Goal: Information Seeking & Learning: Learn about a topic

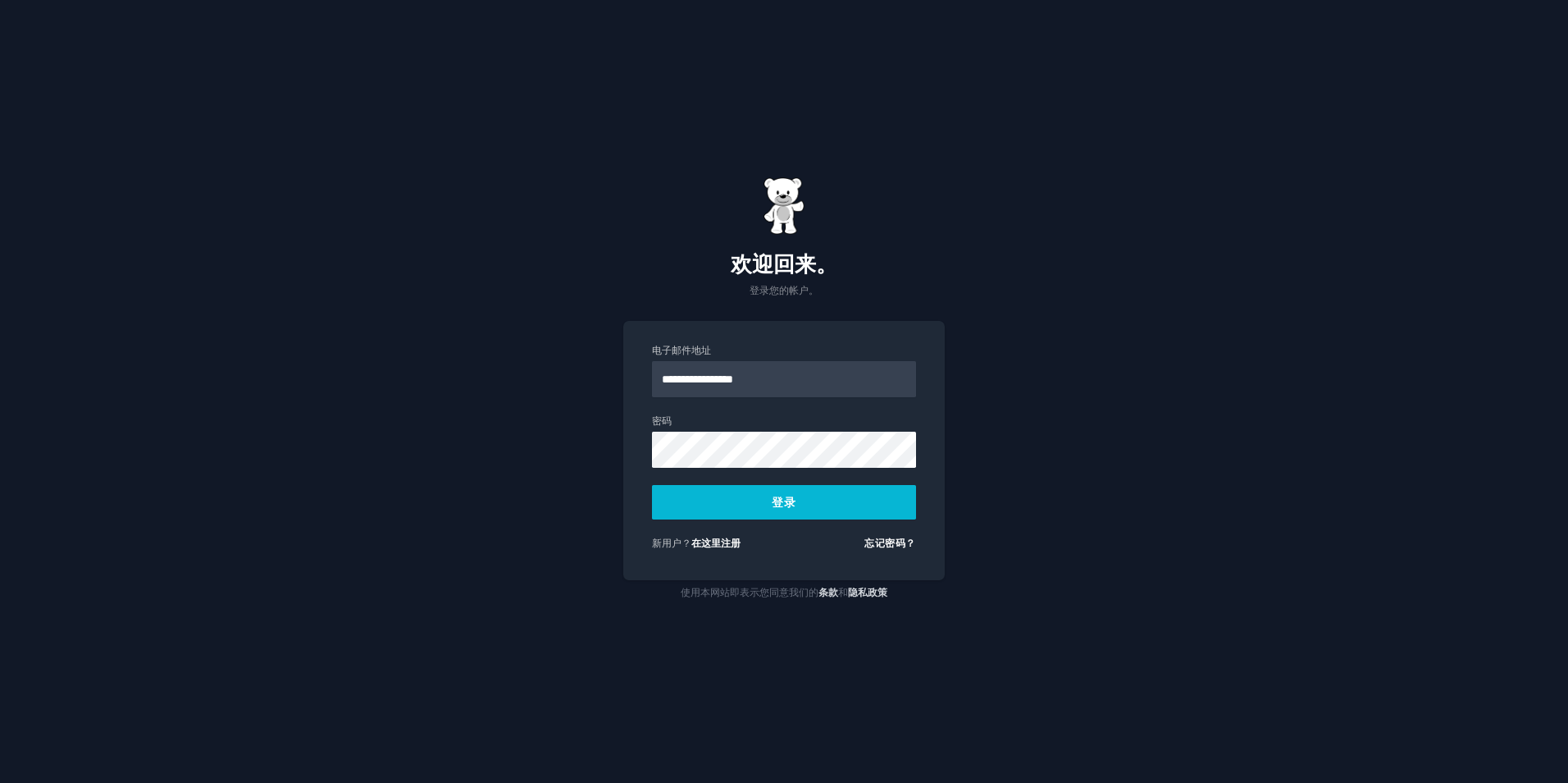
type input "**********"
click at [652, 485] on button "登录" at bounding box center [784, 502] width 264 height 35
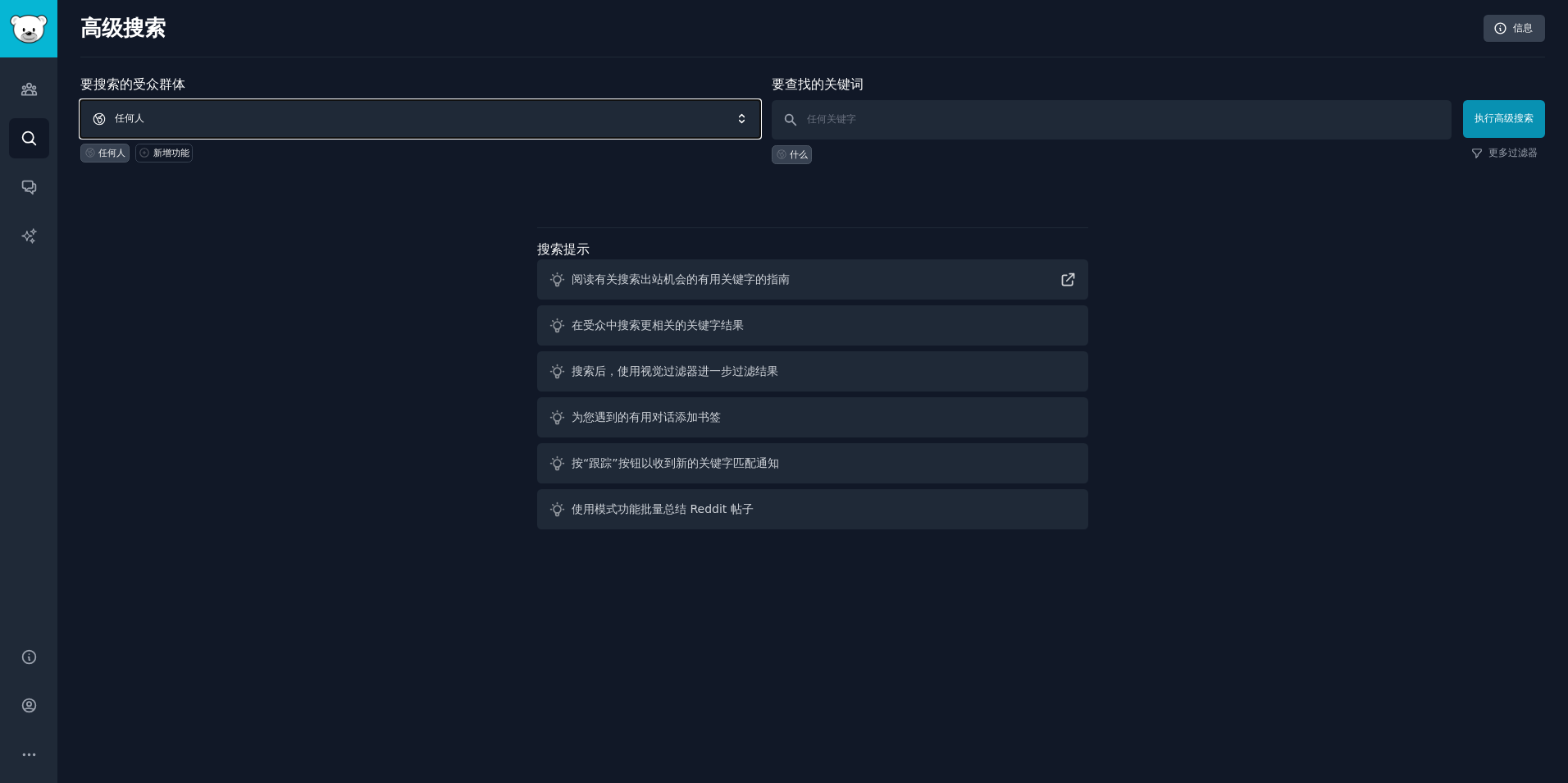
click at [346, 123] on span "任何人" at bounding box center [420, 119] width 680 height 38
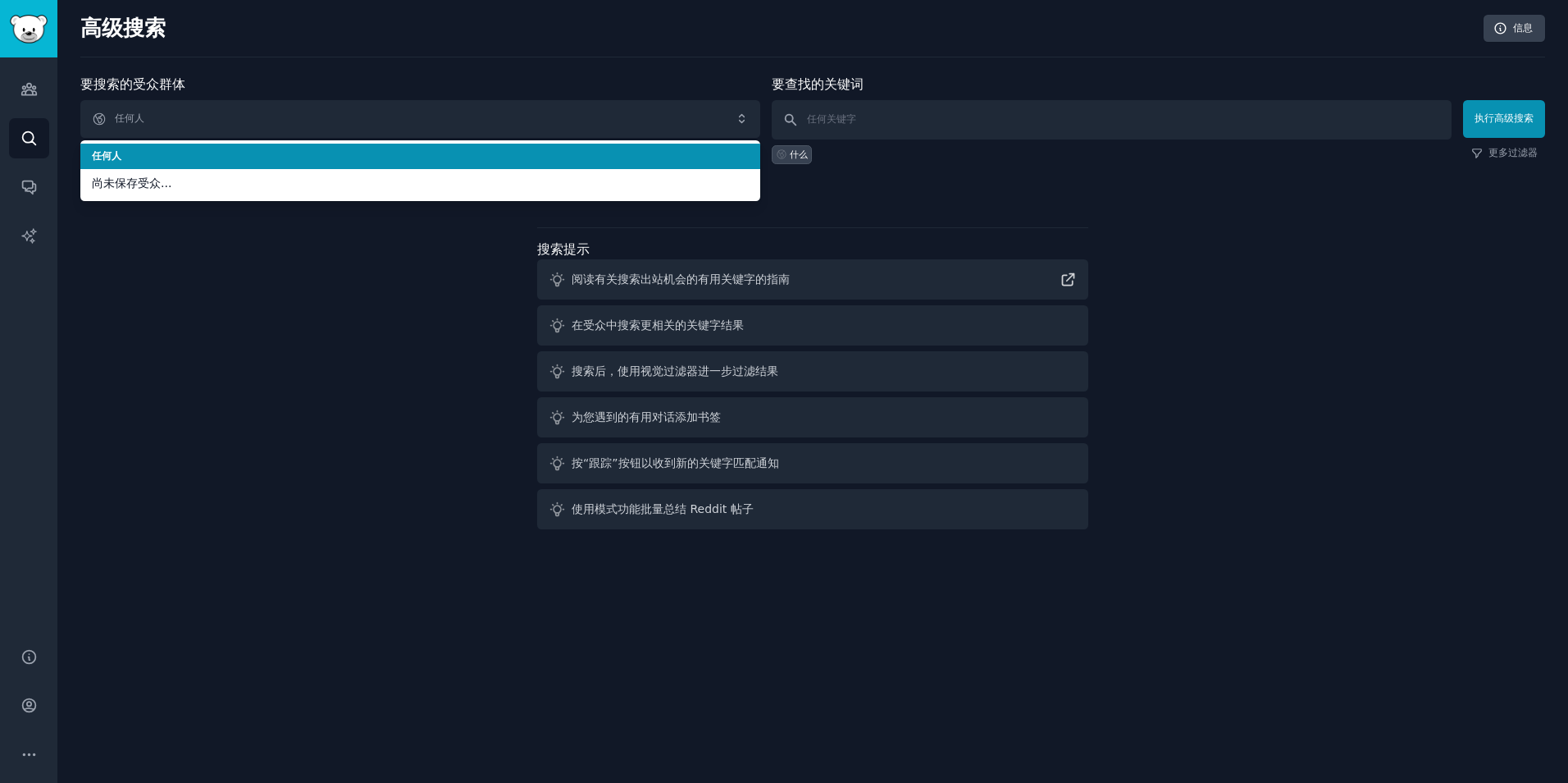
click at [221, 144] on li "任何人" at bounding box center [420, 157] width 680 height 26
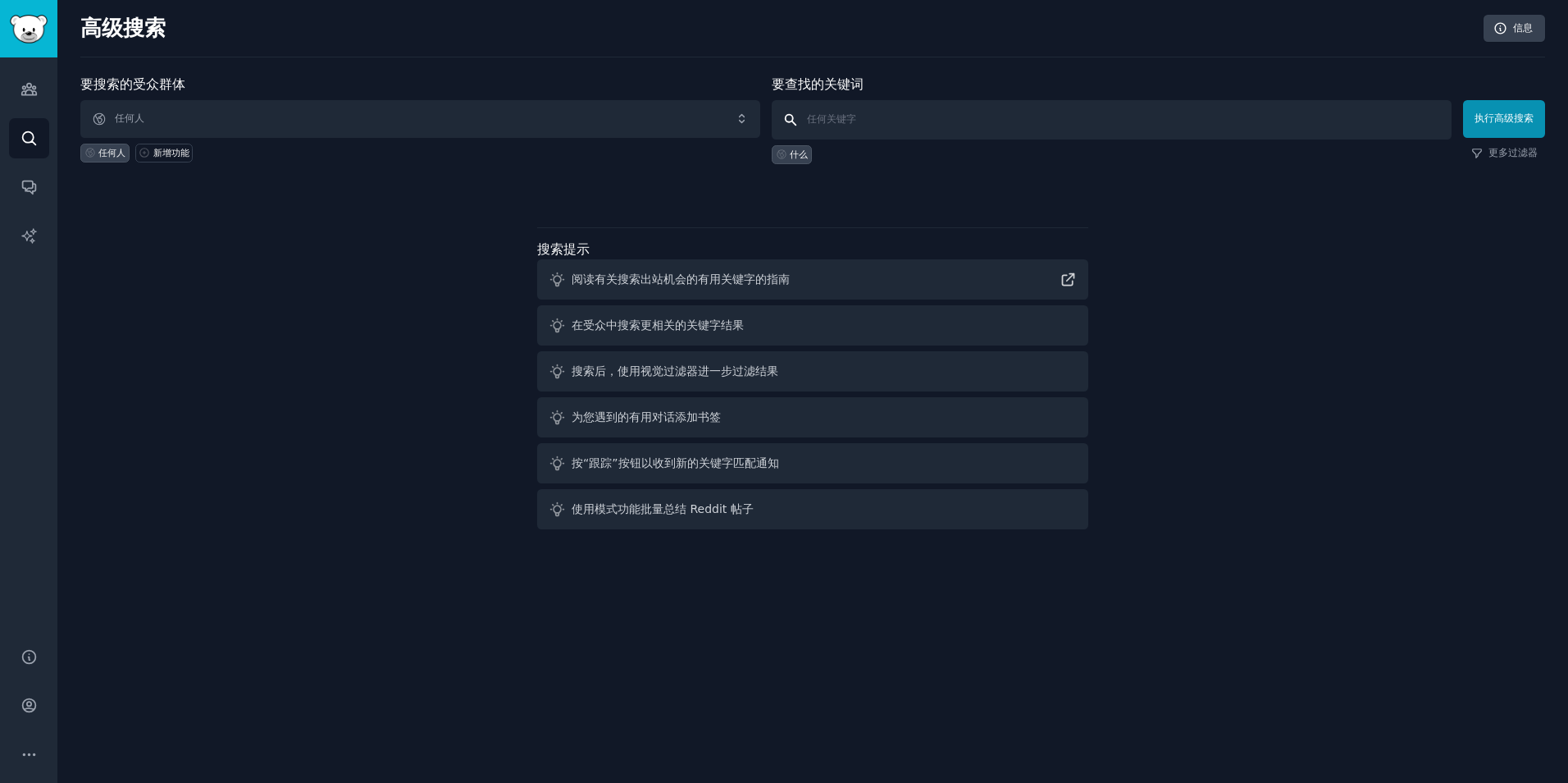
click at [858, 120] on input "text" at bounding box center [1111, 120] width 680 height 39
type input "c"
type input "PET URN"
click at [1513, 114] on button "执行高级搜索" at bounding box center [1503, 119] width 82 height 38
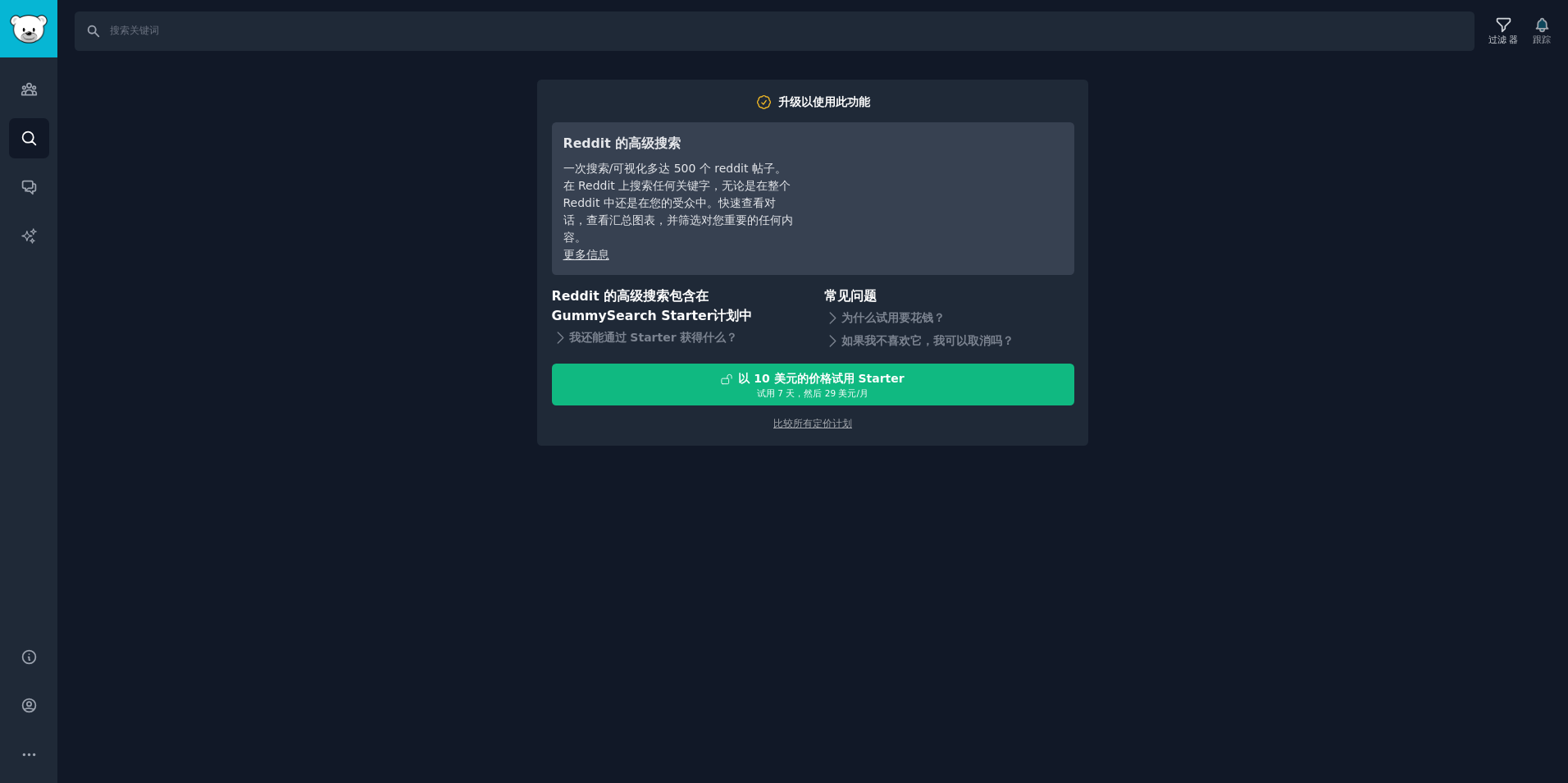
drag, startPoint x: 399, startPoint y: 428, endPoint x: 428, endPoint y: 350, distance: 83.2
click at [396, 425] on div "搜索 过滤 器 跟踪 升级以使用此功能 Reddit 的高级搜索 一次搜索/可视化多达 500 个 reddit 帖子。在 Reddit 上搜索任何关键字，无…" at bounding box center [813, 392] width 1511 height 783
click at [38, 107] on link "观众" at bounding box center [29, 88] width 40 height 40
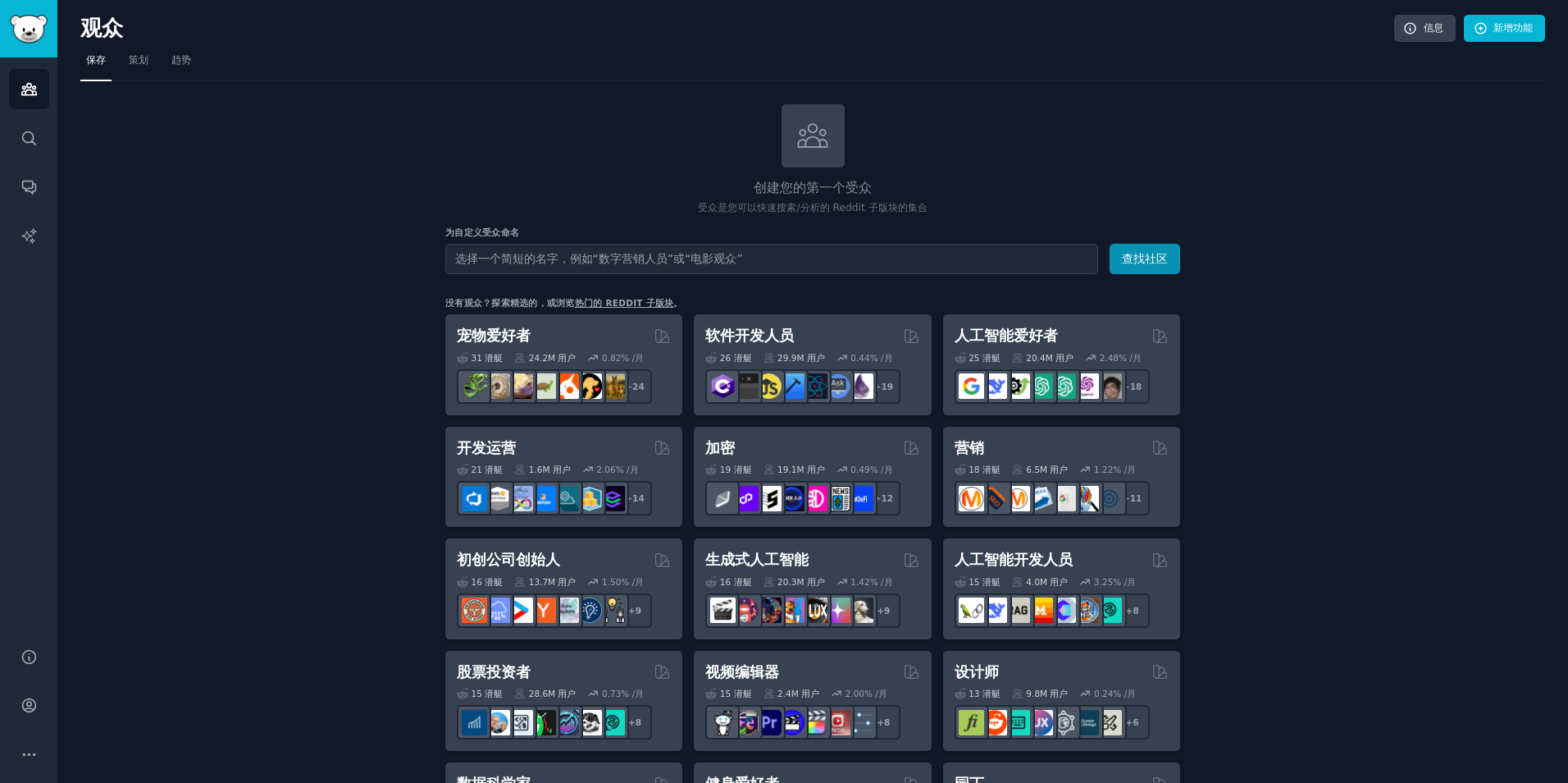
click at [557, 262] on input "text" at bounding box center [772, 259] width 653 height 30
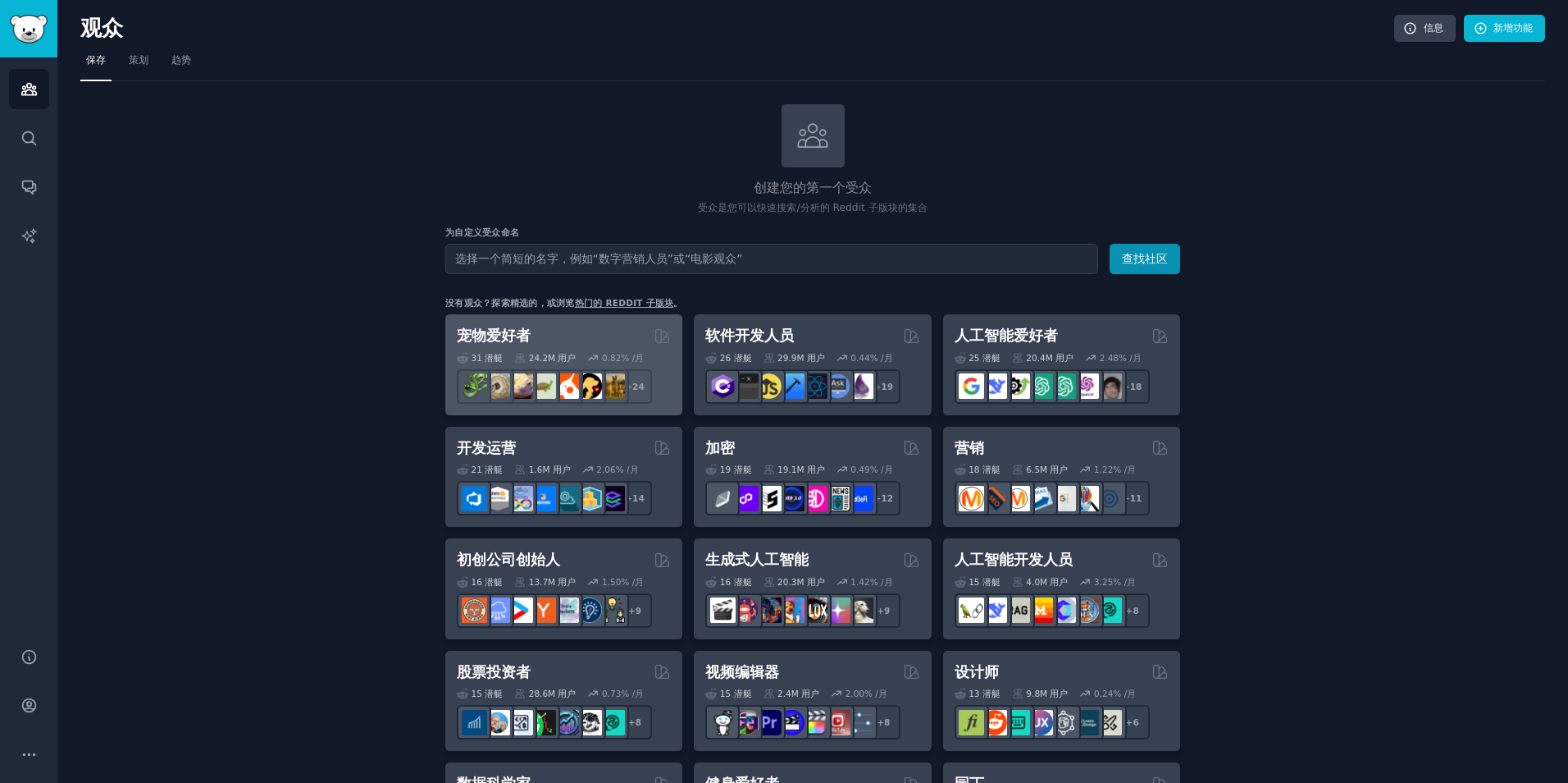
click at [581, 327] on div "宠物爱好者" at bounding box center [564, 336] width 214 height 21
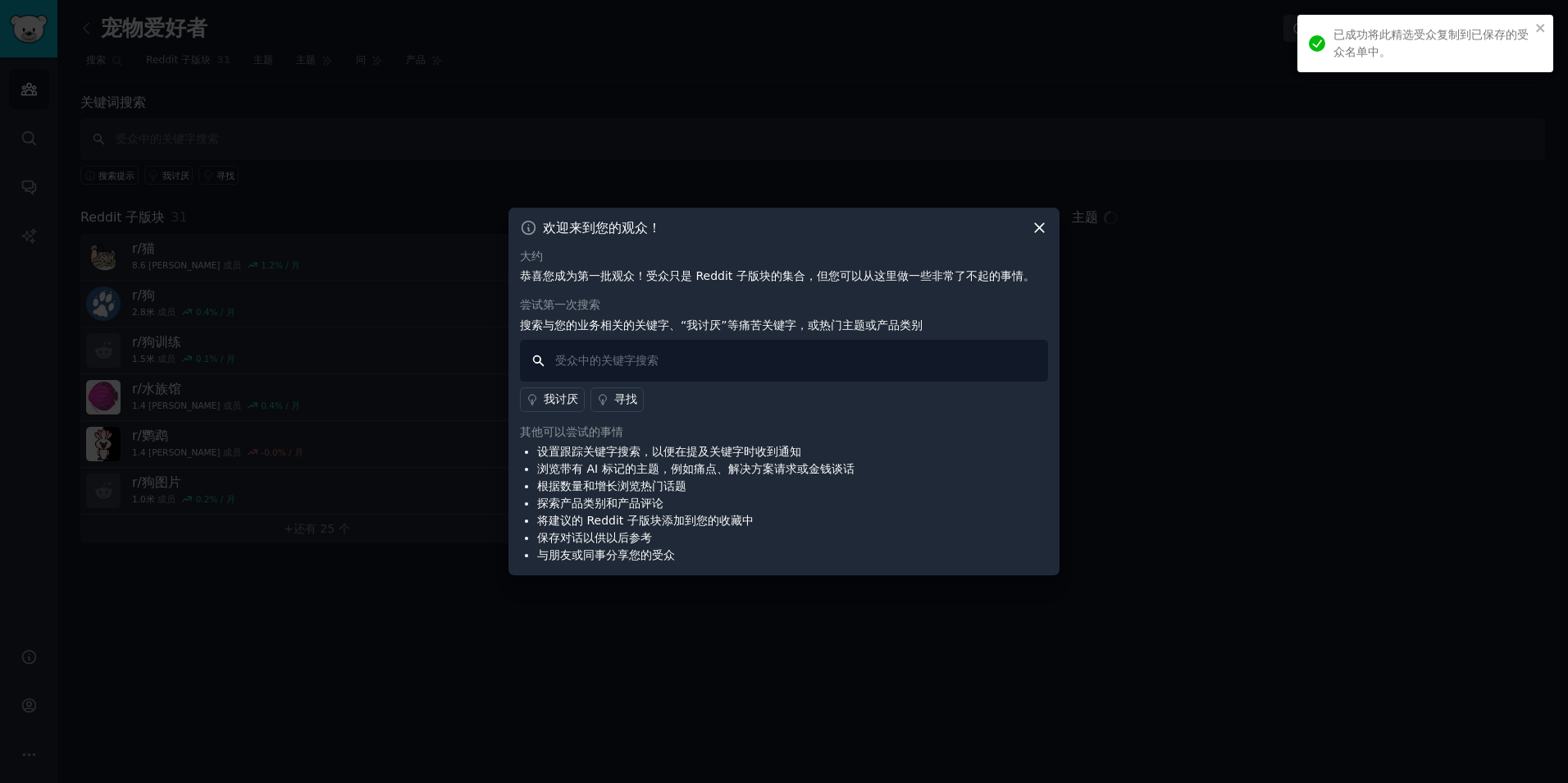
click at [706, 352] on input "text" at bounding box center [784, 361] width 528 height 42
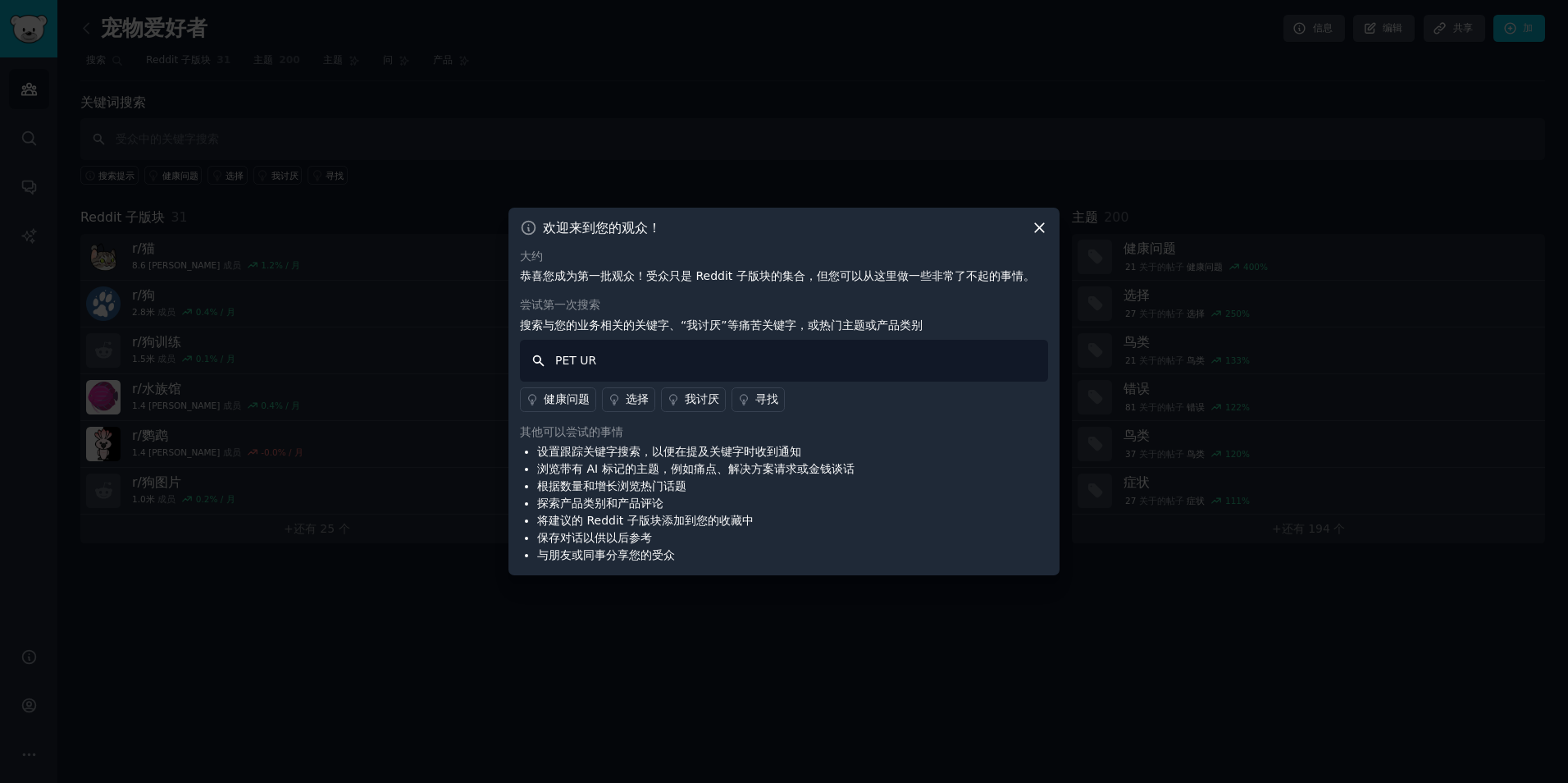
type input "PET URN"
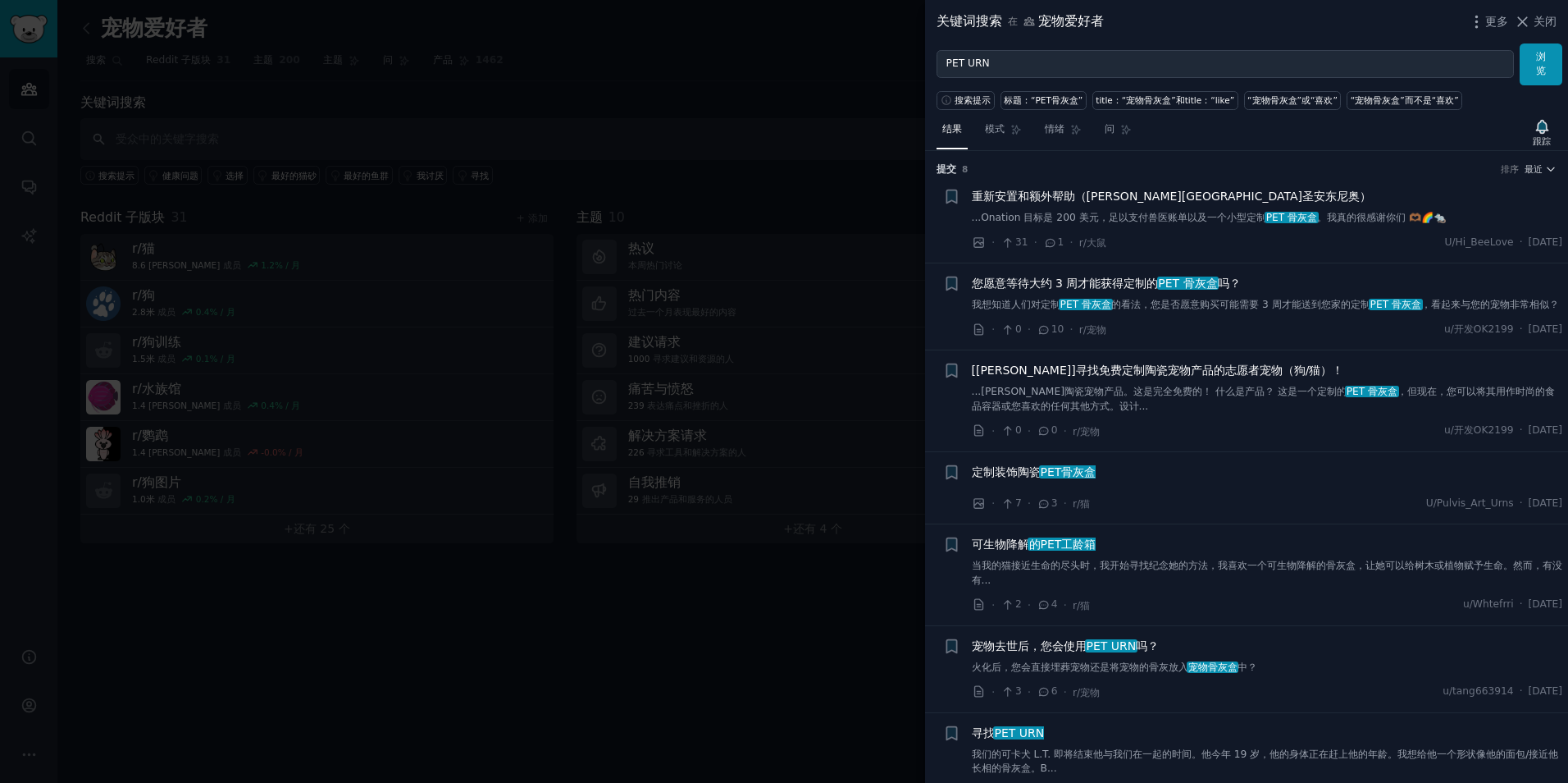
click at [531, 115] on div at bounding box center [784, 392] width 1568 height 783
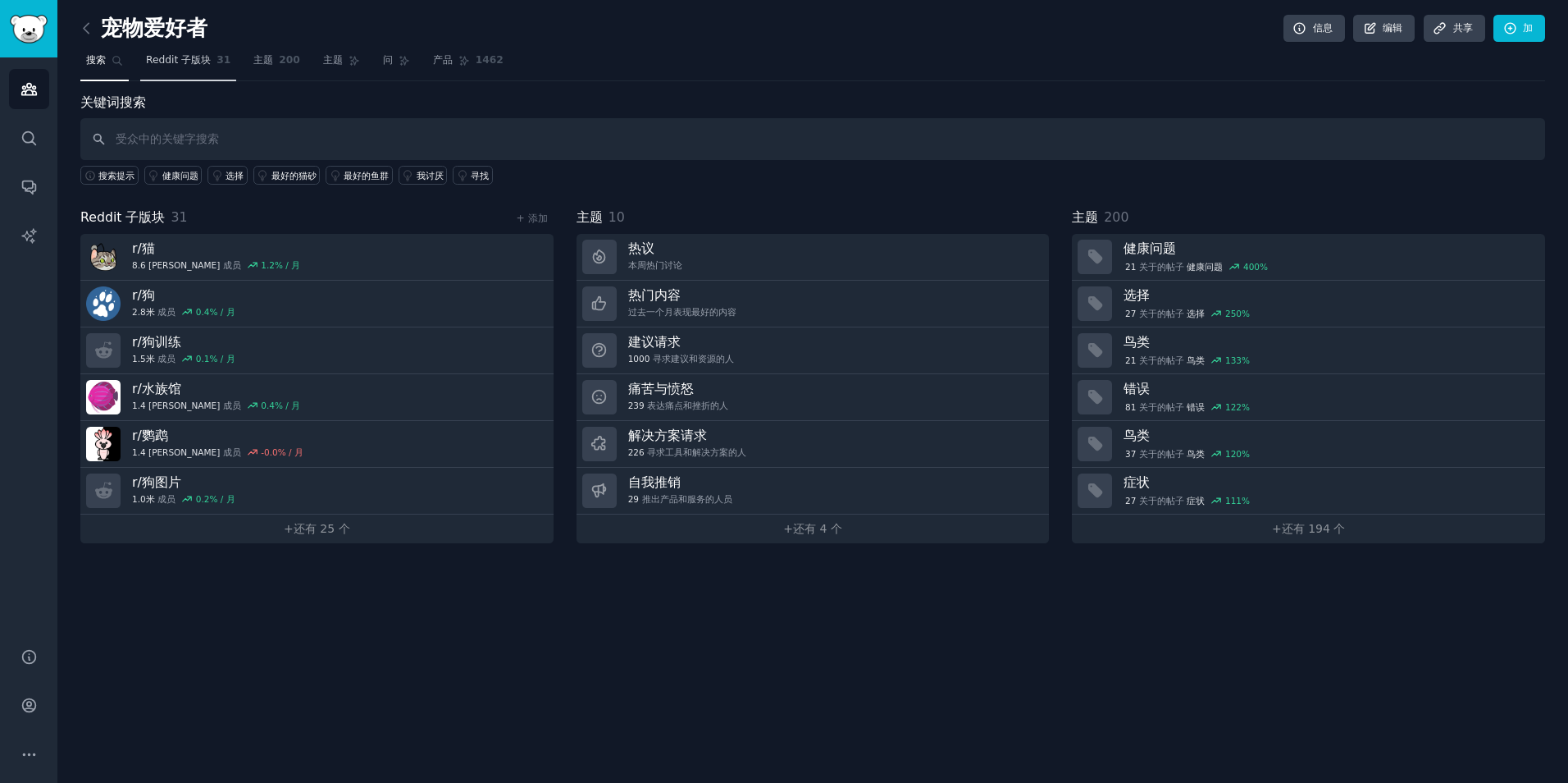
click at [200, 54] on span "Reddit 子版块" at bounding box center [178, 61] width 65 height 15
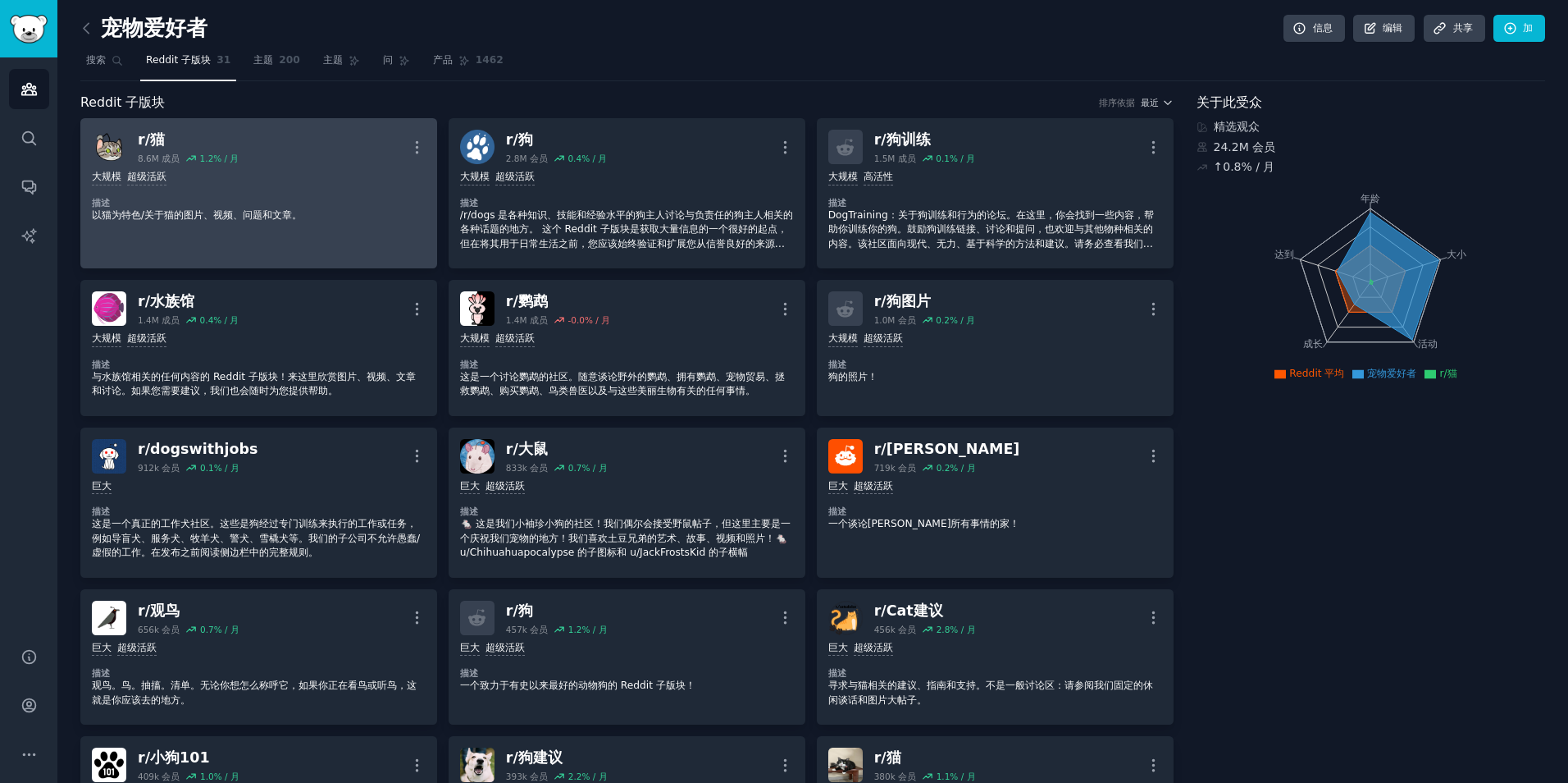
click at [192, 143] on div "r/猫" at bounding box center [189, 140] width 101 height 21
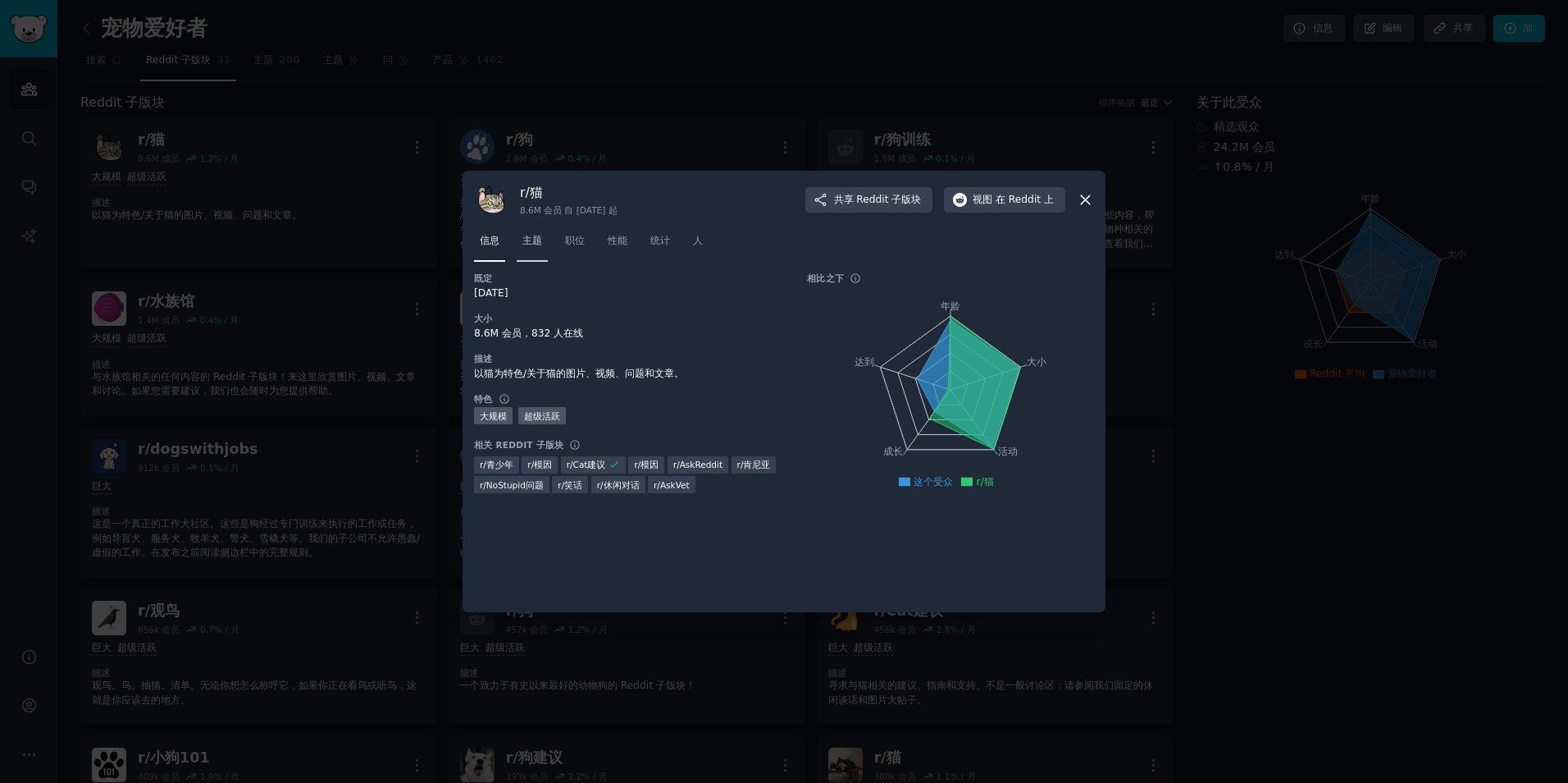
click at [517, 234] on link "主题" at bounding box center [532, 245] width 31 height 34
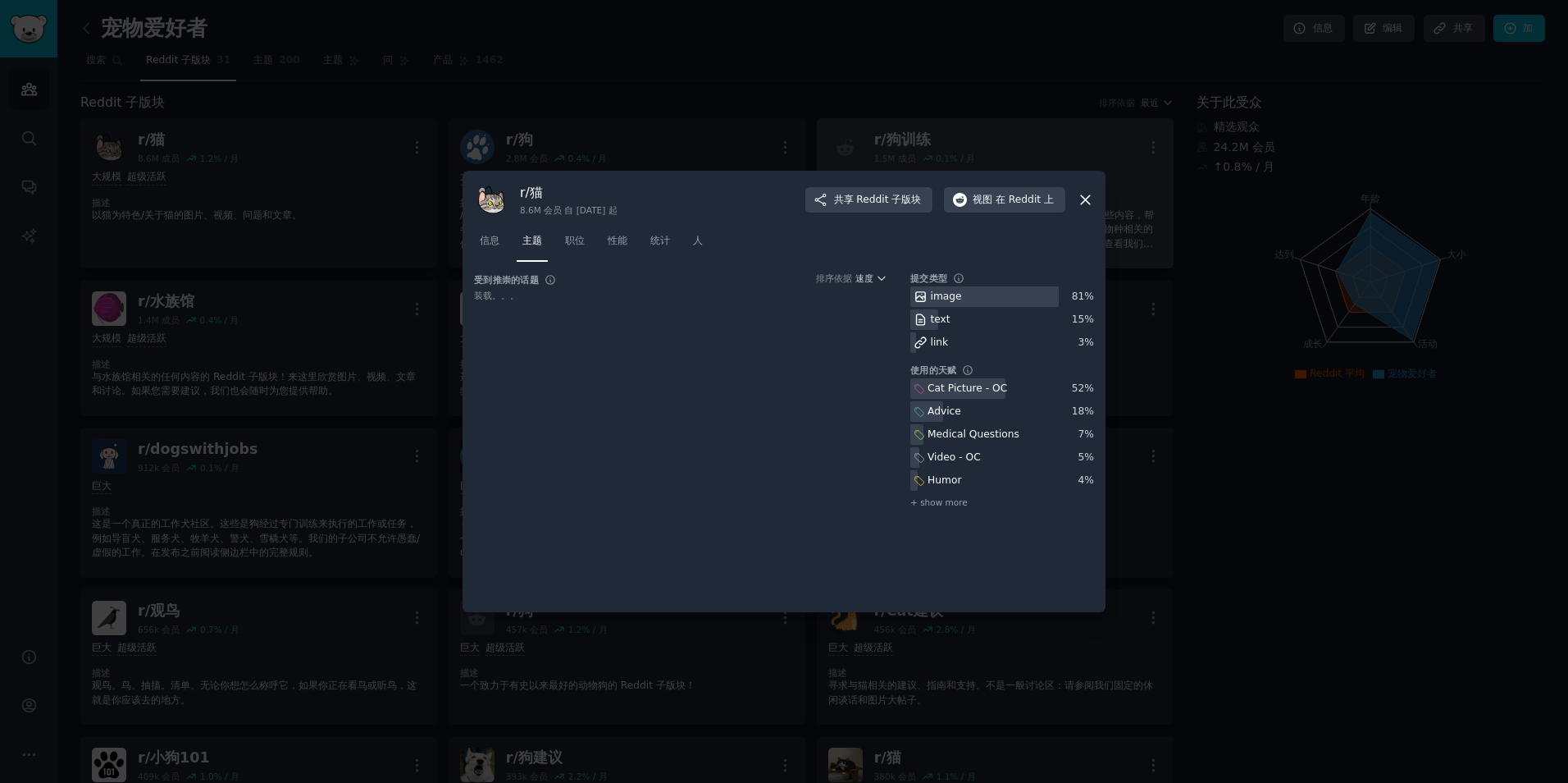
click at [1079, 194] on icon at bounding box center [1086, 200] width 17 height 17
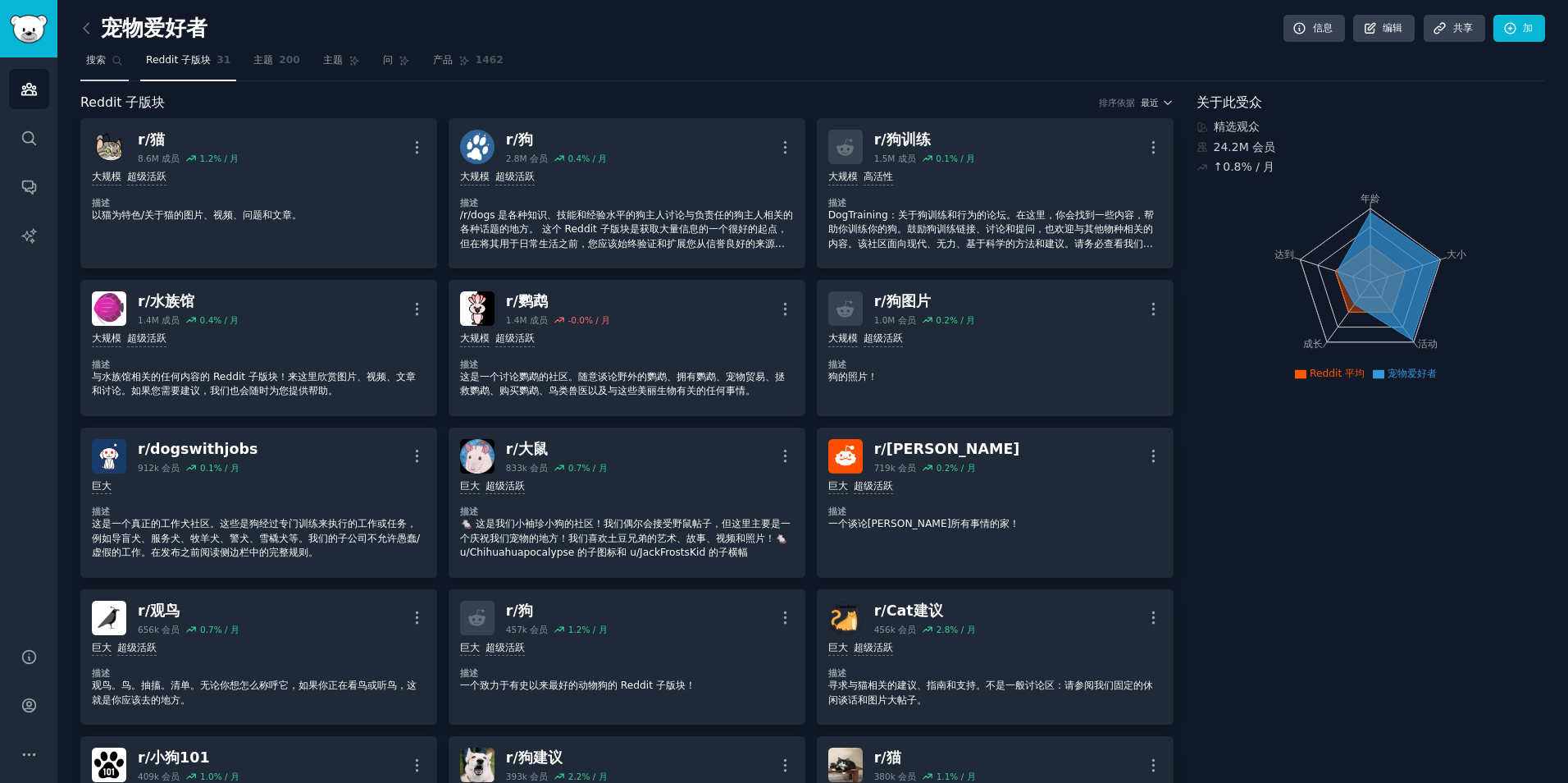
click at [88, 62] on span "搜索" at bounding box center [96, 61] width 20 height 15
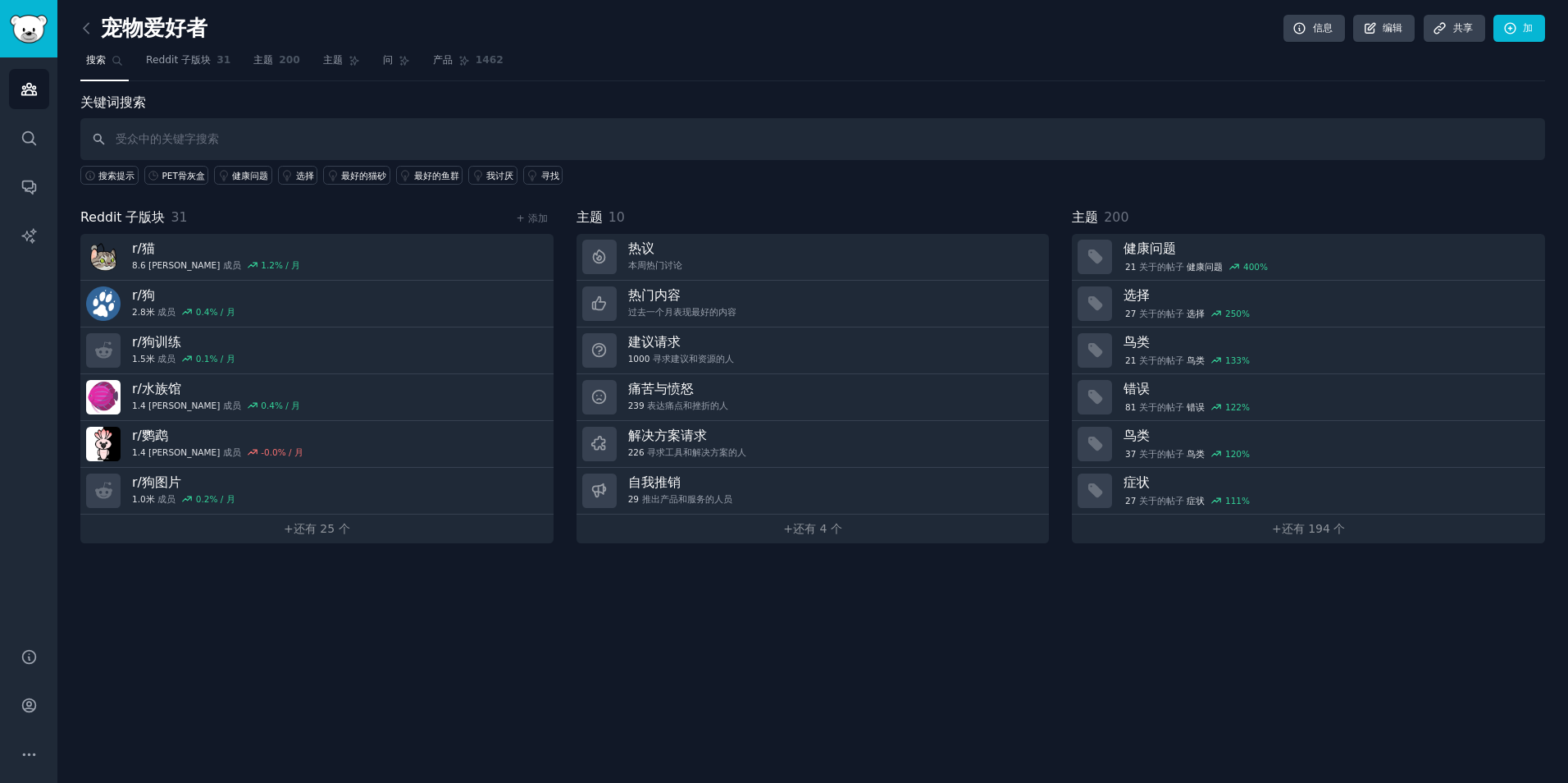
click at [1060, 147] on input "text" at bounding box center [813, 139] width 1465 height 42
type input "pet urn"
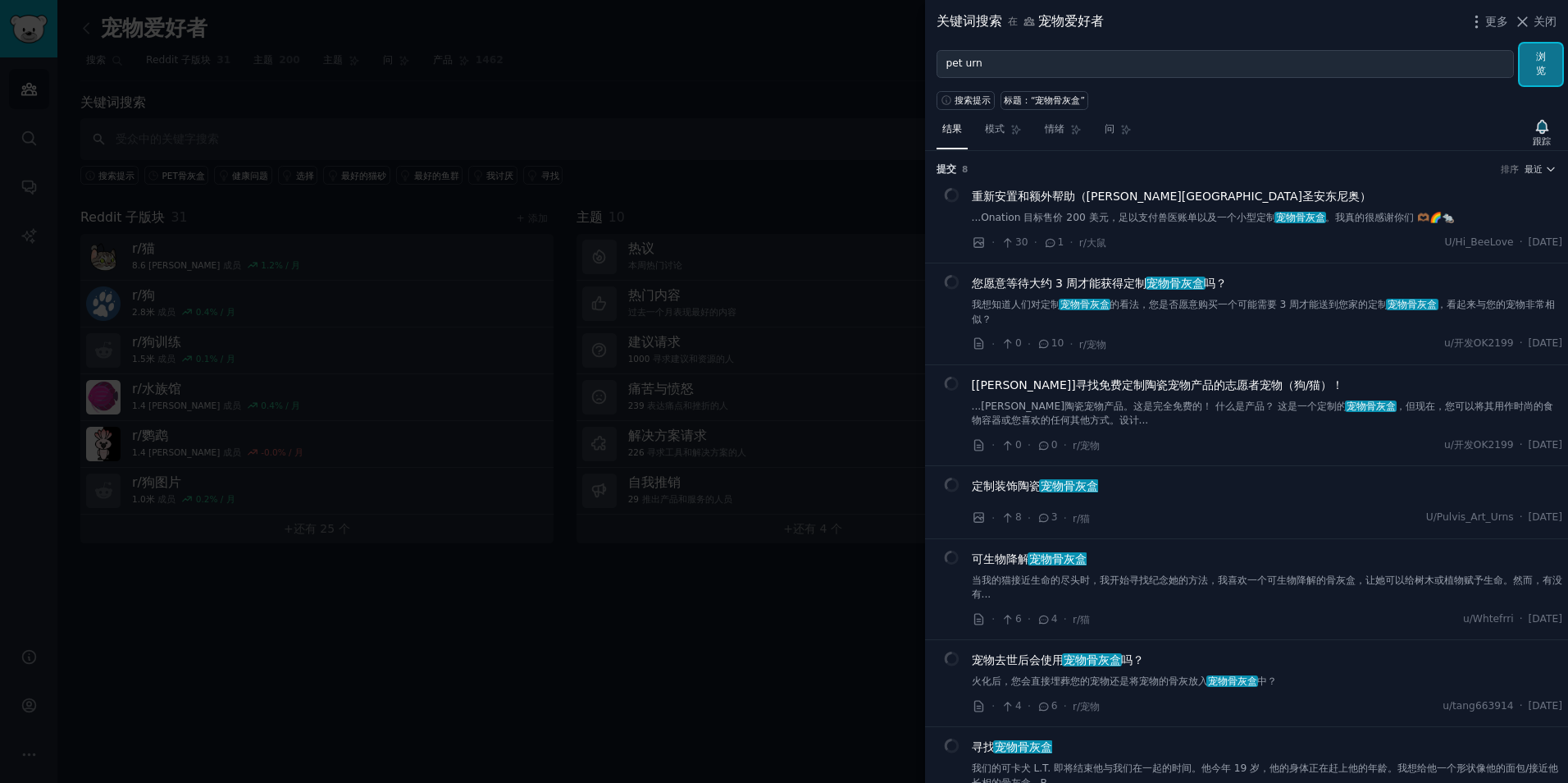
click at [1547, 66] on button "浏览" at bounding box center [1541, 64] width 42 height 42
drag, startPoint x: 565, startPoint y: 115, endPoint x: 577, endPoint y: 107, distance: 14.4
click at [567, 113] on div at bounding box center [784, 392] width 1568 height 783
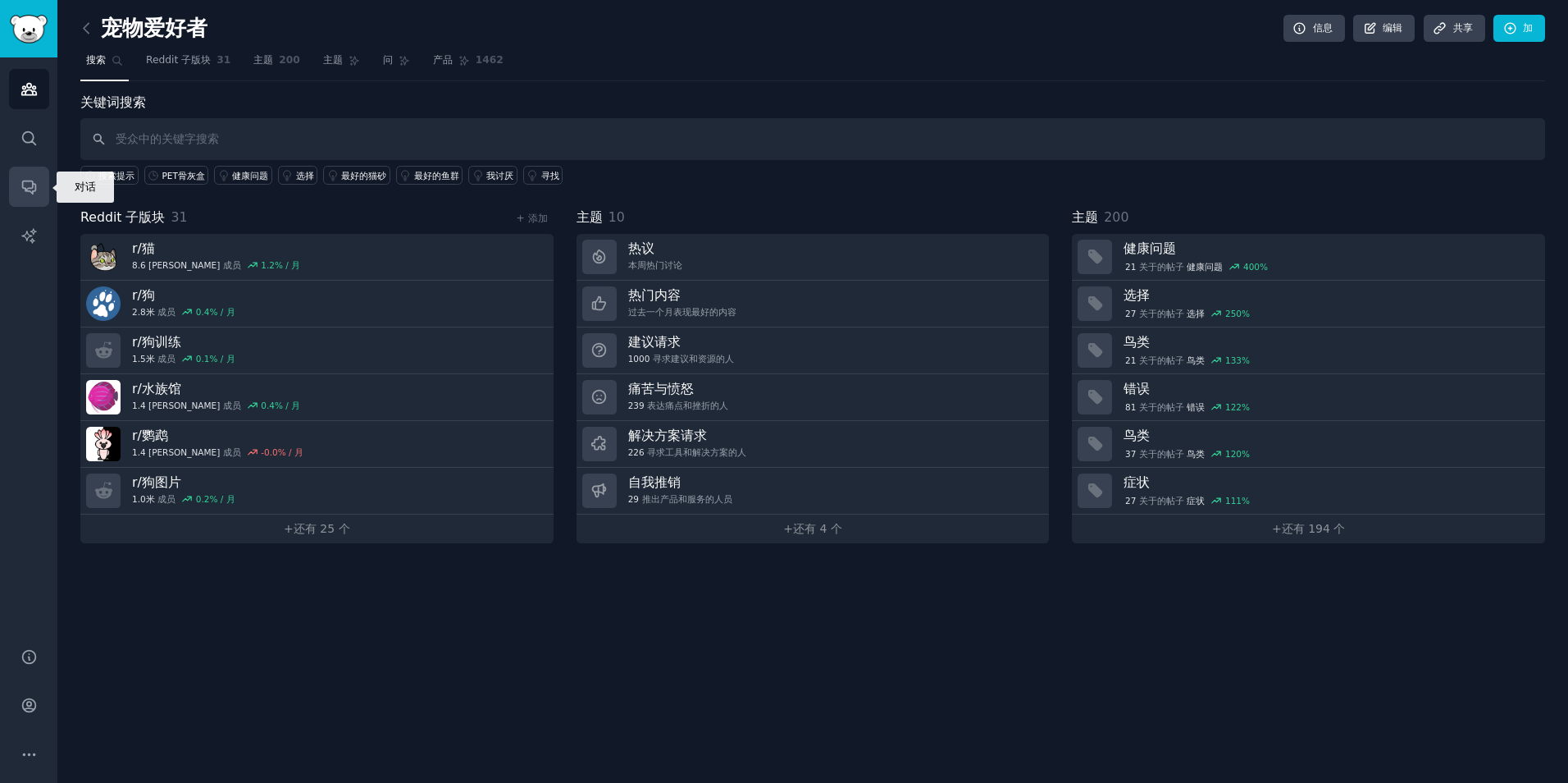
click at [27, 179] on icon "侧 栏" at bounding box center [29, 187] width 17 height 17
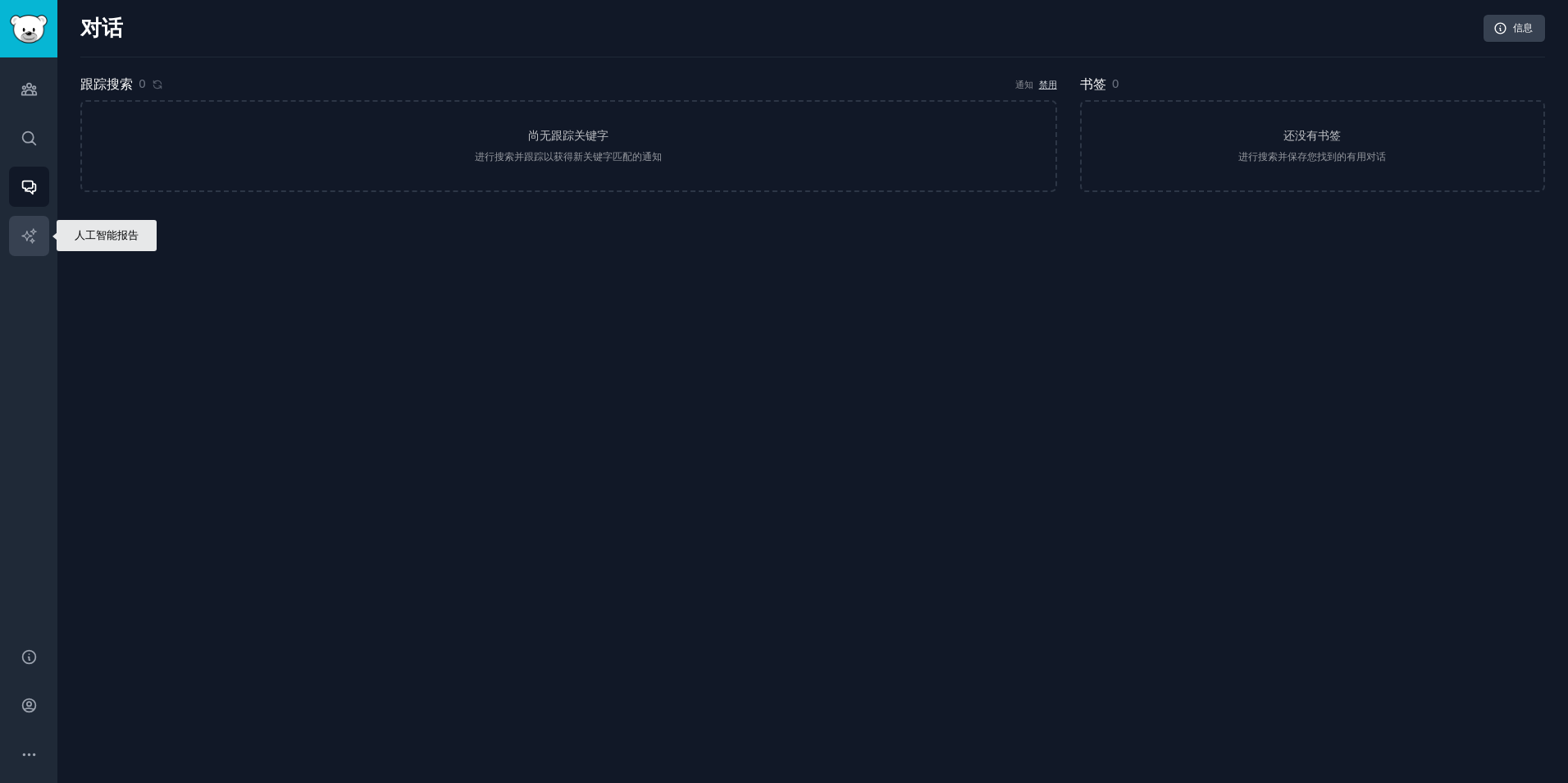
click at [34, 234] on icon "侧 栏" at bounding box center [29, 236] width 17 height 17
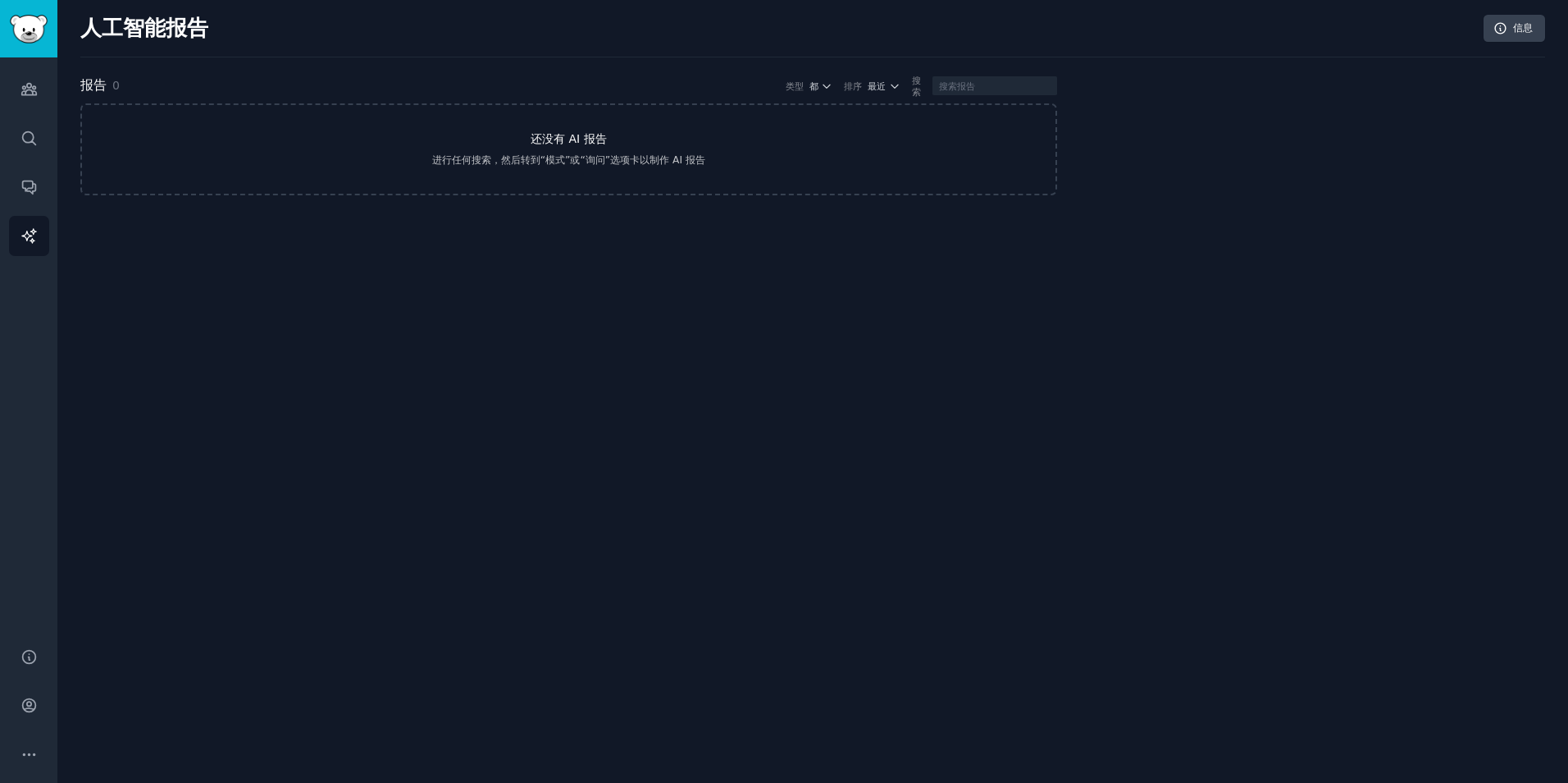
click at [641, 146] on link "还没有 AI 报告 进行任何搜索，然后转到“模式”或“询问”选项卡以制作 AI 报告" at bounding box center [569, 149] width 977 height 92
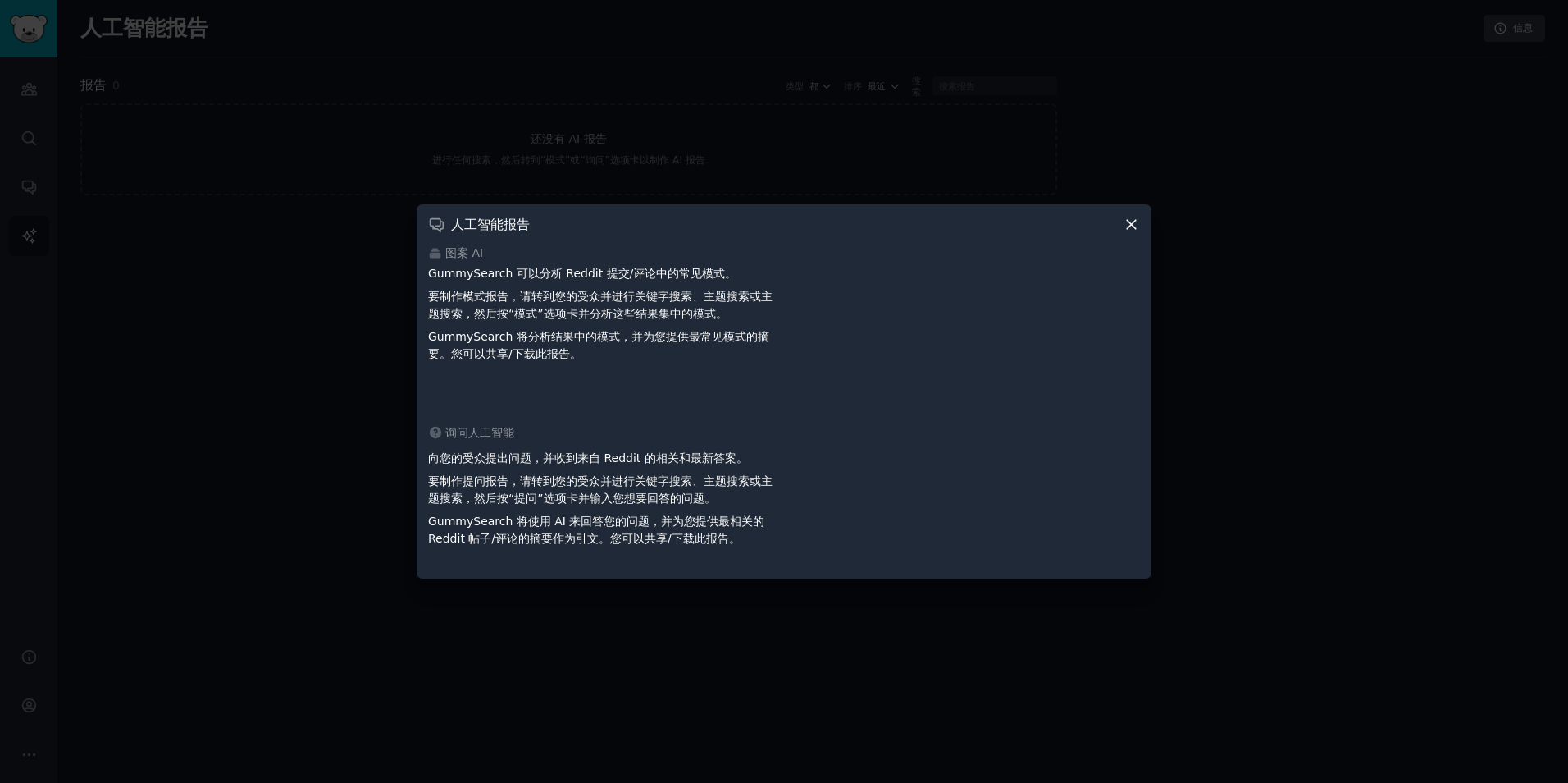
click at [1135, 220] on icon at bounding box center [1132, 224] width 9 height 9
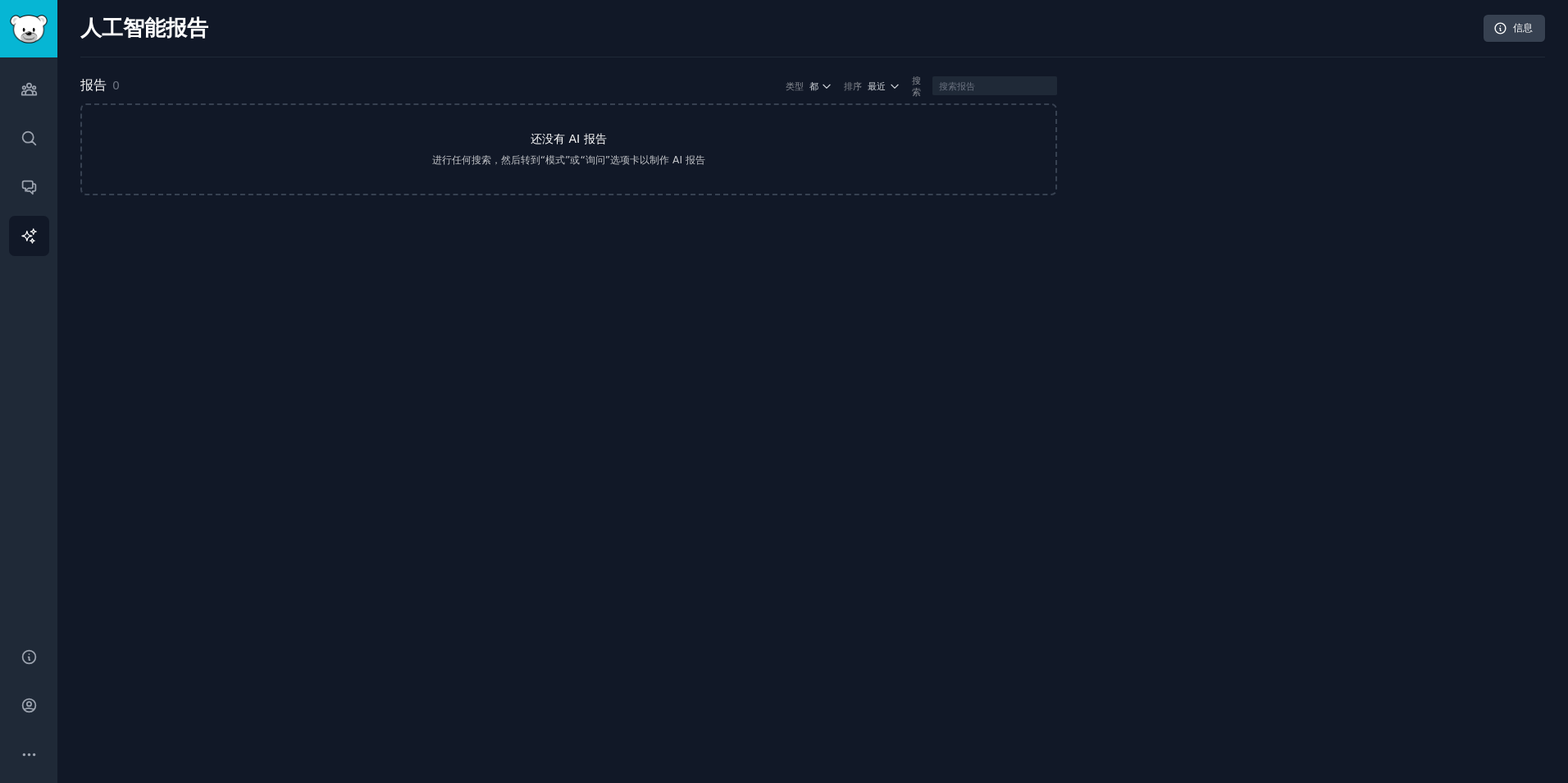
click at [335, 120] on link "还没有 AI 报告 进行任何搜索，然后转到“模式”或“询问”选项卡以制作 AI 报告" at bounding box center [569, 149] width 977 height 92
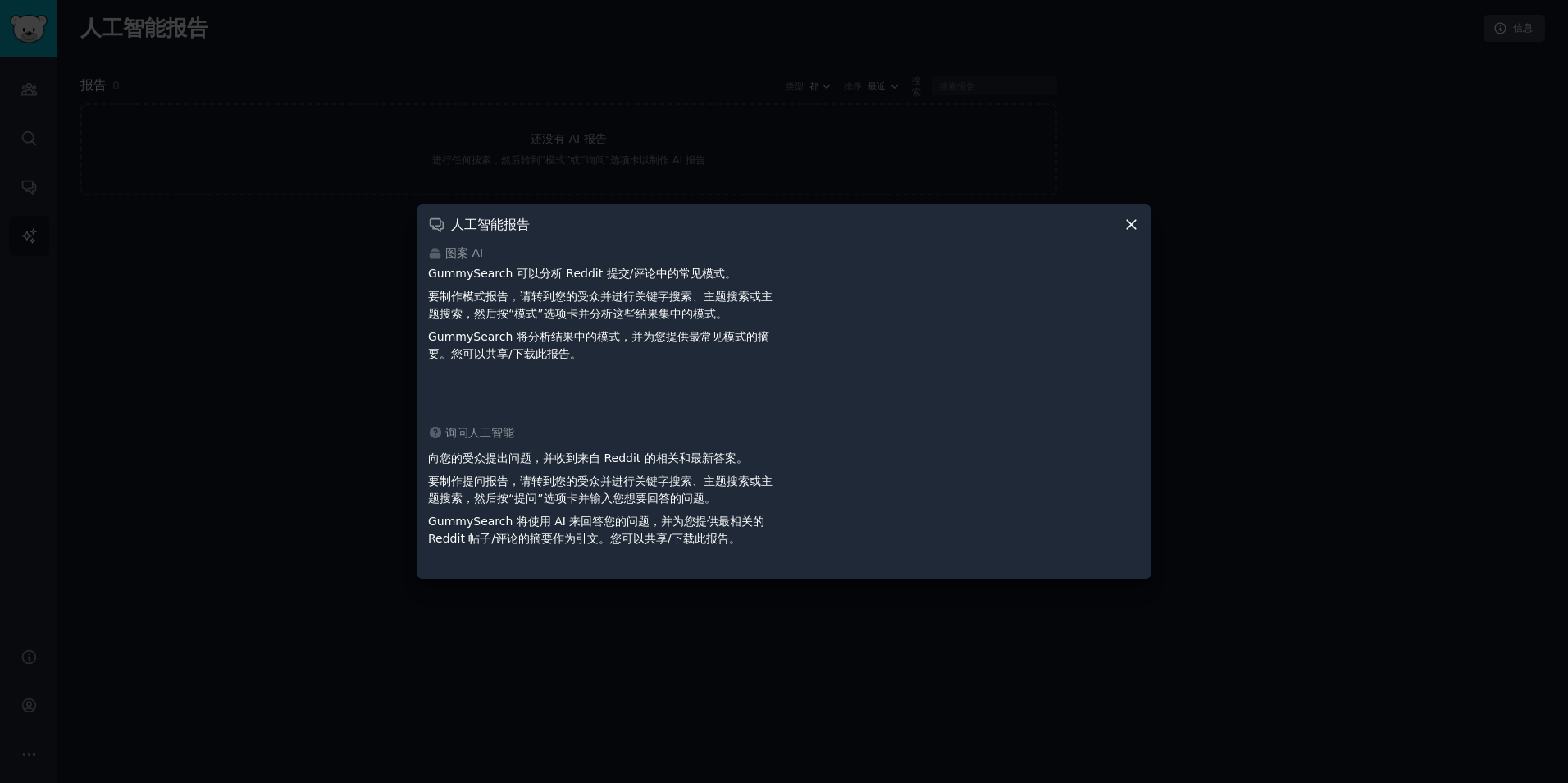
click at [1134, 224] on icon at bounding box center [1132, 224] width 17 height 17
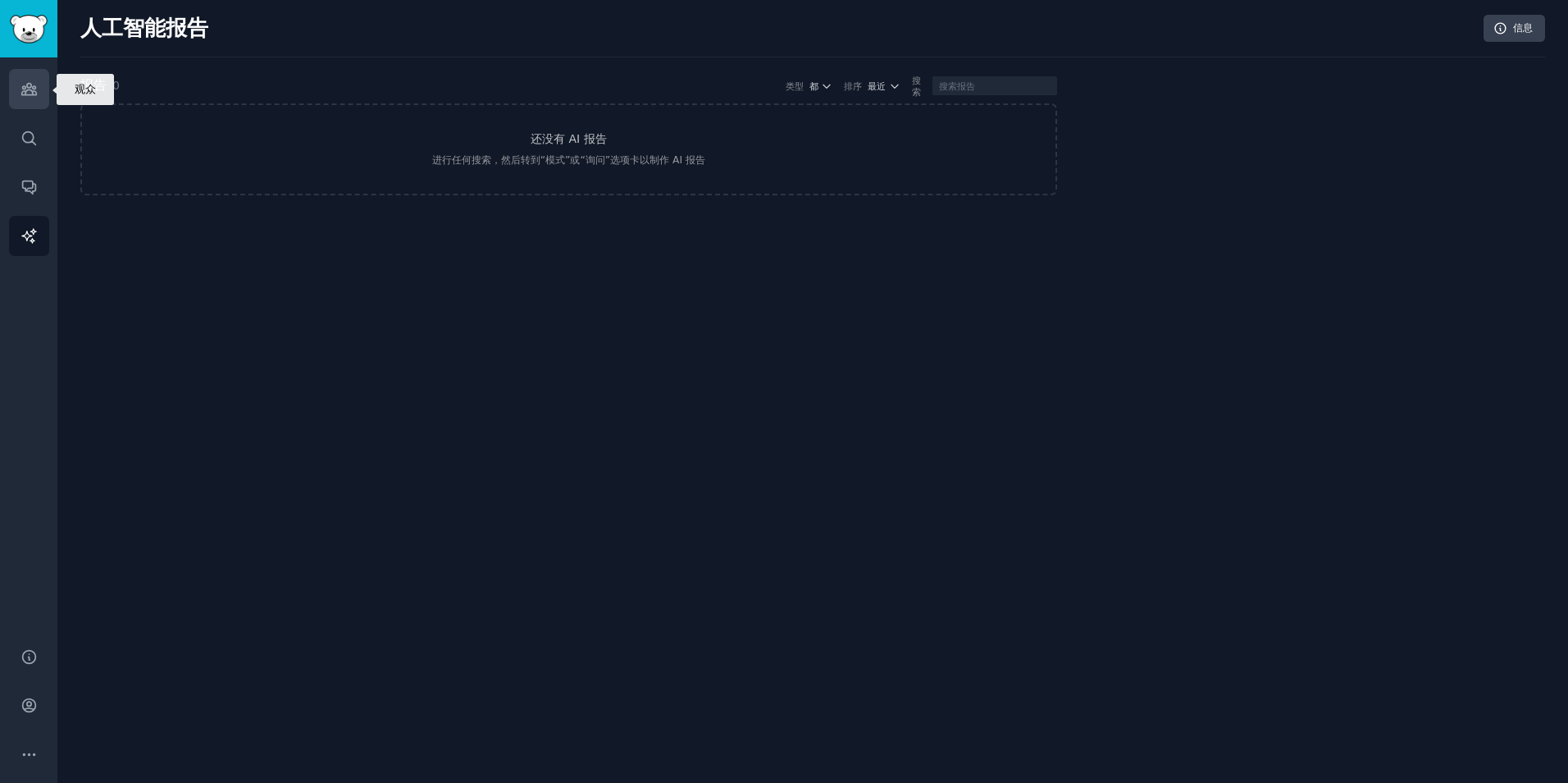
click at [38, 71] on link "观众" at bounding box center [29, 88] width 40 height 40
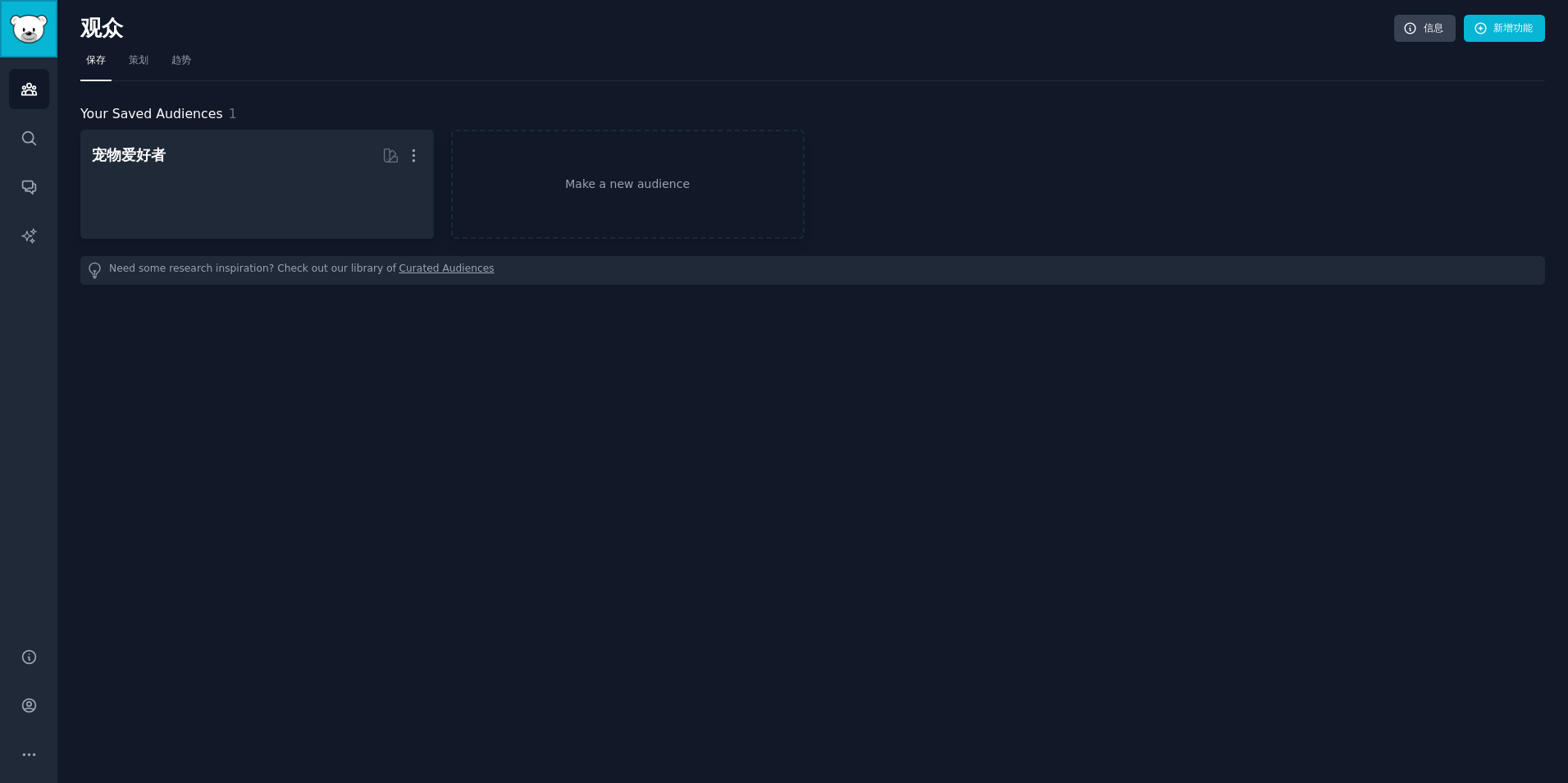
click at [26, 40] on img "侧 栏" at bounding box center [28, 29] width 38 height 29
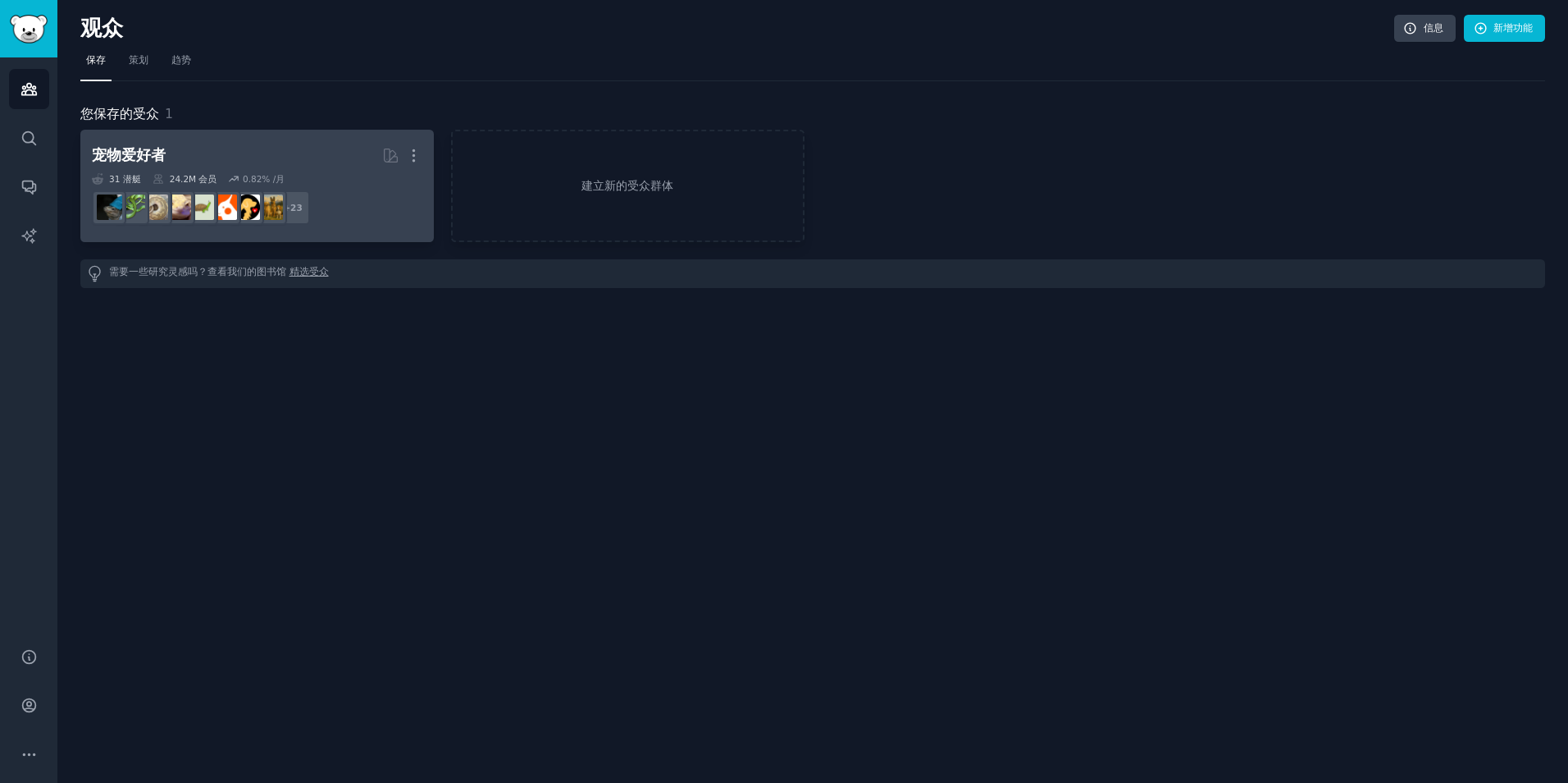
click at [175, 139] on link "宠物爱好者 更多 31 潜艇 24.2M 会员 0.82% /月 + 23" at bounding box center [257, 186] width 354 height 113
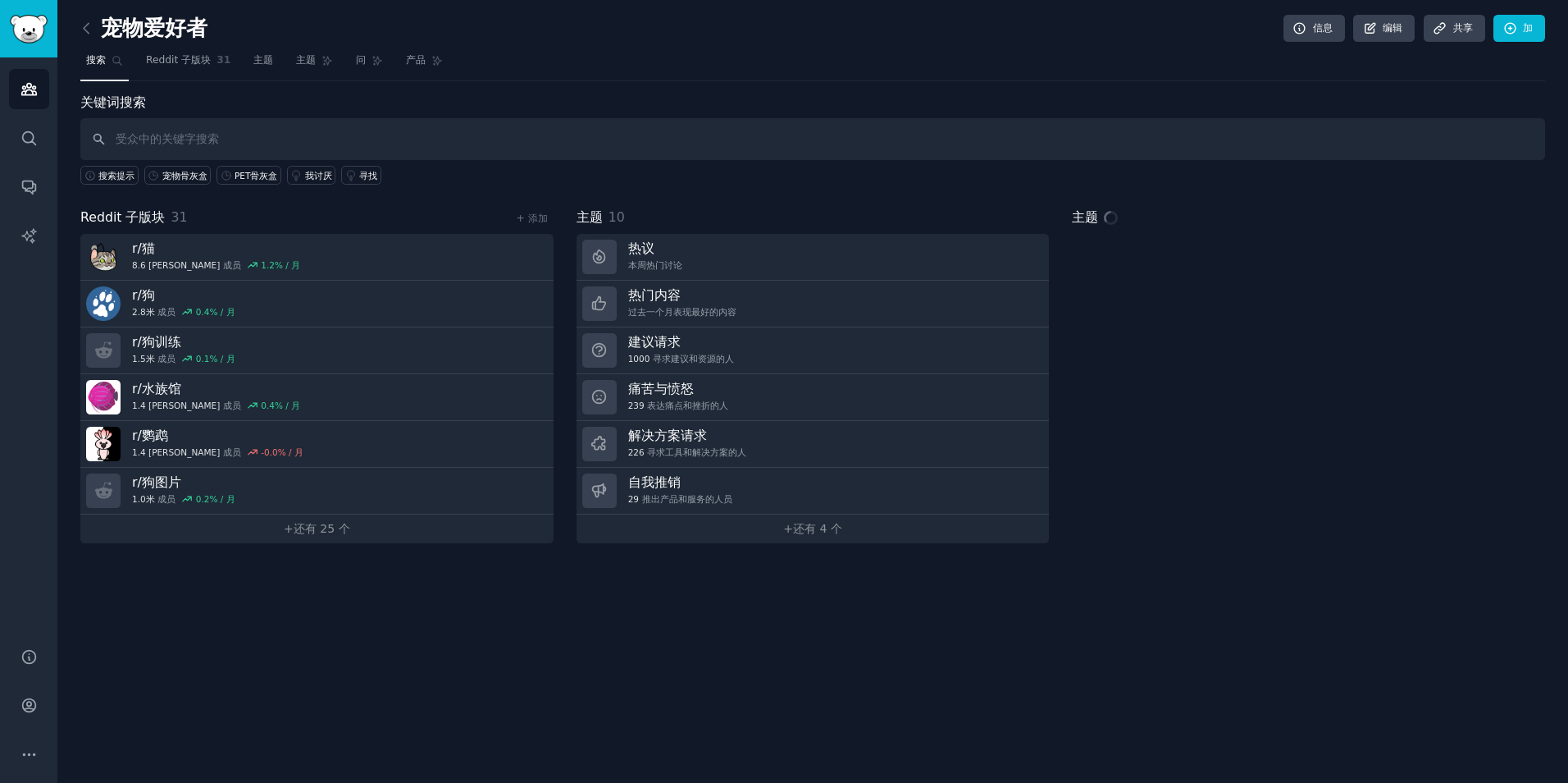
click at [267, 130] on input "text" at bounding box center [813, 139] width 1465 height 42
click at [187, 51] on link "Reddit 子版块 31" at bounding box center [188, 65] width 96 height 34
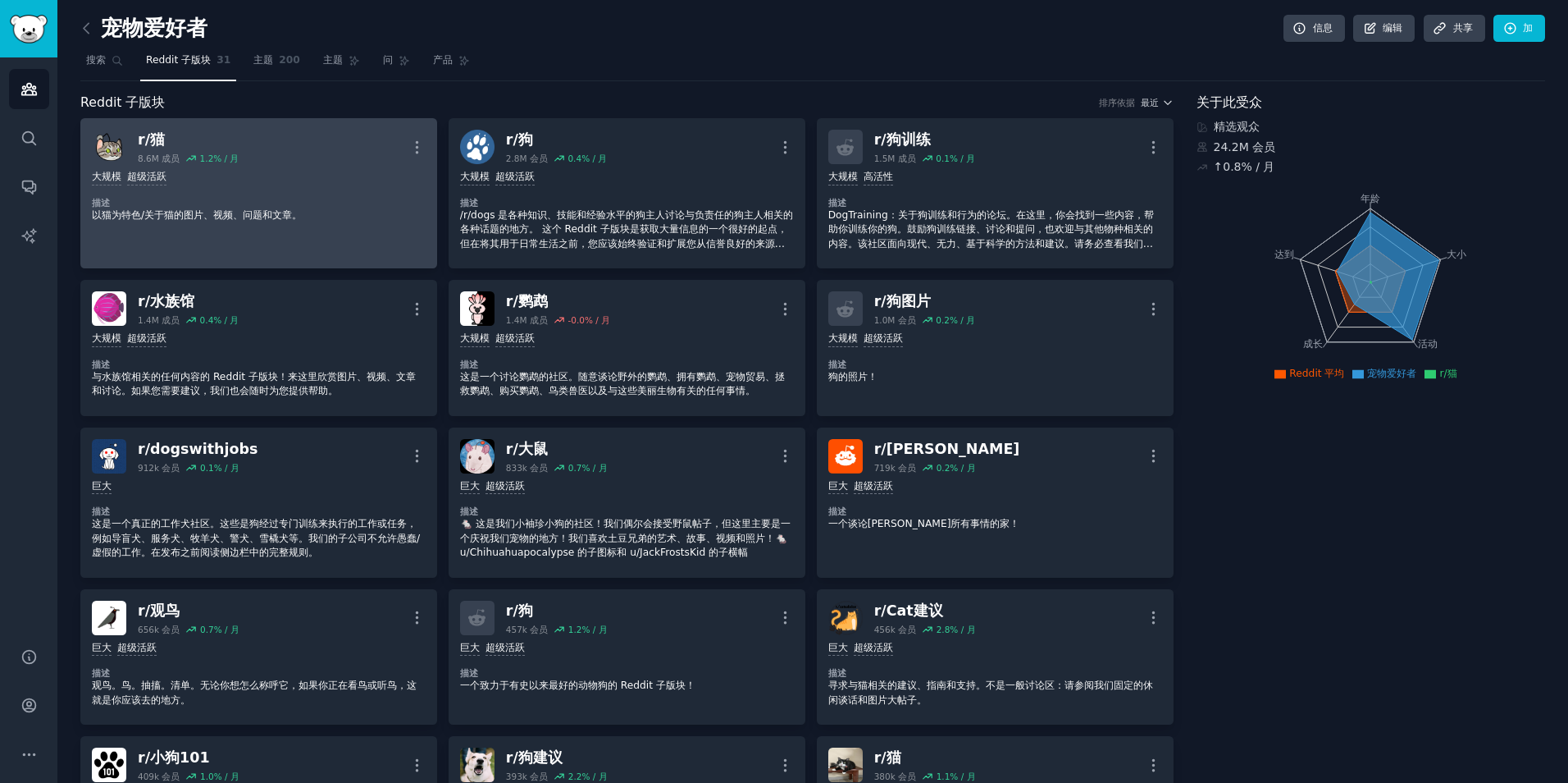
click at [289, 186] on div "大规模 超级活跃 描述 以猫为特色/关于猫的图片、视频、问题和文章。" at bounding box center [259, 196] width 334 height 64
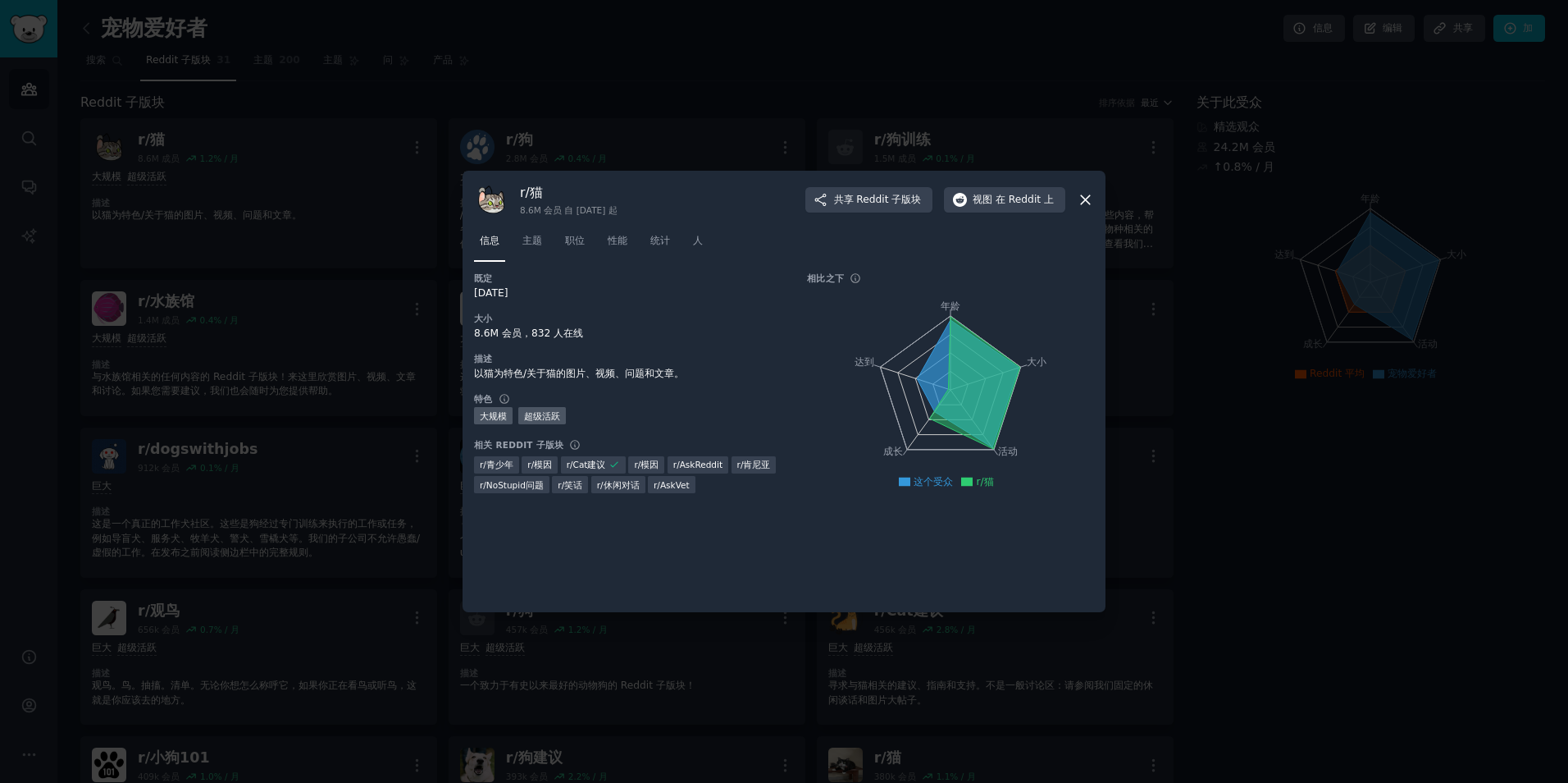
click at [1093, 199] on div "r/猫 8.6M 会员 自 [DATE] 起 共享 Reddit 子版块 视图 在 Reddit 上 信息 主题 职位 性能 统计 人 既定 [DATE] 大…" at bounding box center [784, 392] width 643 height 441
click at [1088, 198] on icon at bounding box center [1086, 200] width 17 height 17
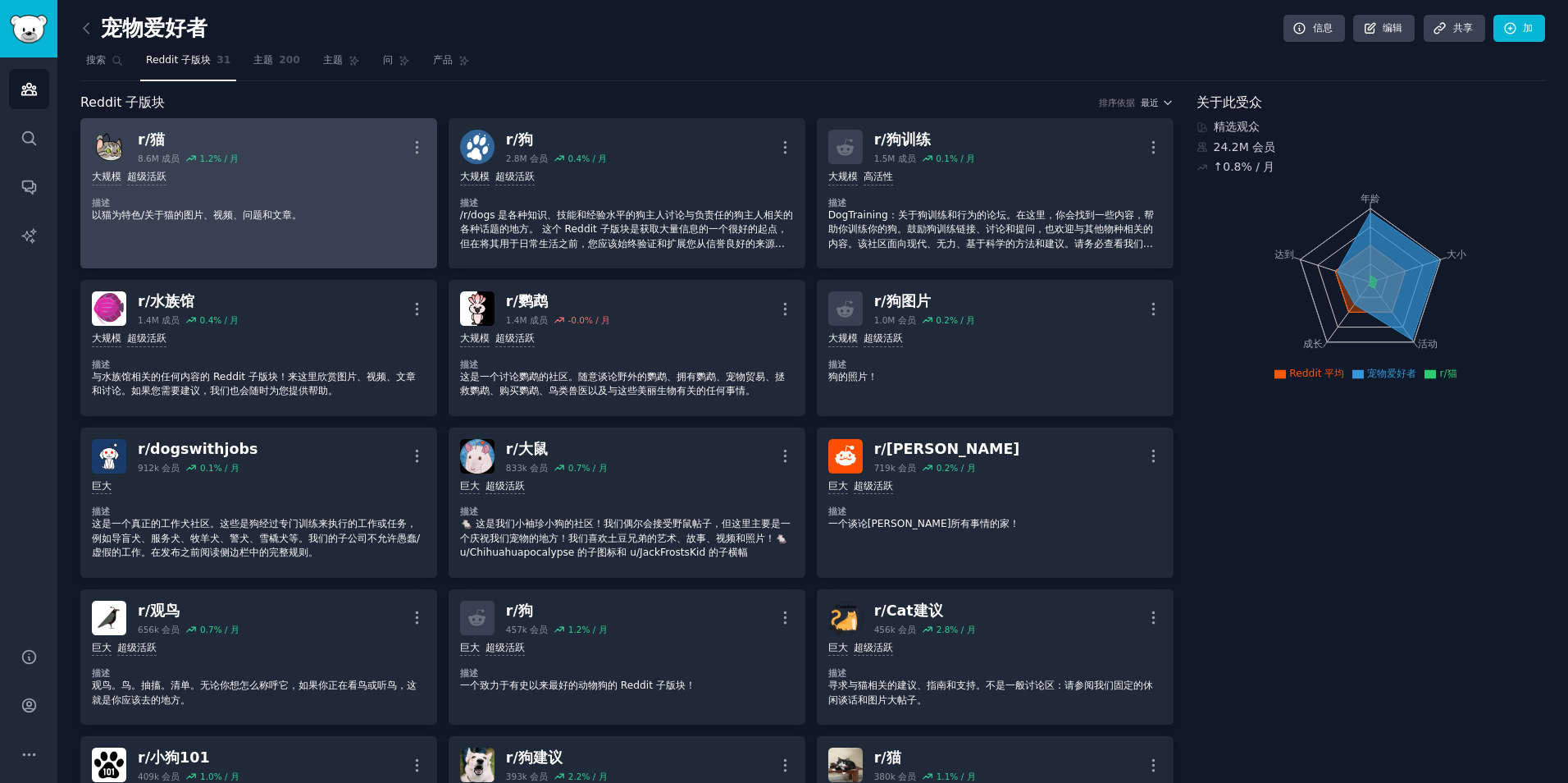
click at [339, 177] on div "大规模 超级活跃" at bounding box center [259, 177] width 334 height 16
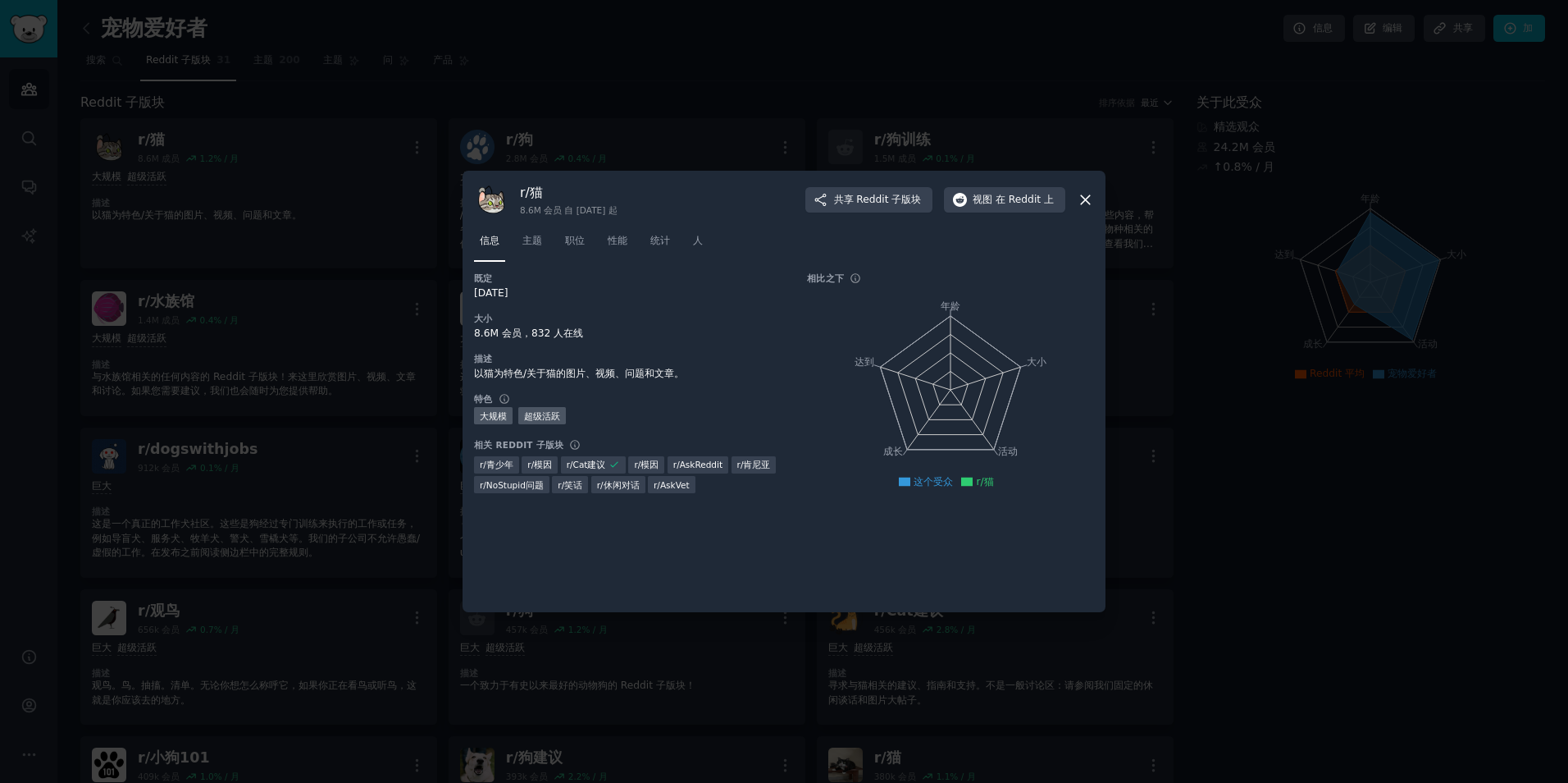
click at [339, 177] on div at bounding box center [784, 392] width 1568 height 783
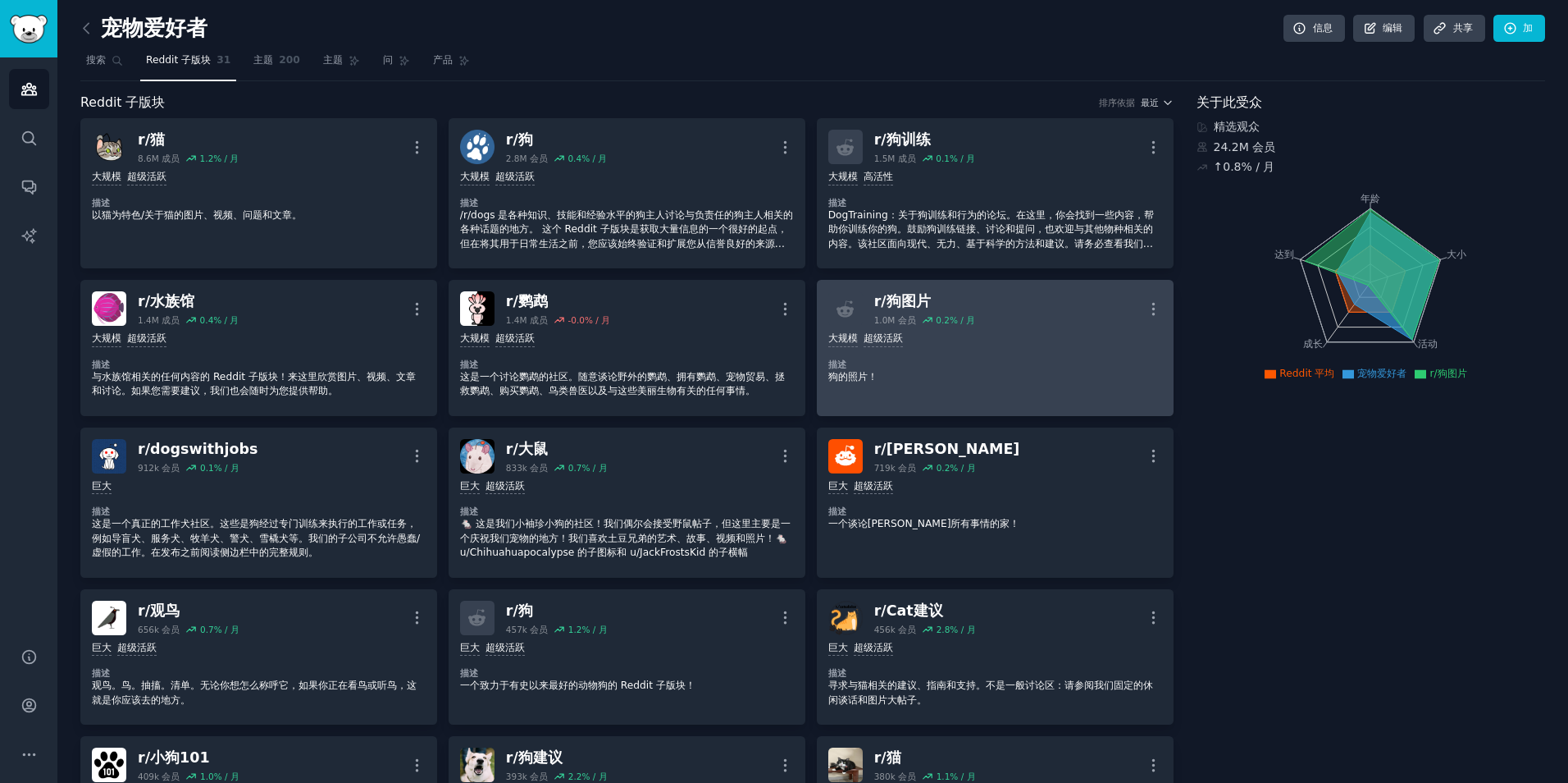
click at [889, 323] on div "1.0M 会员" at bounding box center [895, 320] width 42 height 11
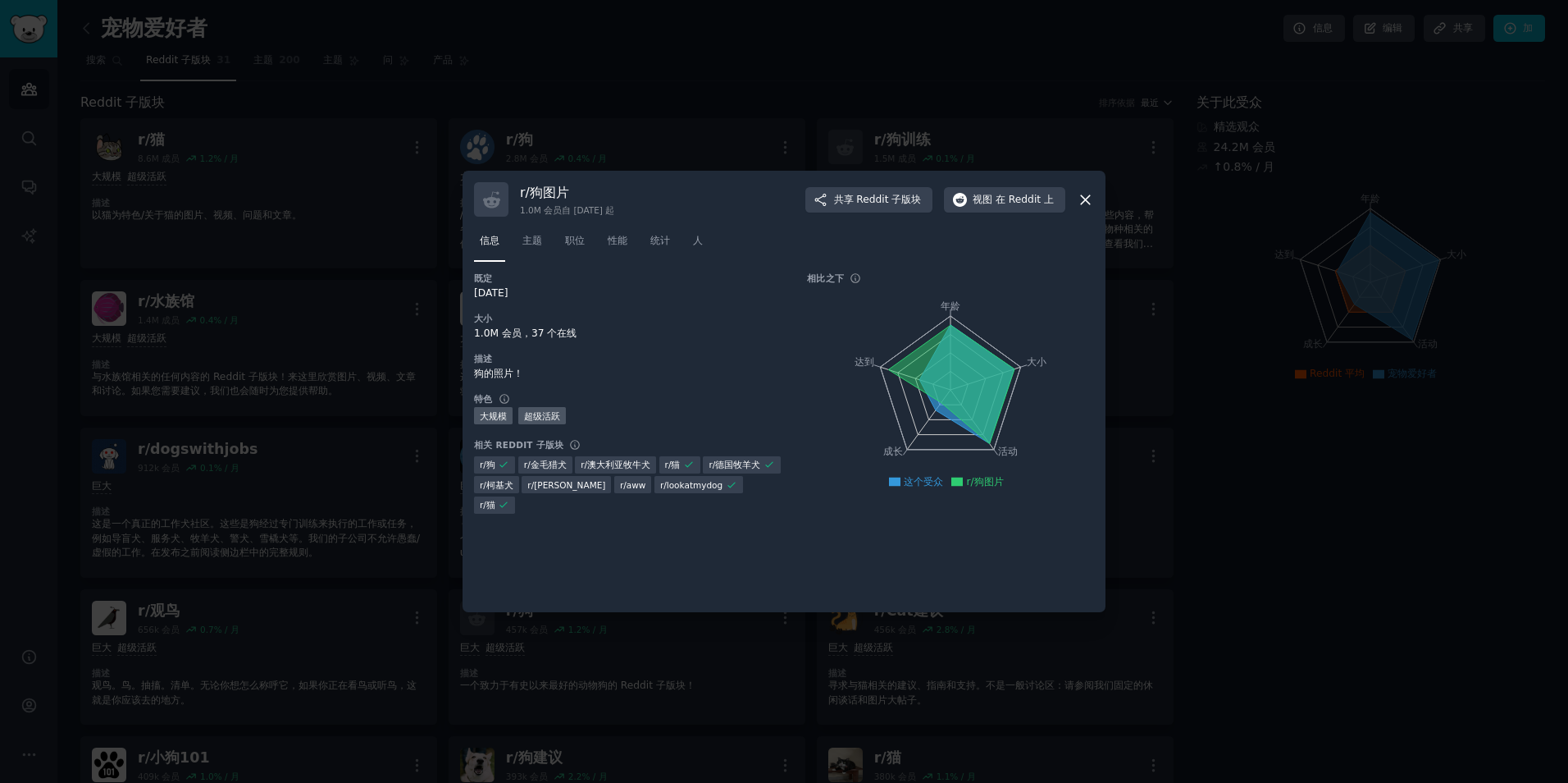
click at [1088, 199] on icon at bounding box center [1086, 200] width 17 height 17
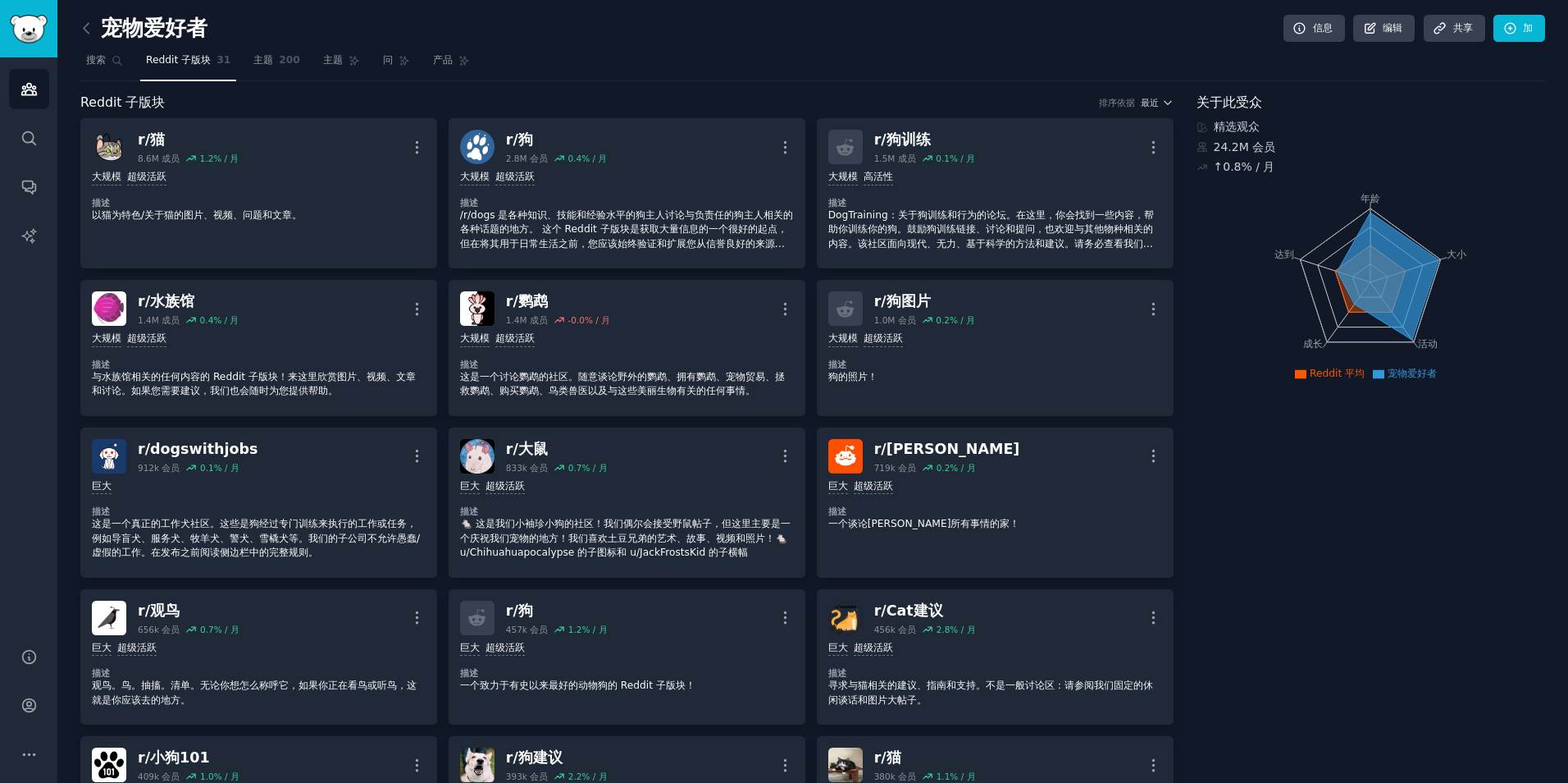
click at [190, 38] on font "宠物爱好者" at bounding box center [155, 29] width 107 height 26
click at [255, 54] on span "主题" at bounding box center [263, 61] width 20 height 15
click at [383, 57] on span "问" at bounding box center [388, 61] width 9 height 15
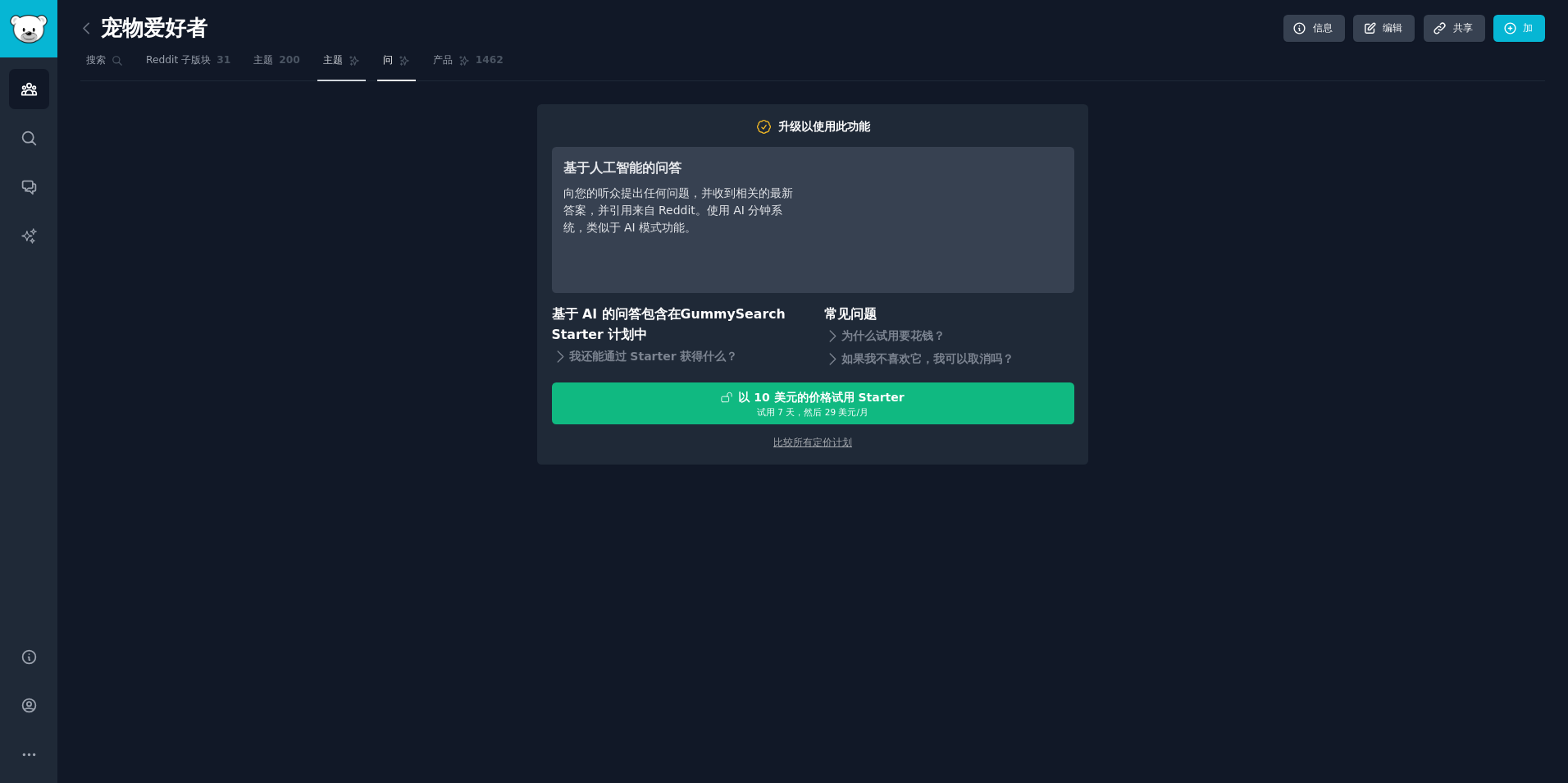
click at [340, 53] on link "主题" at bounding box center [342, 65] width 49 height 34
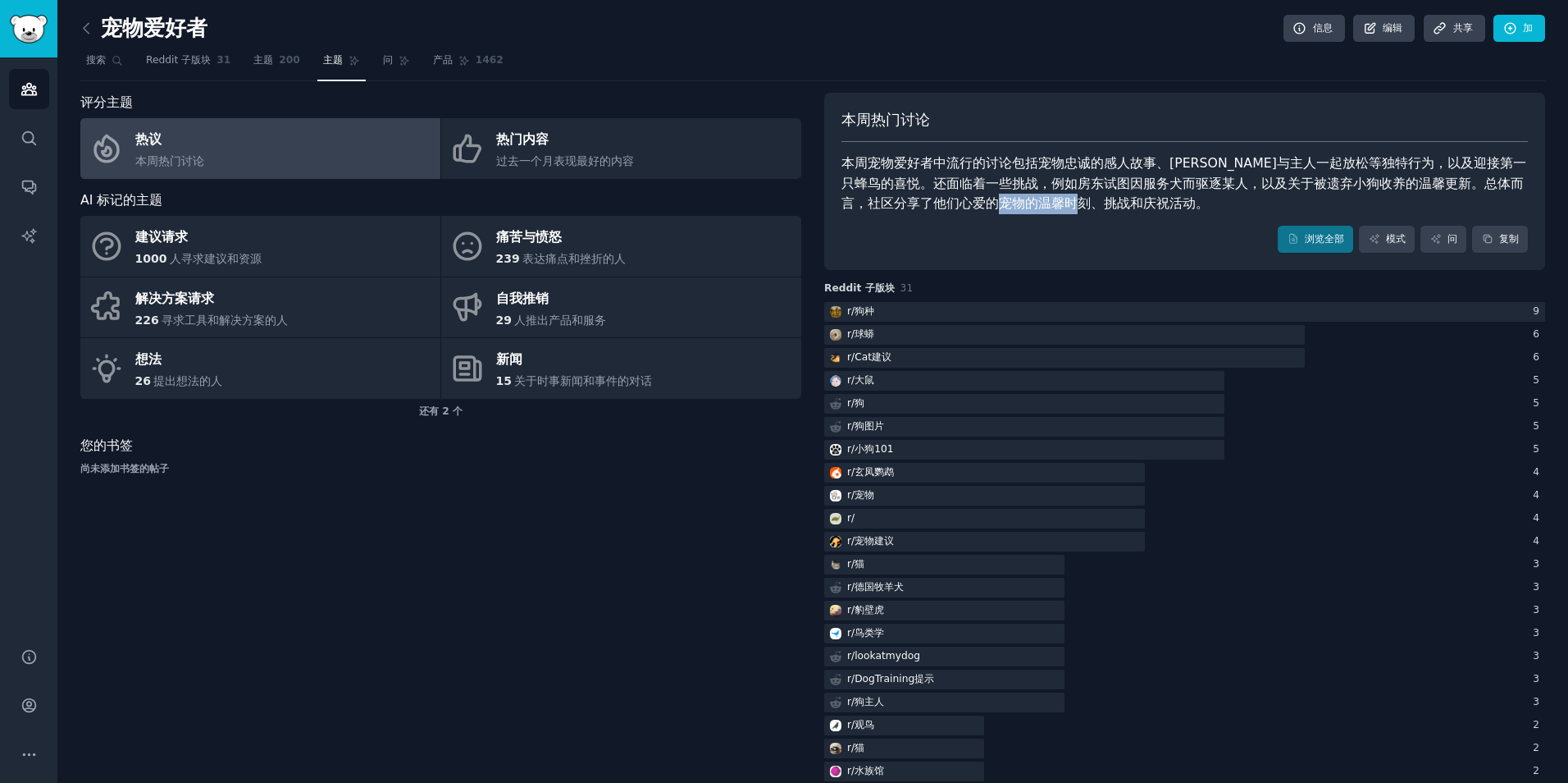
drag, startPoint x: 1275, startPoint y: 209, endPoint x: 1060, endPoint y: 206, distance: 215.0
click at [1059, 206] on div "本周宠物爱好者中流行的讨论包括宠物忠诚的感人故事、[PERSON_NAME]与主人一起放松等独特行为，以及迎接第一只蜂鸟的喜悦。还面临着一些挑战，例如房东试图…" at bounding box center [1185, 183] width 687 height 61
drag, startPoint x: 1255, startPoint y: 190, endPoint x: 1224, endPoint y: 197, distance: 31.8
click at [1250, 191] on div "本周宠物爱好者中流行的讨论包括宠物忠诚的感人故事、[PERSON_NAME]与主人一起放松等独特行为，以及迎接第一只蜂鸟的喜悦。还面临着一些挑战，例如房东试图…" at bounding box center [1185, 183] width 687 height 61
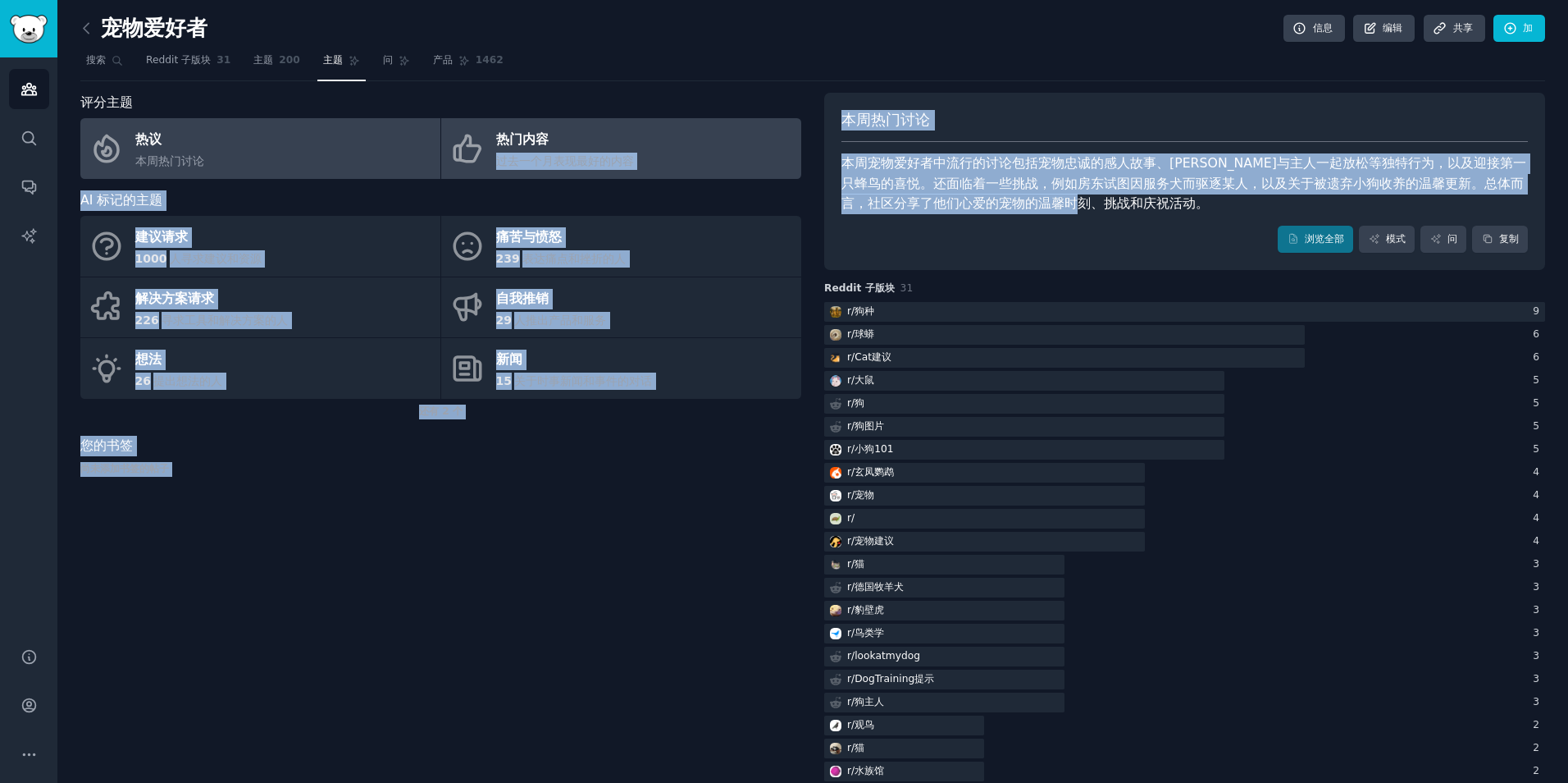
drag, startPoint x: 1182, startPoint y: 193, endPoint x: 722, endPoint y: 119, distance: 465.9
click at [722, 119] on div "评分主题 热议 本周热门讨论 热门内容 过去一个月表现最好的内容 AI 标记的主题 建议请求 1000 人寻求建议和资源 痛苦与愤怒 239 表达痛点和挫折的…" at bounding box center [813, 542] width 1465 height 898
copy div "热门内容 过去一个月表现最好的内容 AI 标记的主题 建议请求 1000 人寻求建议和资源 痛苦与愤怒 239 表达痛点和挫折的人 解决方案请求 226 寻求…"
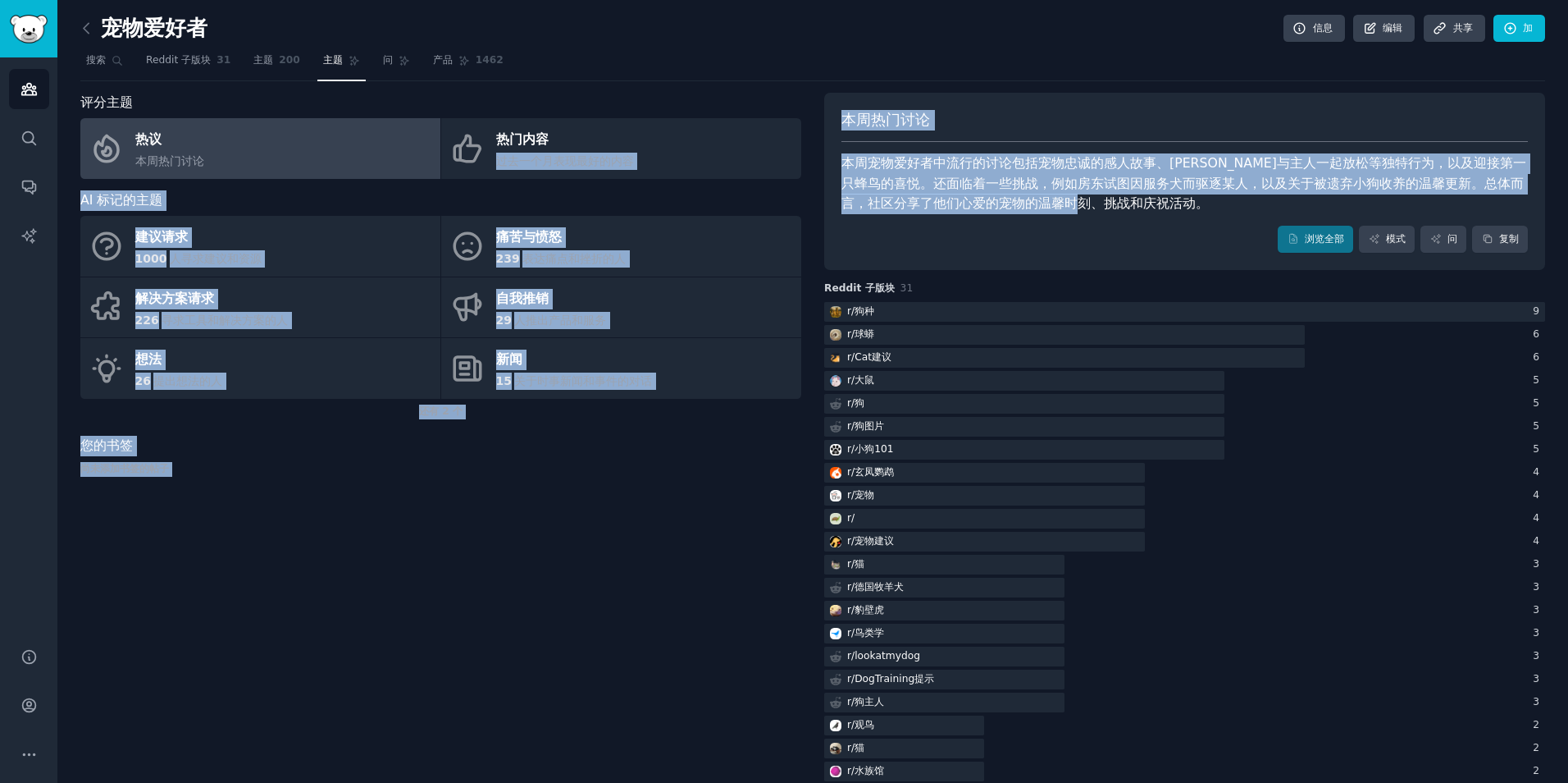
click at [1150, 213] on div "本周宠物爱好者中流行的讨论包括宠物忠诚的感人故事、[PERSON_NAME]与主人一起放松等独特行为，以及迎接第一只蜂鸟的喜悦。还面临着一些挑战，例如房东试图…" at bounding box center [1185, 183] width 687 height 61
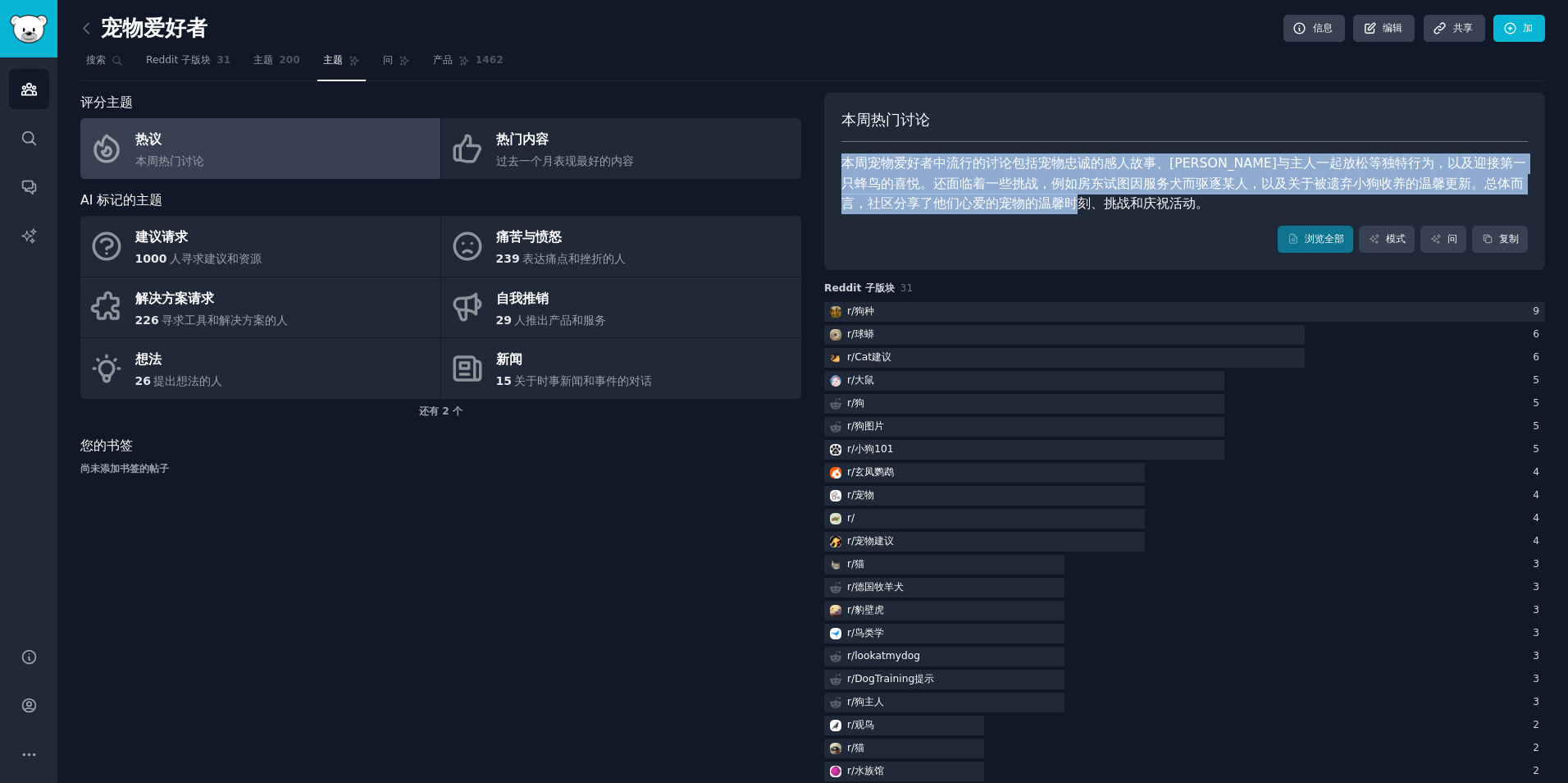
drag, startPoint x: 1155, startPoint y: 202, endPoint x: 837, endPoint y: 164, distance: 320.3
click at [837, 164] on div "本周热门讨论 本周宠物爱好者中流行的讨论包括宠物忠诚的感人故事、[PERSON_NAME]与主人一起放松等独特行为，以及迎接第一只蜂鸟的喜悦。还面临着一些挑战…" at bounding box center [1184, 182] width 721 height 178
click at [1149, 194] on div "本周宠物爱好者中流行的讨论包括宠物忠诚的感人故事、[PERSON_NAME]与主人一起放松等独特行为，以及迎接第一只蜂鸟的喜悦。还面临着一些挑战，例如房东试图…" at bounding box center [1185, 183] width 687 height 61
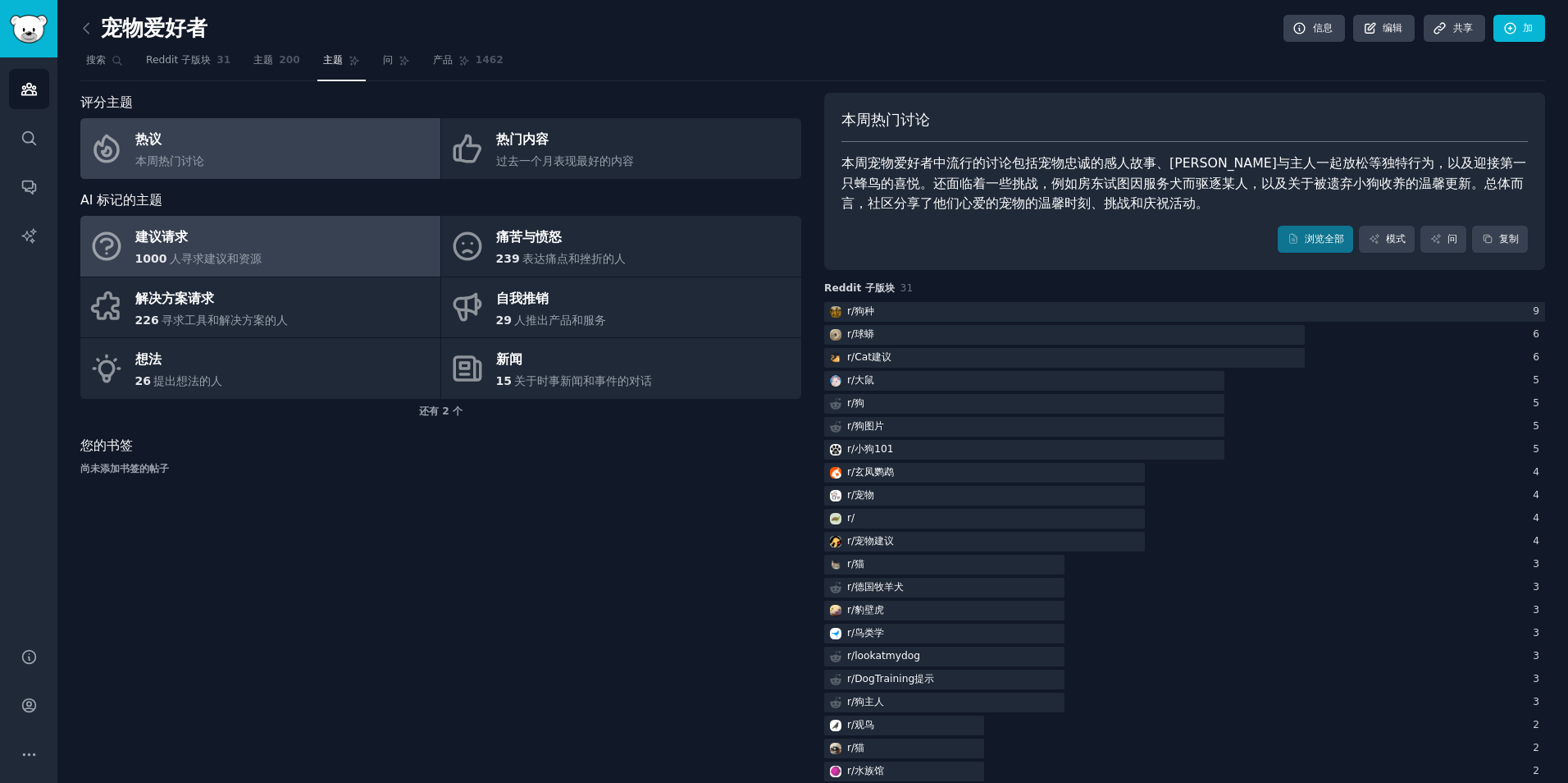
click at [386, 236] on link "建议请求 1000 人寻求建议和资源" at bounding box center [261, 246] width 360 height 61
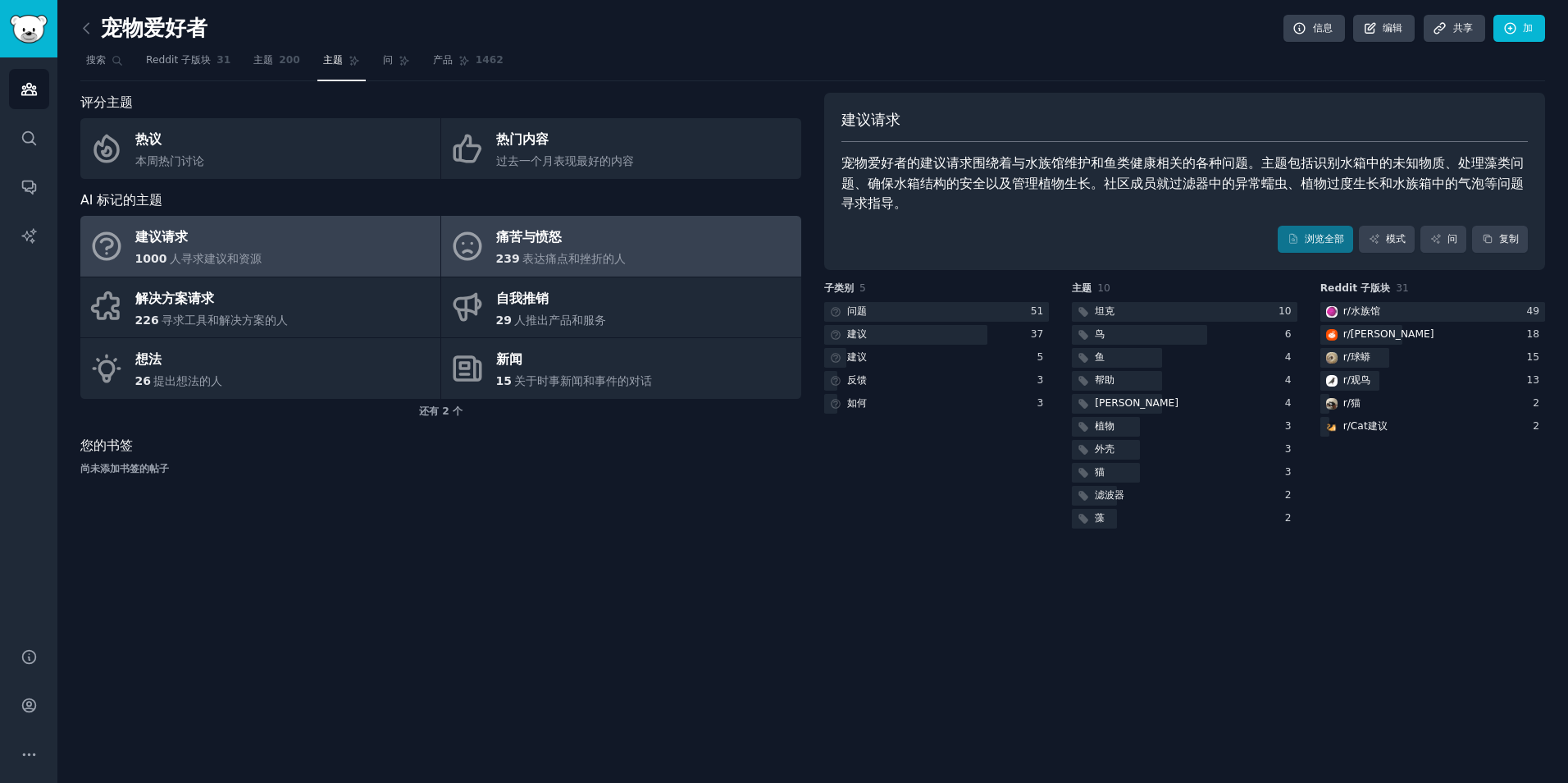
click at [535, 246] on div "痛苦与愤怒" at bounding box center [561, 238] width 130 height 26
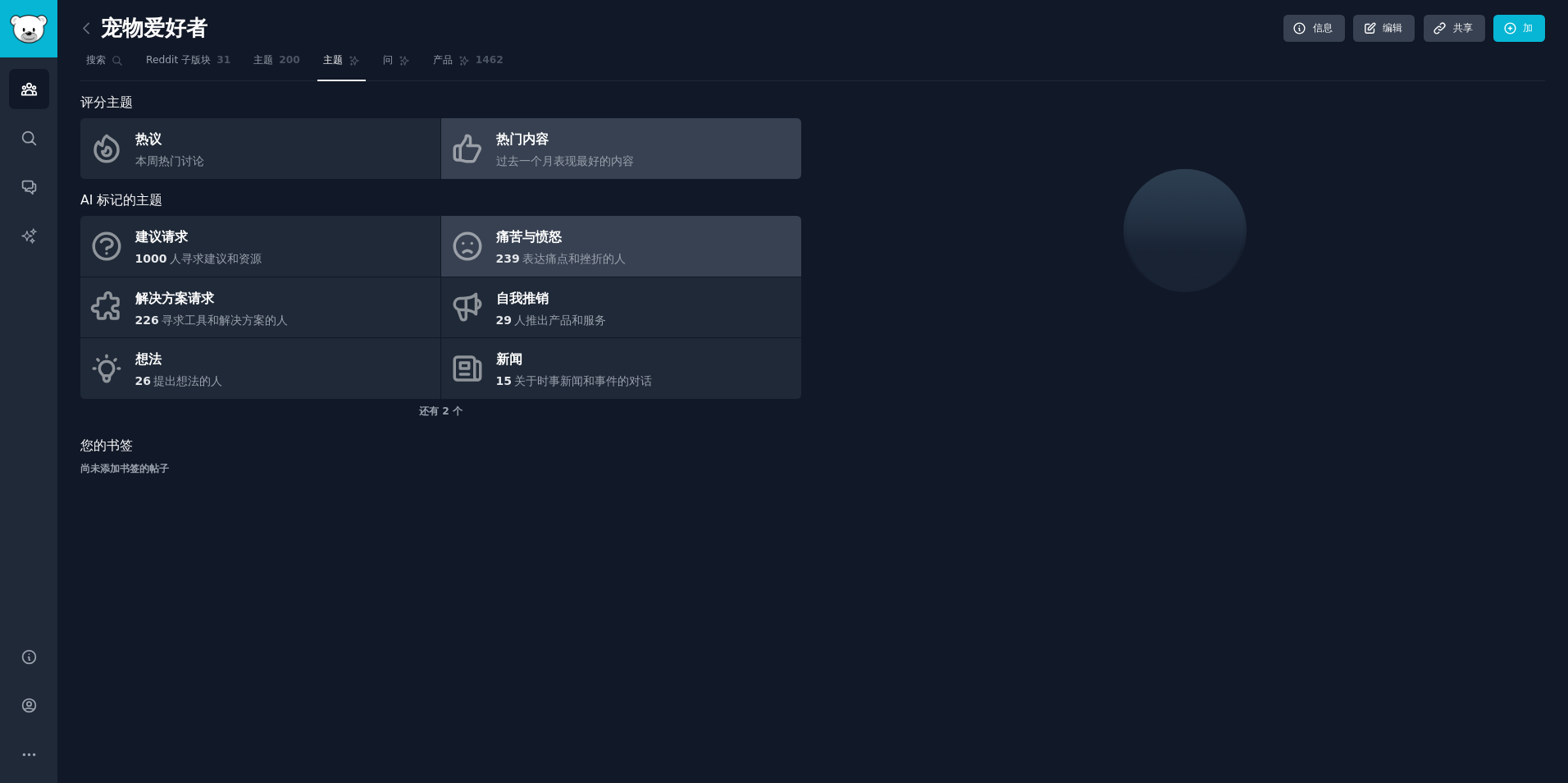
click at [604, 166] on span "过去一个月表现最好的内容" at bounding box center [565, 161] width 138 height 13
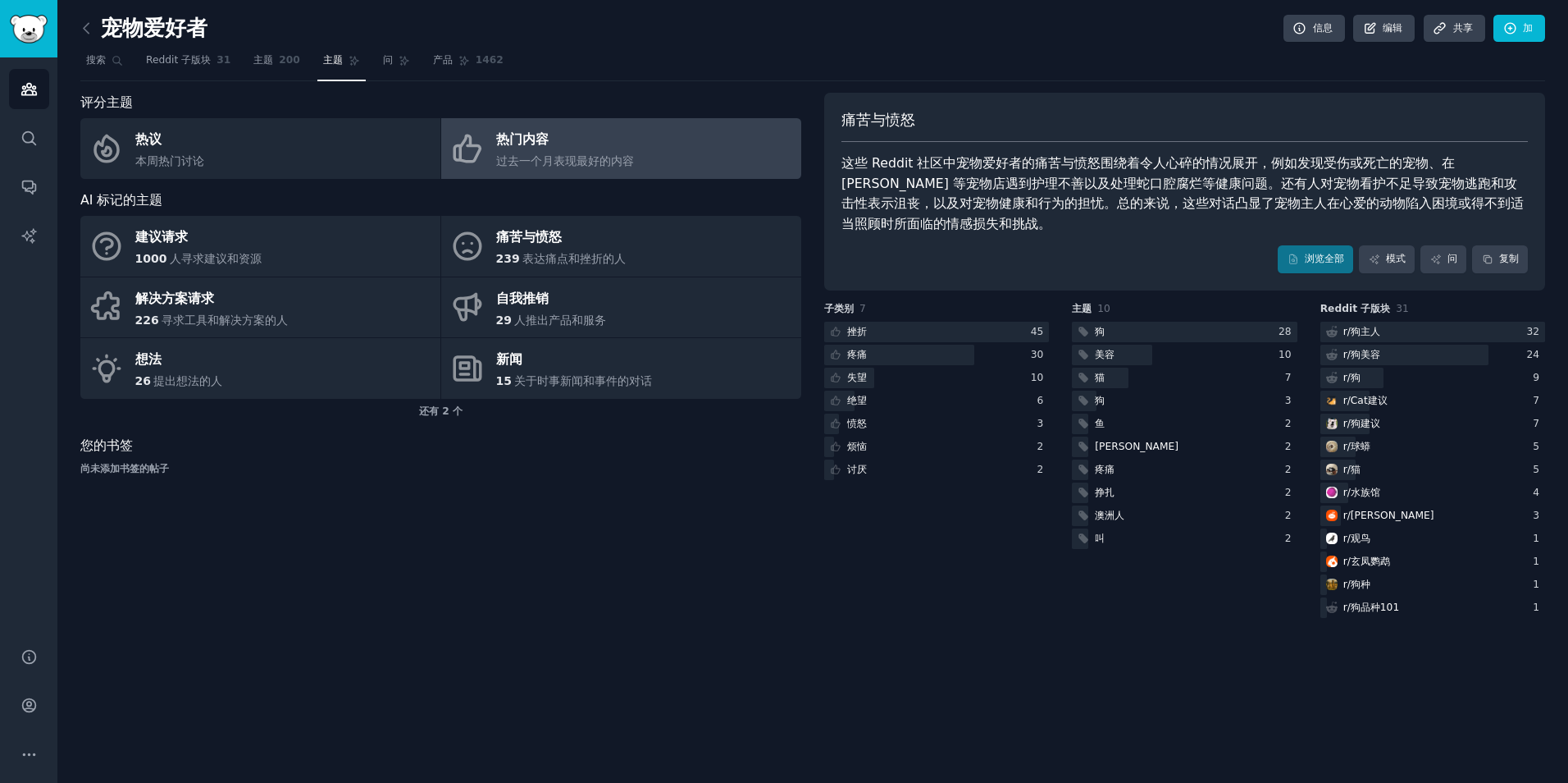
click at [402, 39] on div "宠物爱好者 信息 编辑 共享 加" at bounding box center [813, 32] width 1465 height 34
click at [401, 57] on icon at bounding box center [405, 61] width 9 height 9
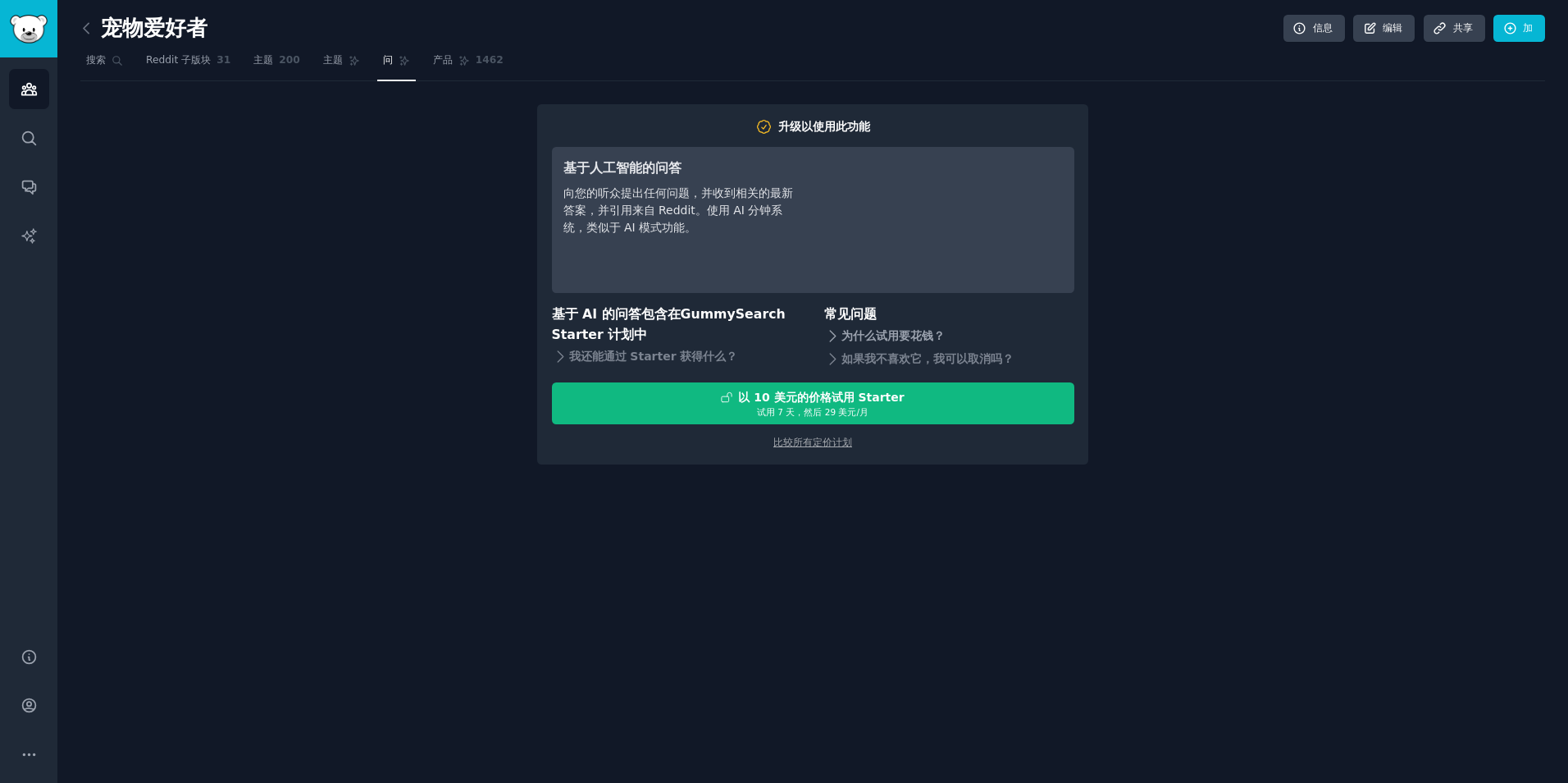
click at [879, 333] on font "为什么试用要花钱？" at bounding box center [893, 336] width 103 height 17
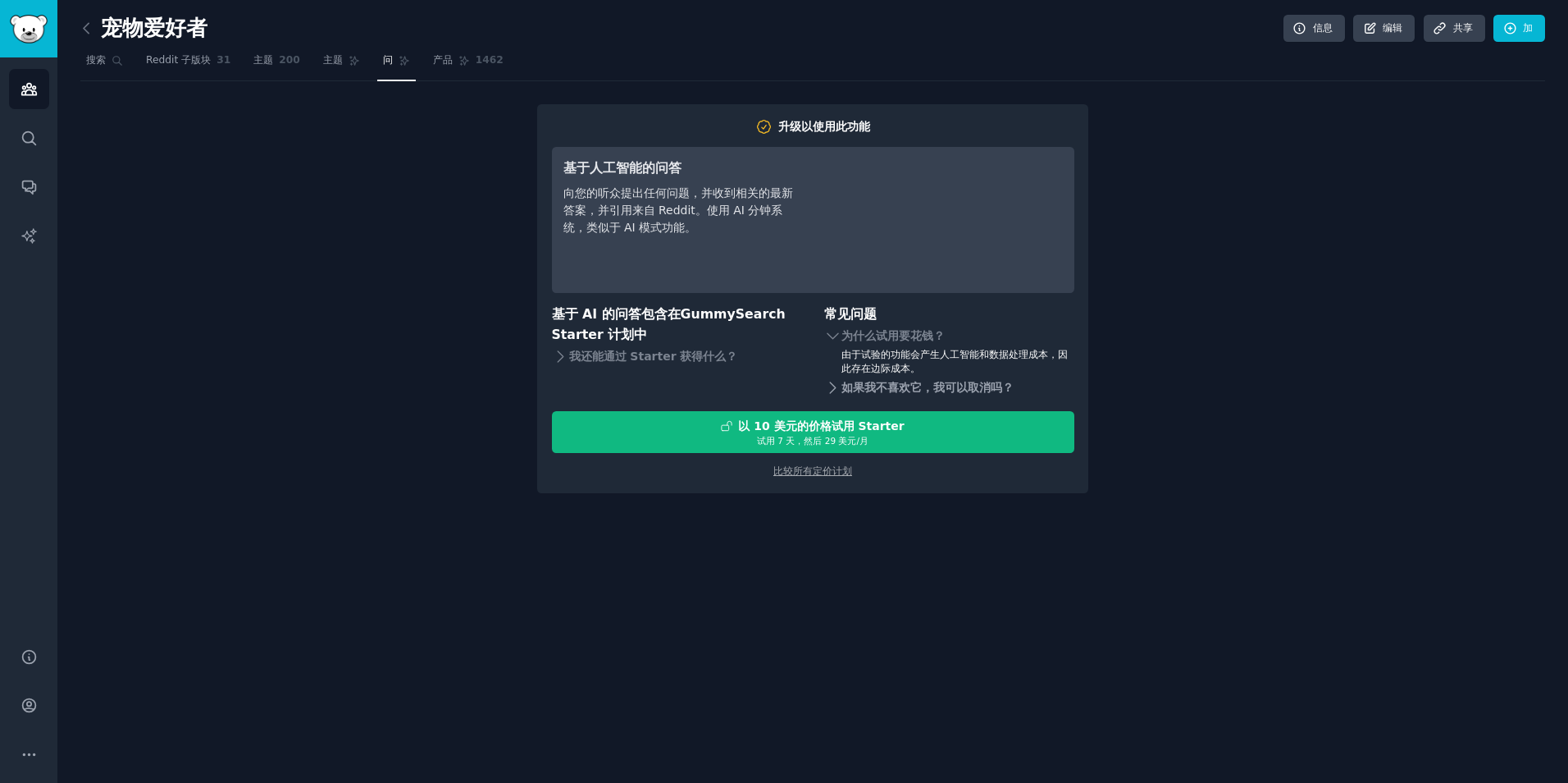
click at [856, 379] on font "如果我不喜欢它，我可以取消吗？" at bounding box center [928, 388] width 173 height 17
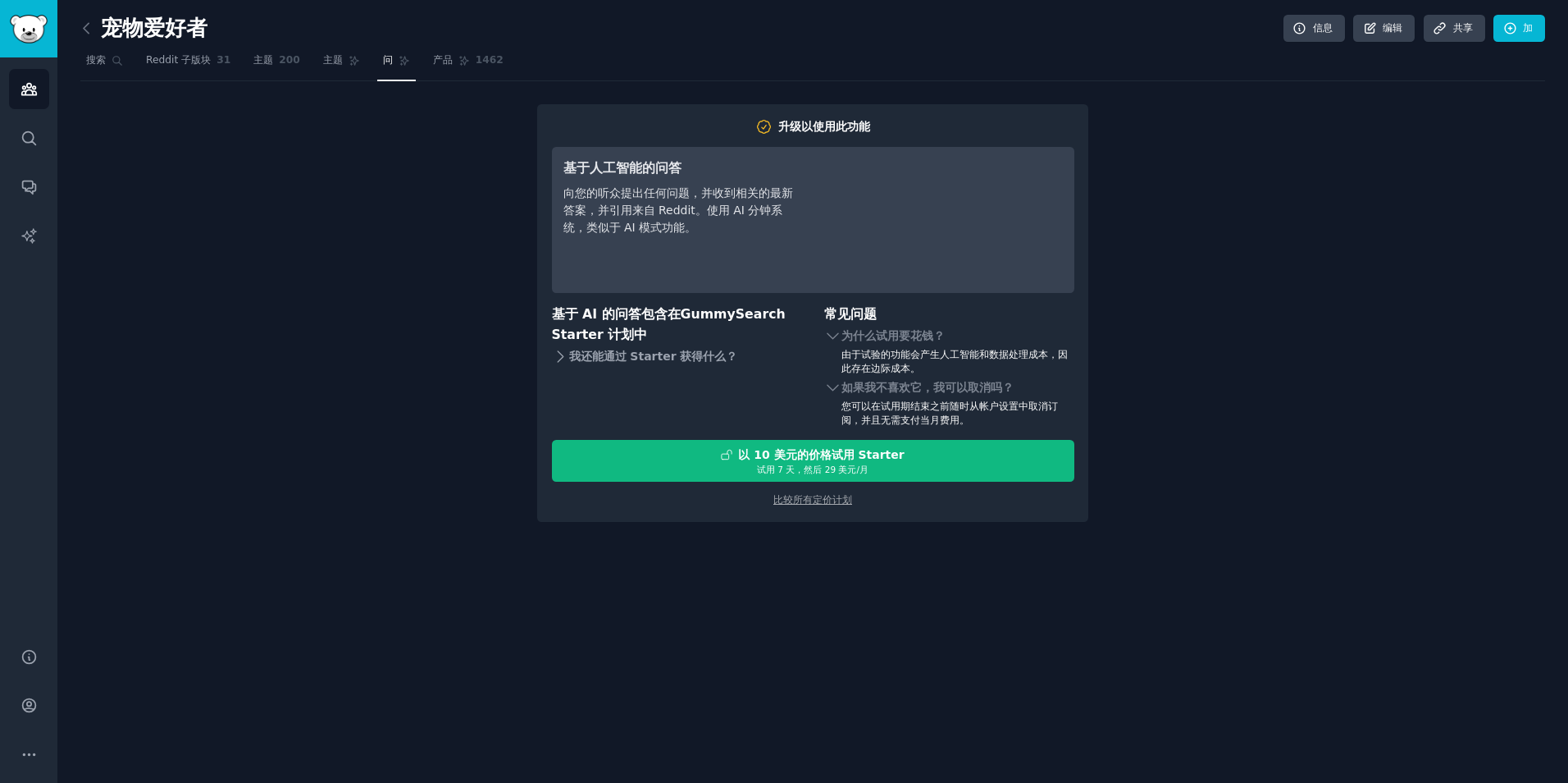
click at [646, 345] on div "我还能通过 Starter 获得什么？" at bounding box center [677, 356] width 251 height 23
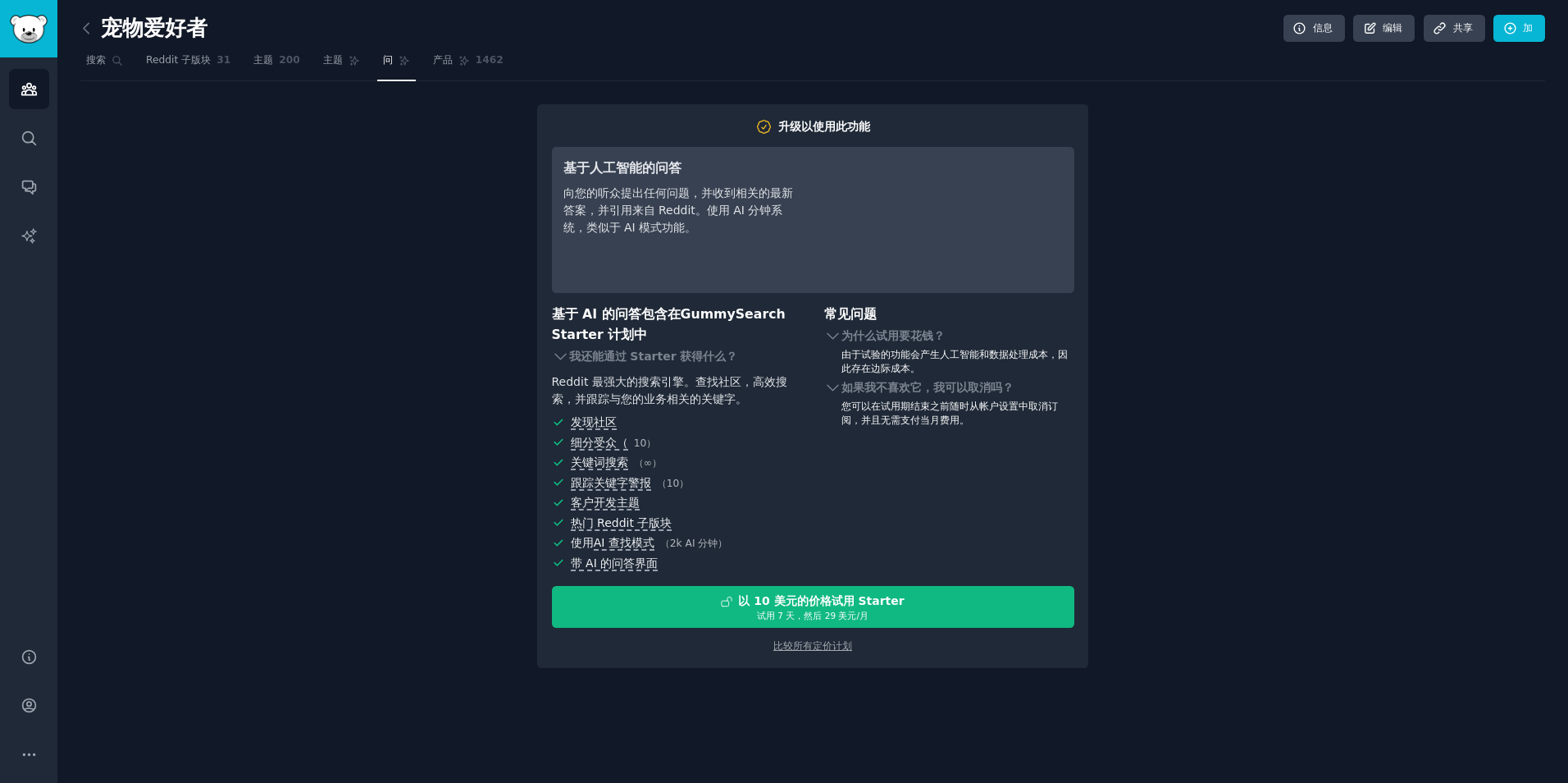
drag, startPoint x: 1043, startPoint y: 78, endPoint x: 892, endPoint y: 48, distance: 154.0
click at [1031, 73] on nav "搜索 Reddit 子版块 31 主题 200 主题 问 产品 1462" at bounding box center [813, 65] width 1465 height 34
click at [422, 49] on nav "搜索 Reddit 子版块 31 主题 200 主题 问 产品 1462" at bounding box center [813, 65] width 1465 height 34
click at [434, 49] on link "产品 1462" at bounding box center [467, 65] width 82 height 34
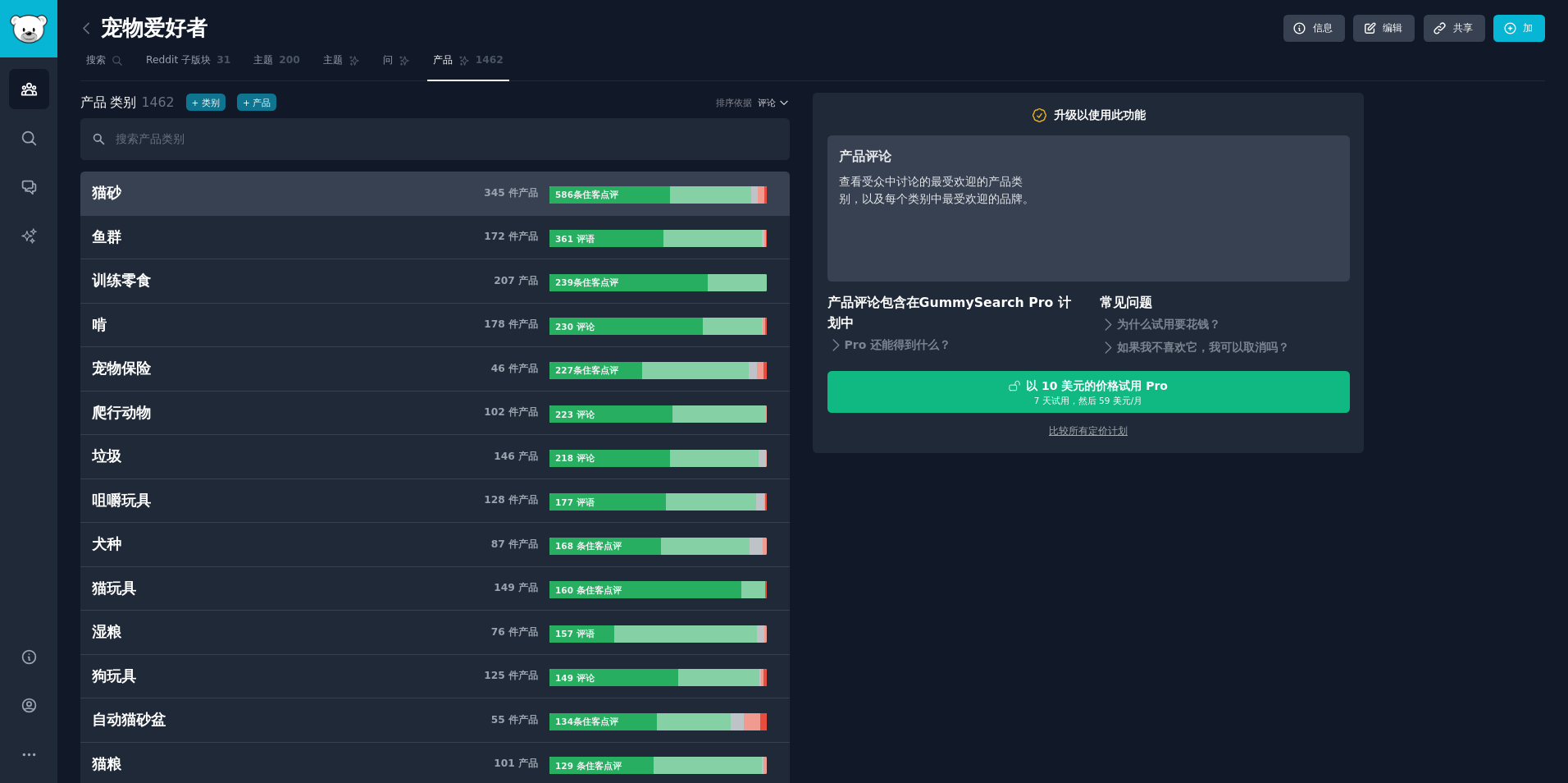
click at [180, 144] on input "text" at bounding box center [435, 139] width 709 height 42
type input "p"
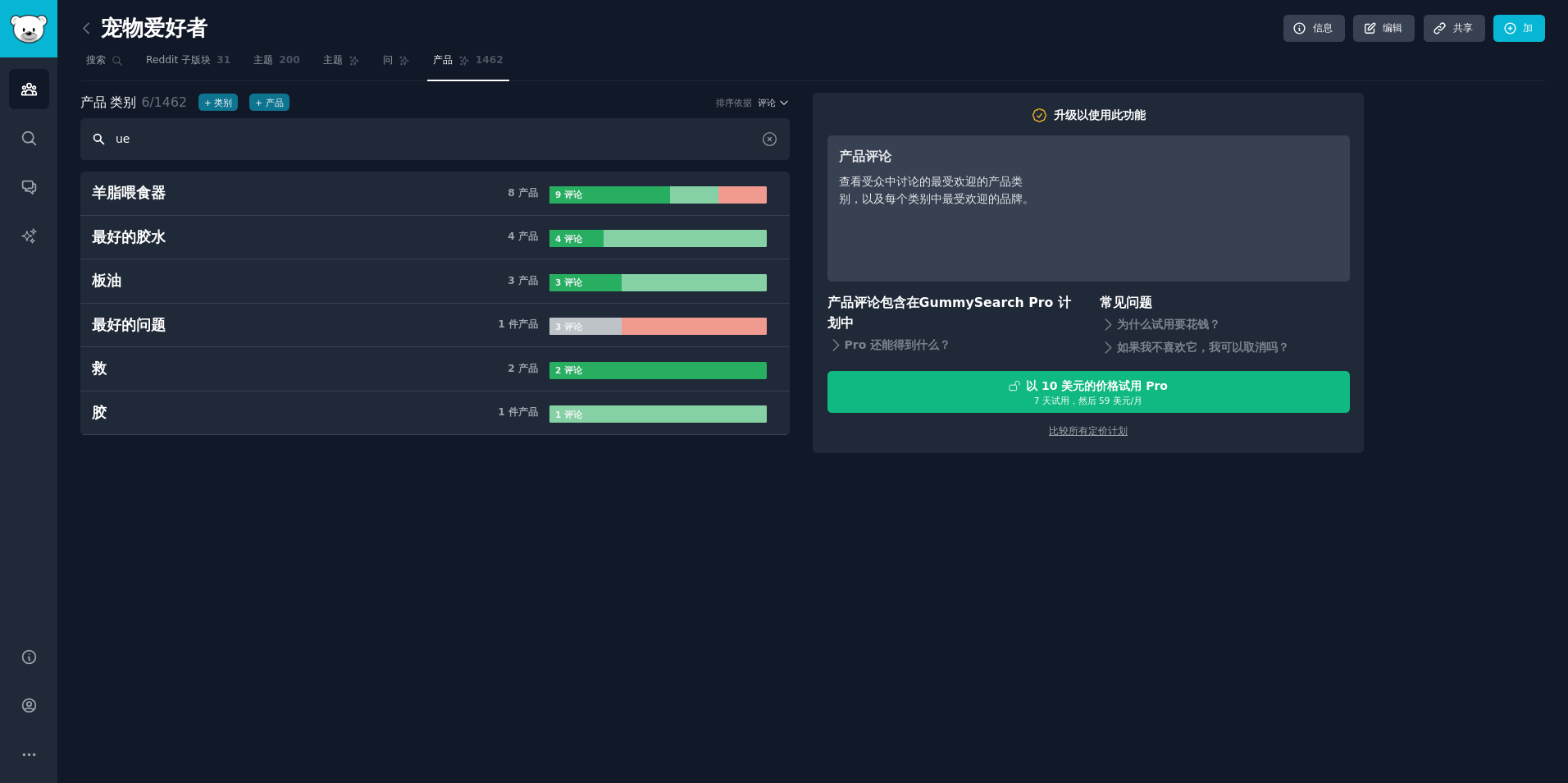
click at [185, 141] on input "ue" at bounding box center [435, 139] width 709 height 42
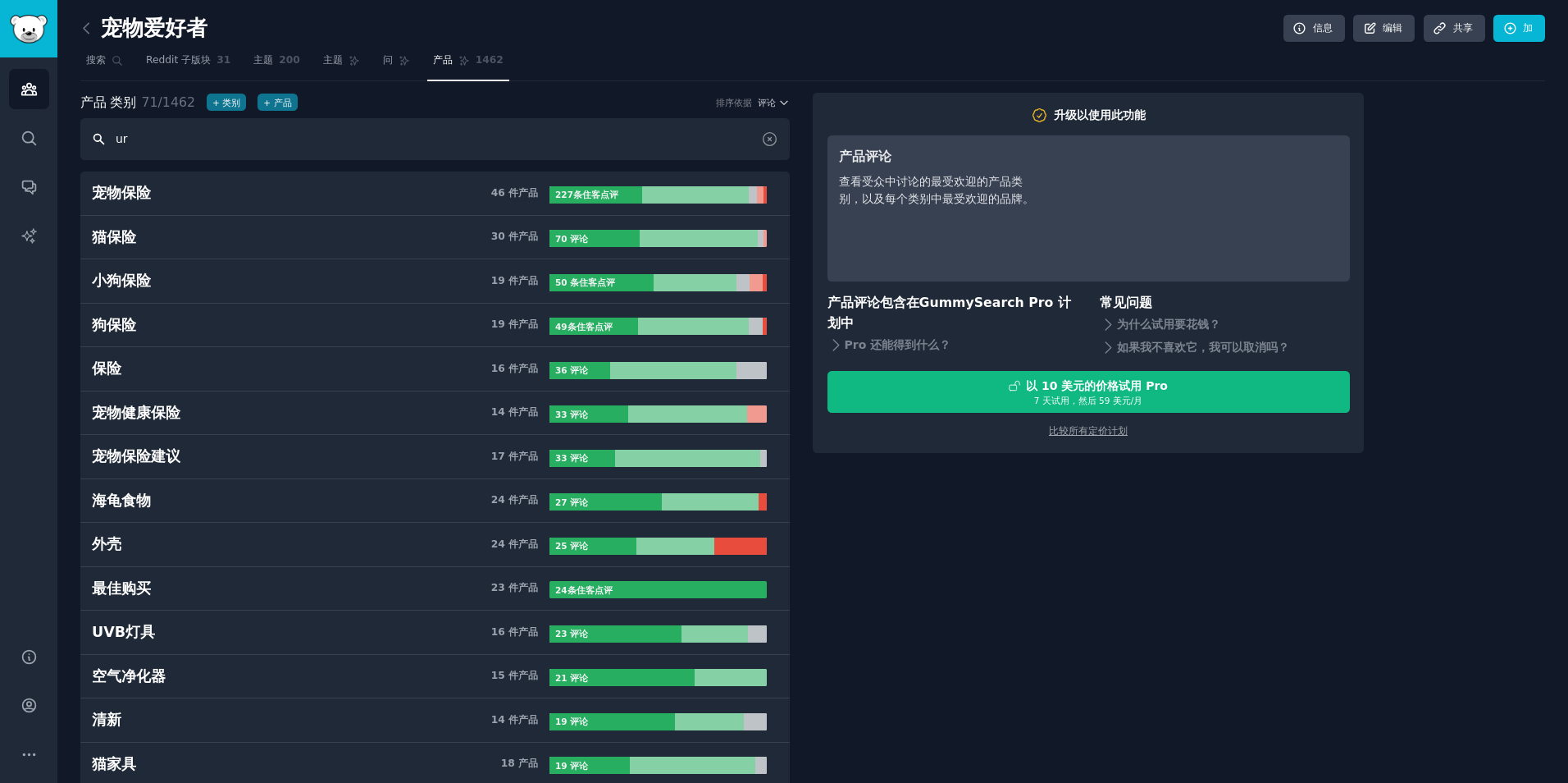
type input "u"
click at [185, 141] on input "text" at bounding box center [435, 139] width 709 height 42
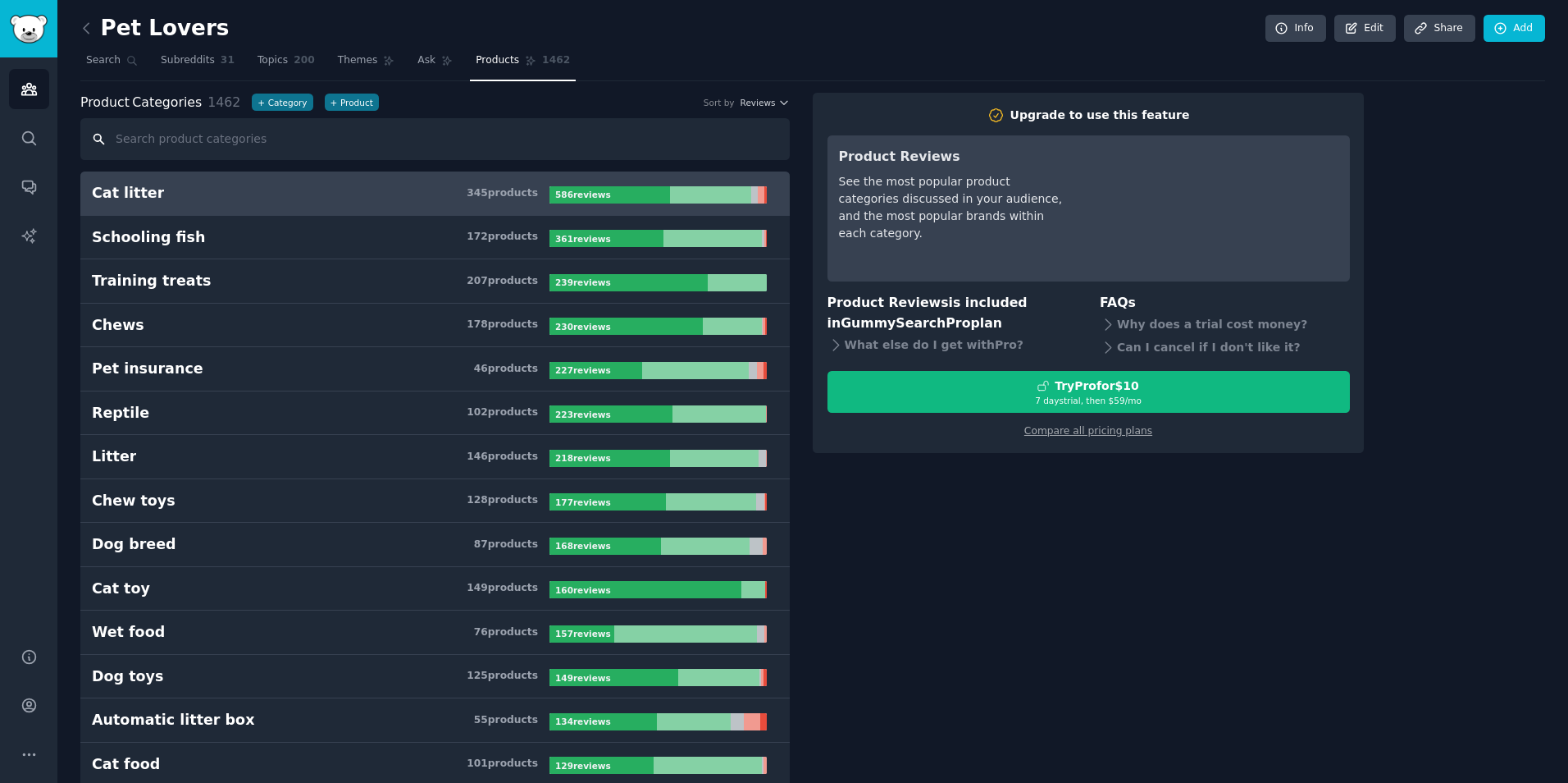
click at [279, 133] on input "text" at bounding box center [435, 139] width 709 height 42
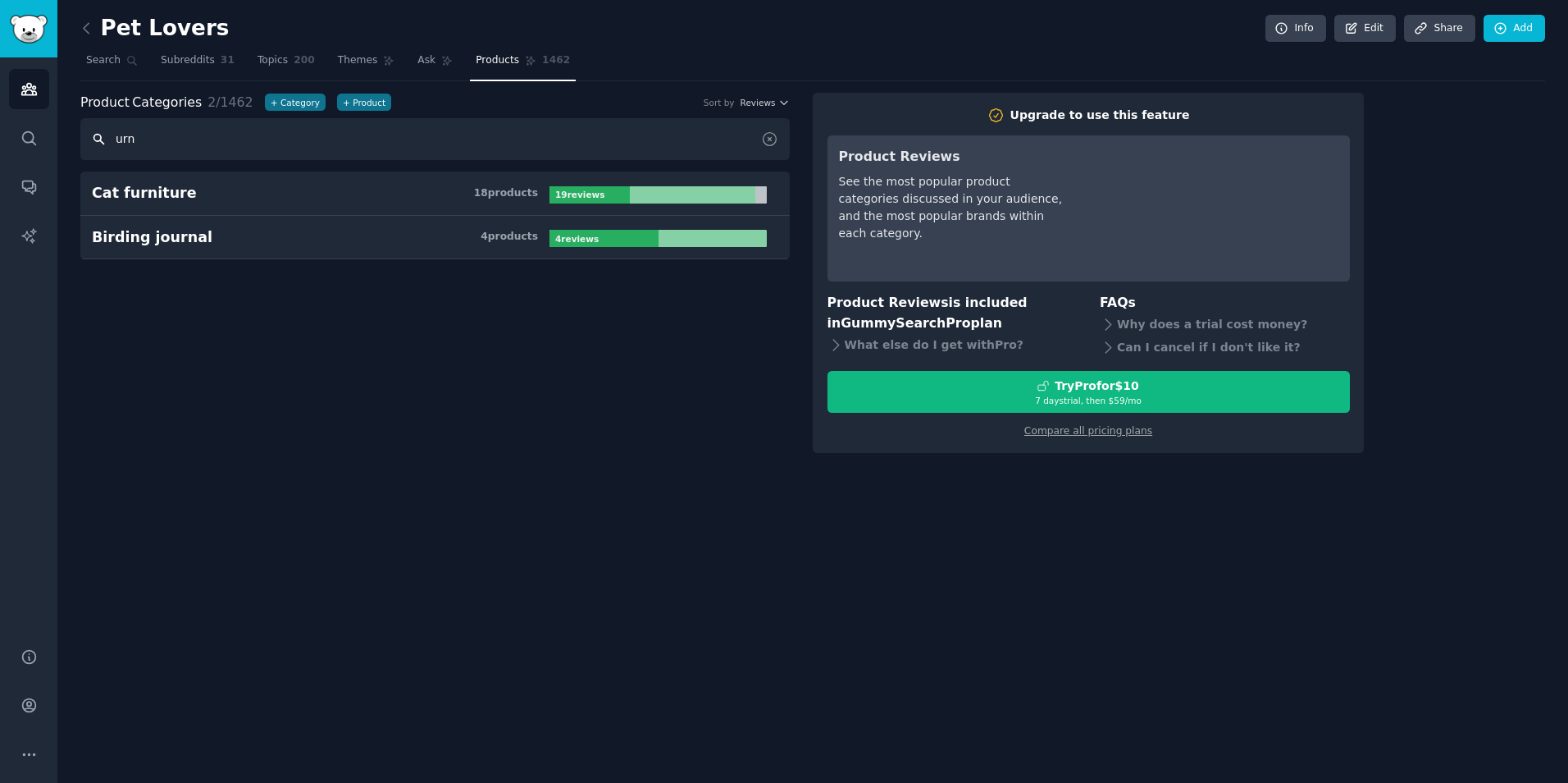
paste input "Pet ashes"
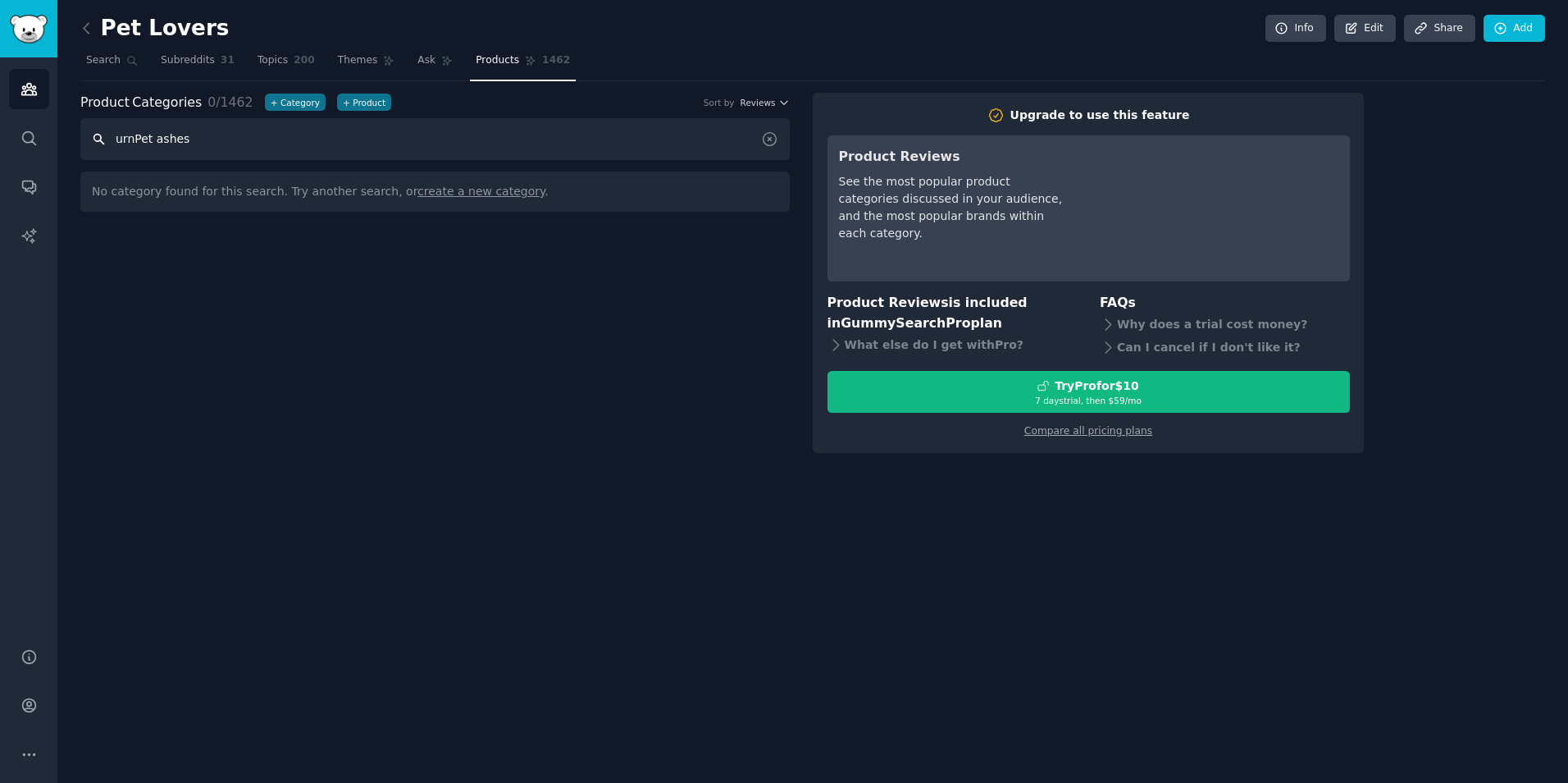
drag, startPoint x: 151, startPoint y: 134, endPoint x: 102, endPoint y: 141, distance: 49.5
click at [102, 141] on input "urnPet ashes" at bounding box center [435, 139] width 709 height 42
click at [264, 146] on input "ashes" at bounding box center [435, 139] width 709 height 42
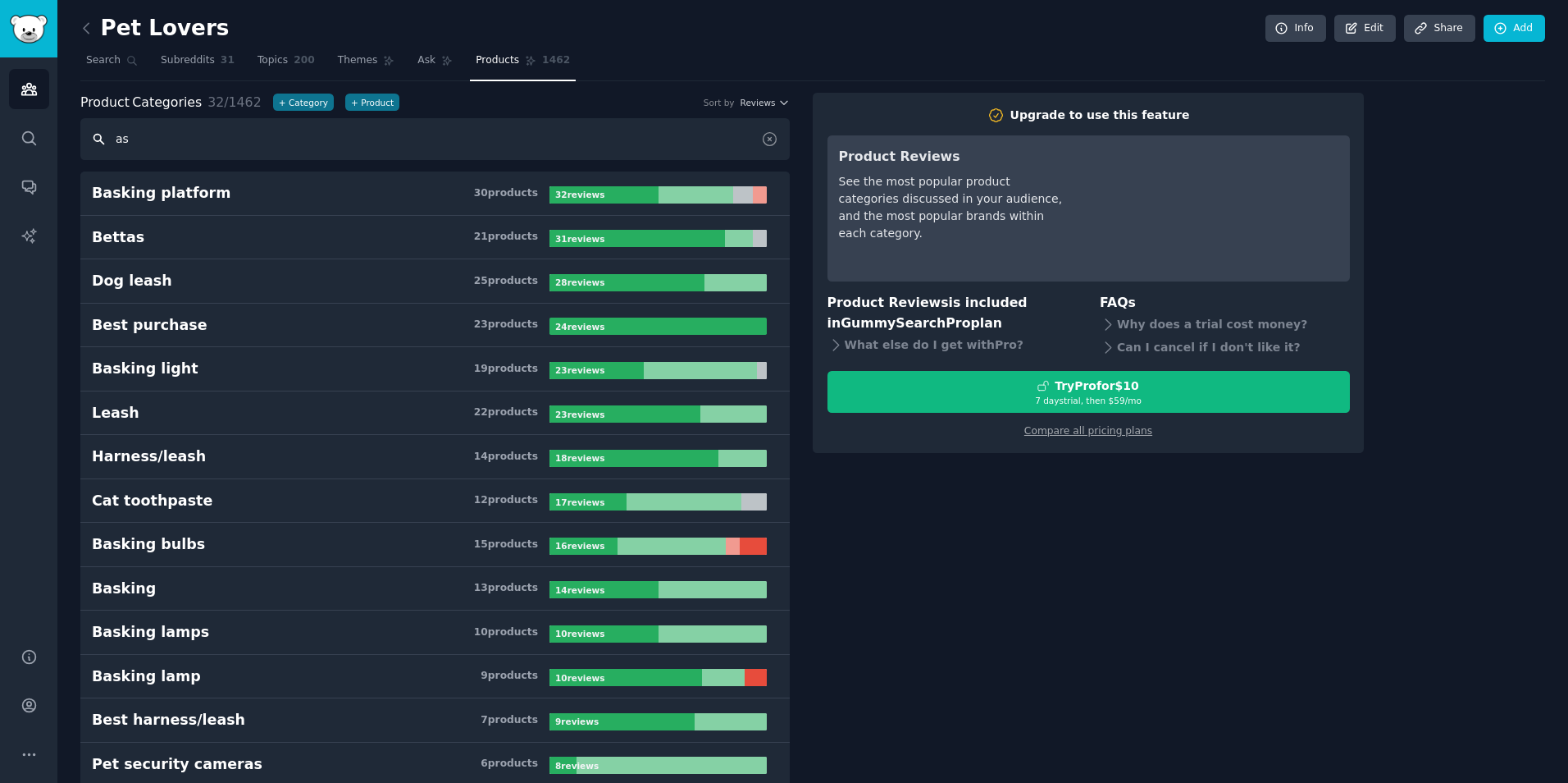
type input "a"
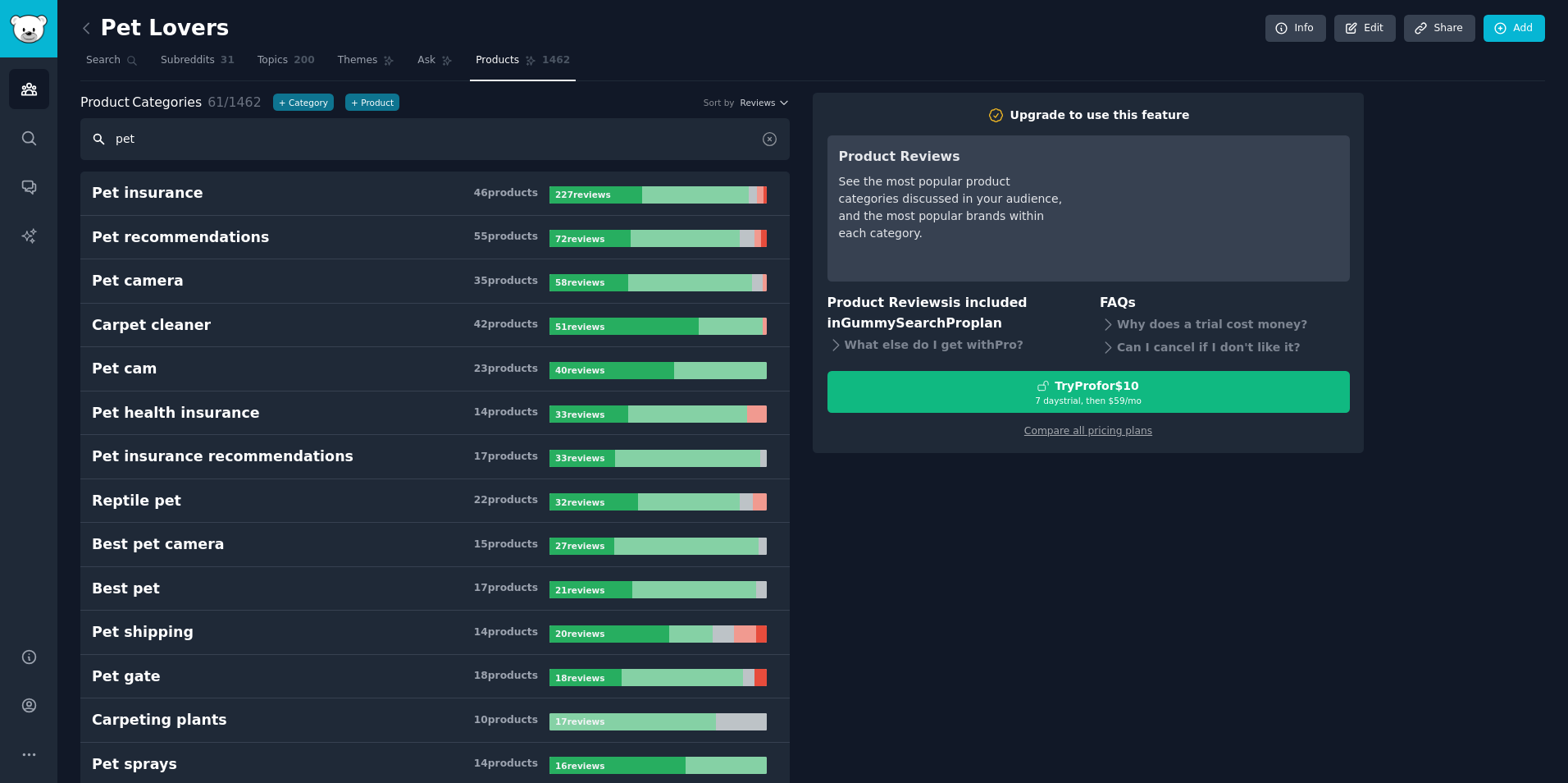
type input "pet"
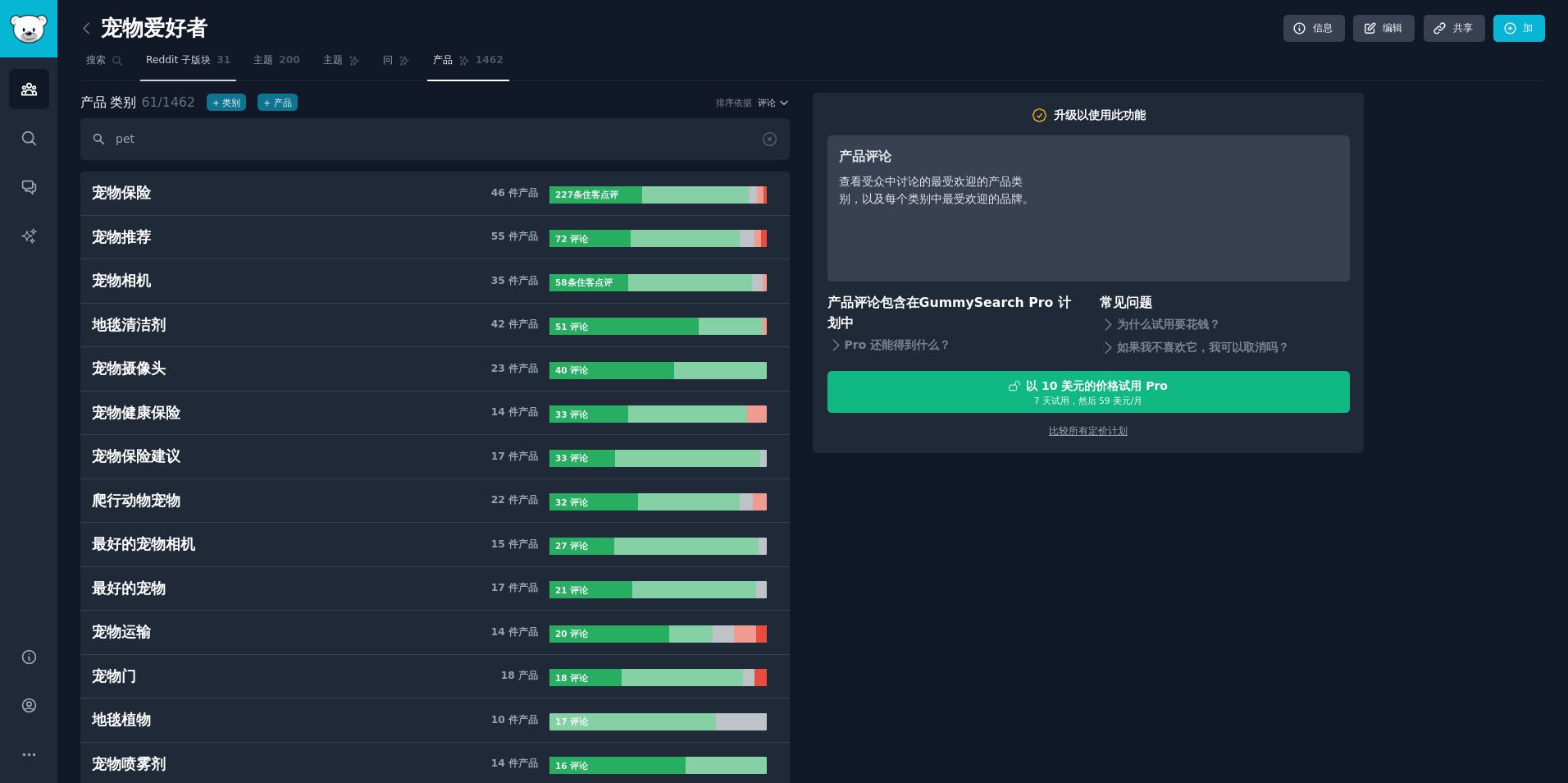
click at [177, 76] on link "Reddit 子版块 31" at bounding box center [188, 65] width 96 height 34
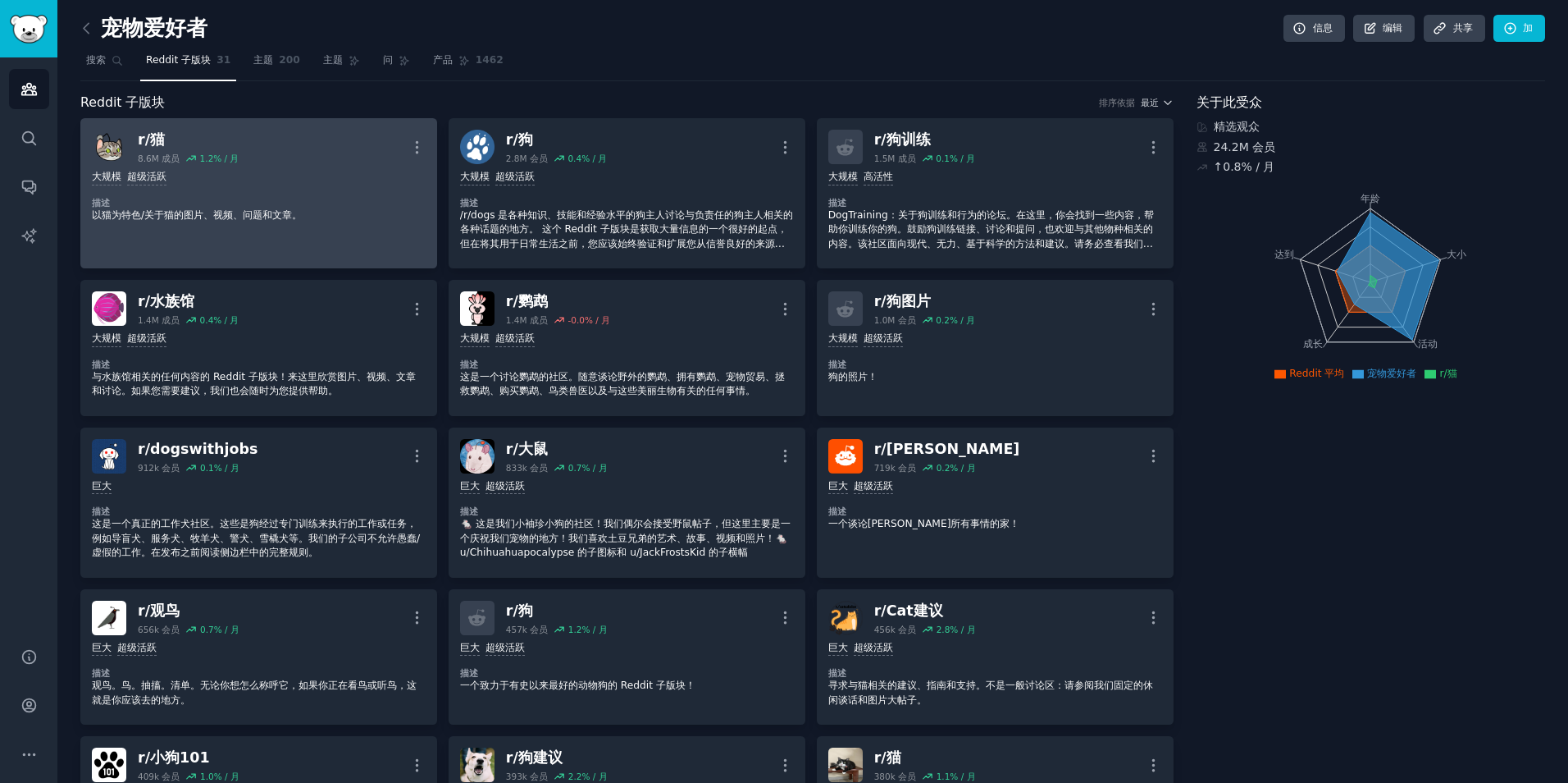
click at [219, 184] on div "大规模 超级活跃" at bounding box center [259, 177] width 334 height 16
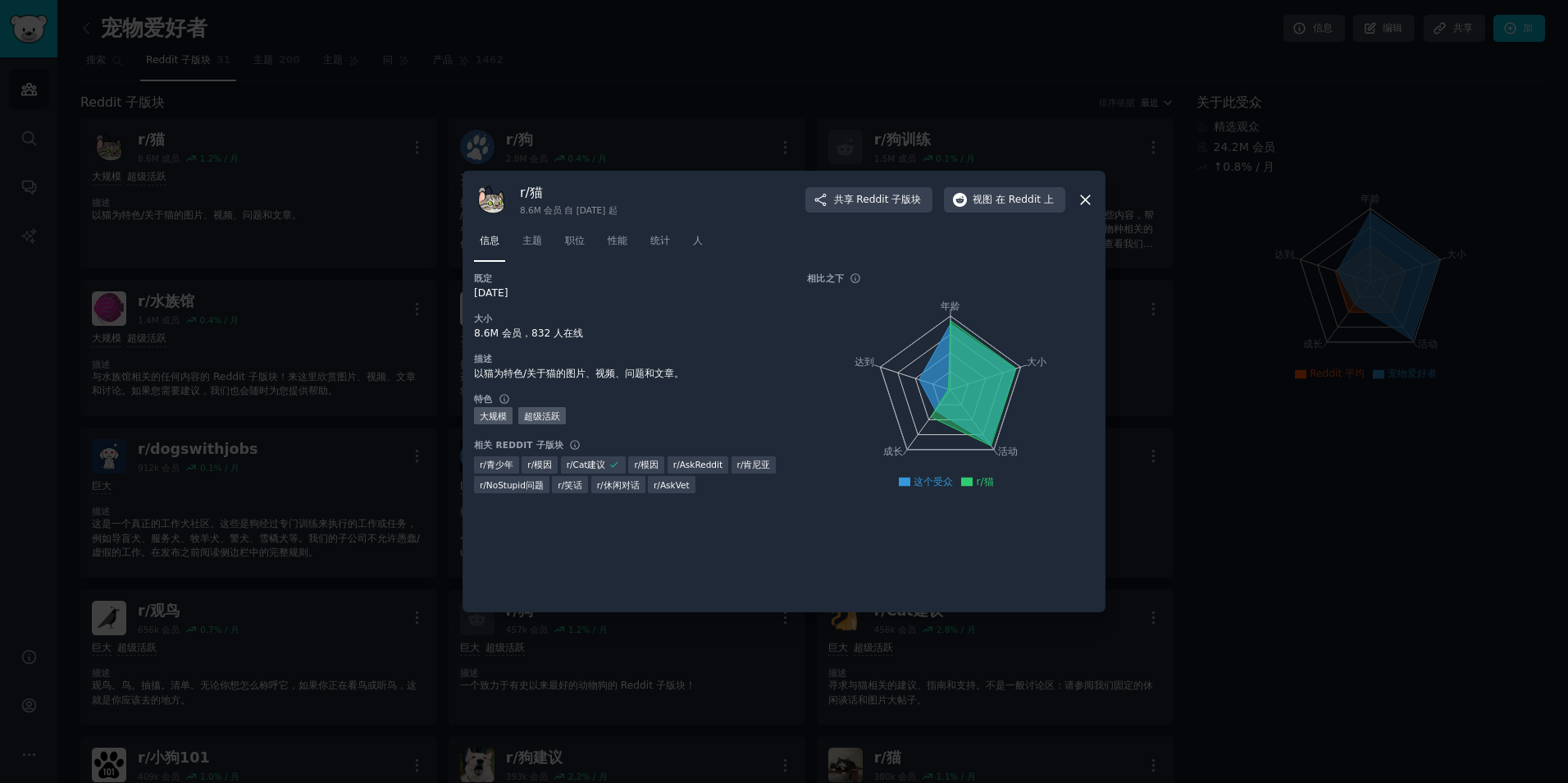
click at [1076, 198] on div "r/猫 8.6M 会员 自 [DATE] 起 共享 Reddit 子版块 视图 在 Reddit 上" at bounding box center [784, 199] width 620 height 35
click at [1089, 194] on icon at bounding box center [1086, 200] width 17 height 17
